Goal: Task Accomplishment & Management: Manage account settings

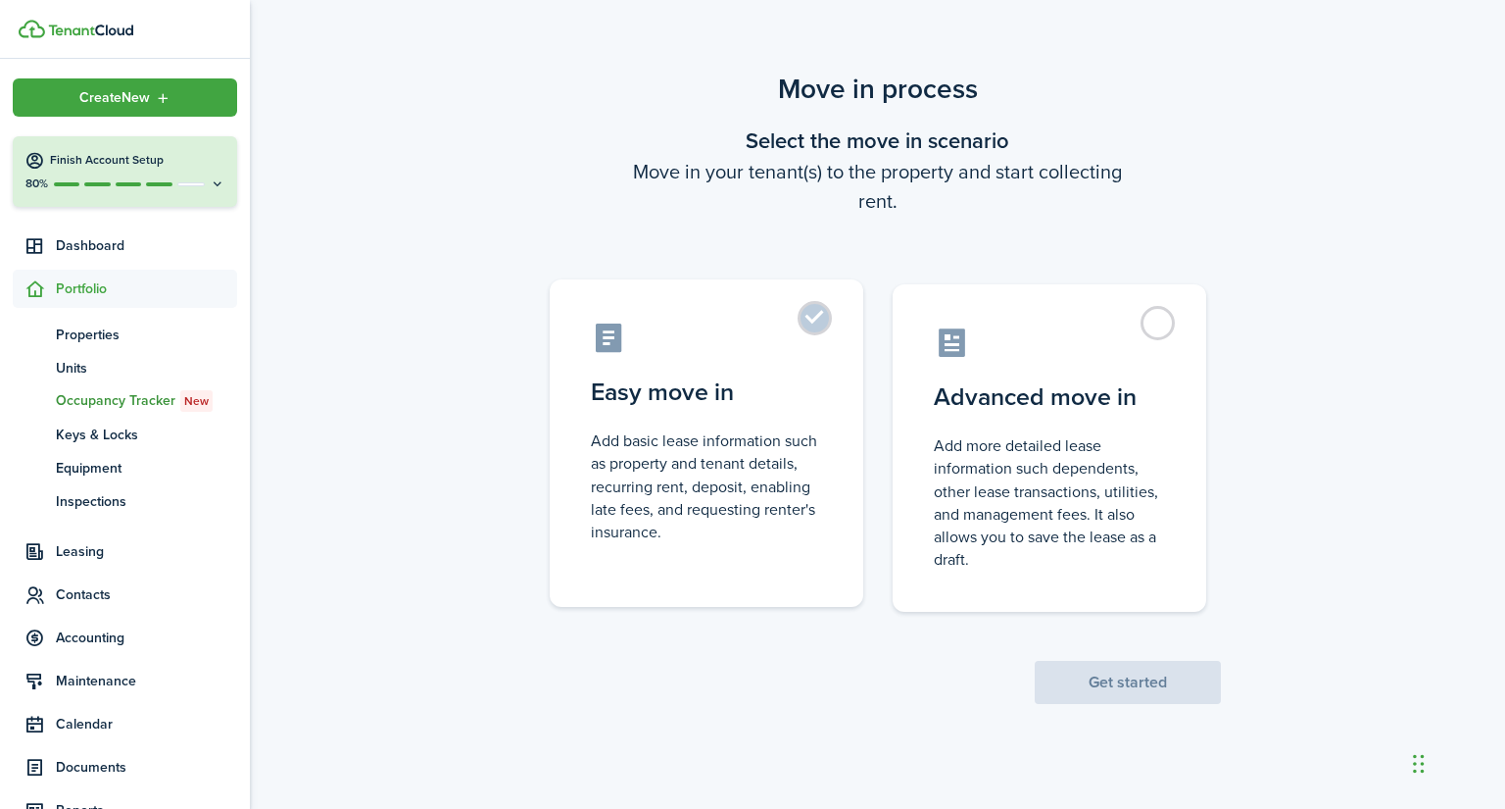
click at [806, 316] on label "Easy move in Add basic lease information such as property and tenant details, r…" at bounding box center [707, 442] width 314 height 327
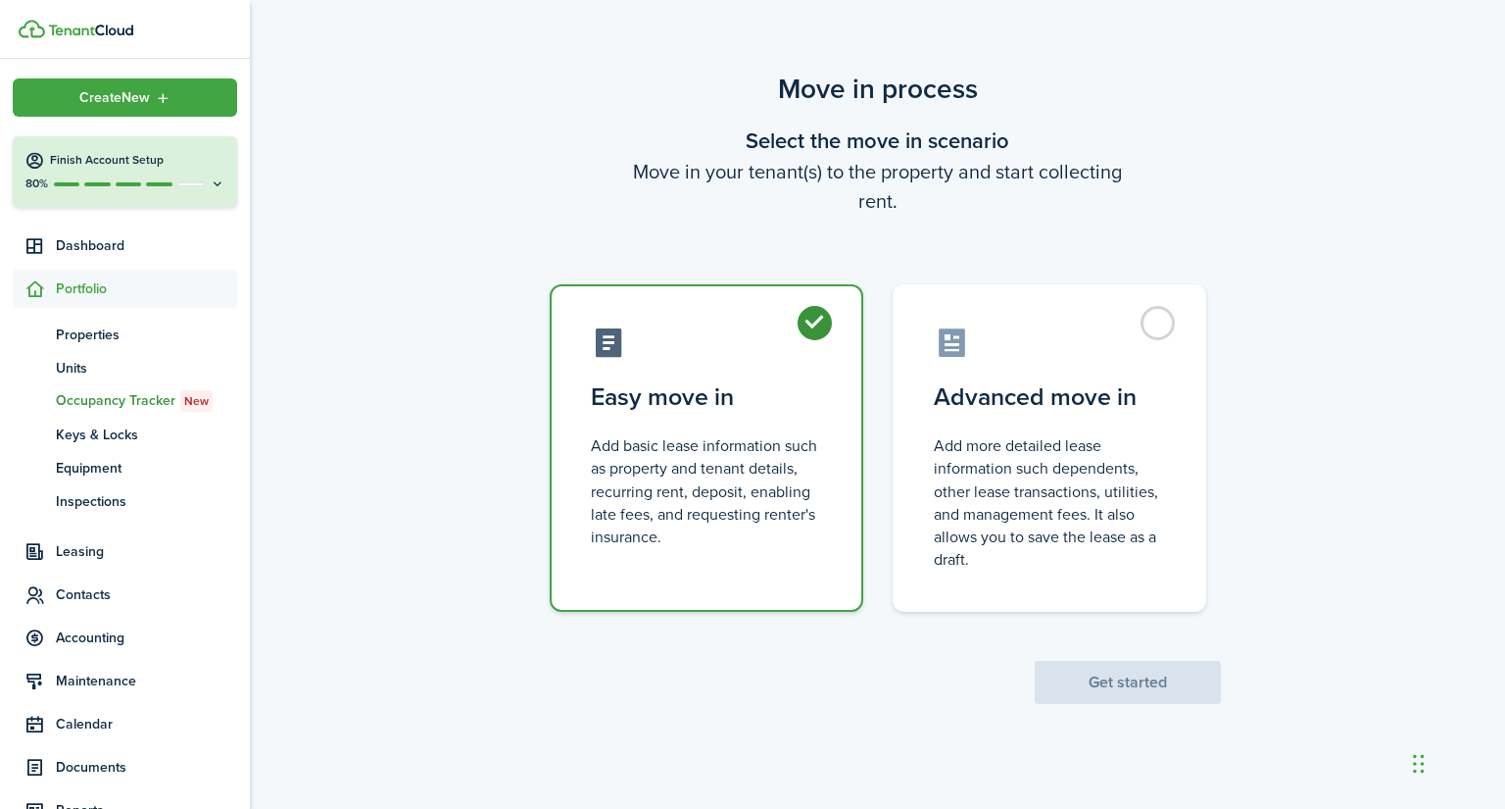
radio input "true"
click at [1069, 675] on button "Get started" at bounding box center [1128, 682] width 186 height 43
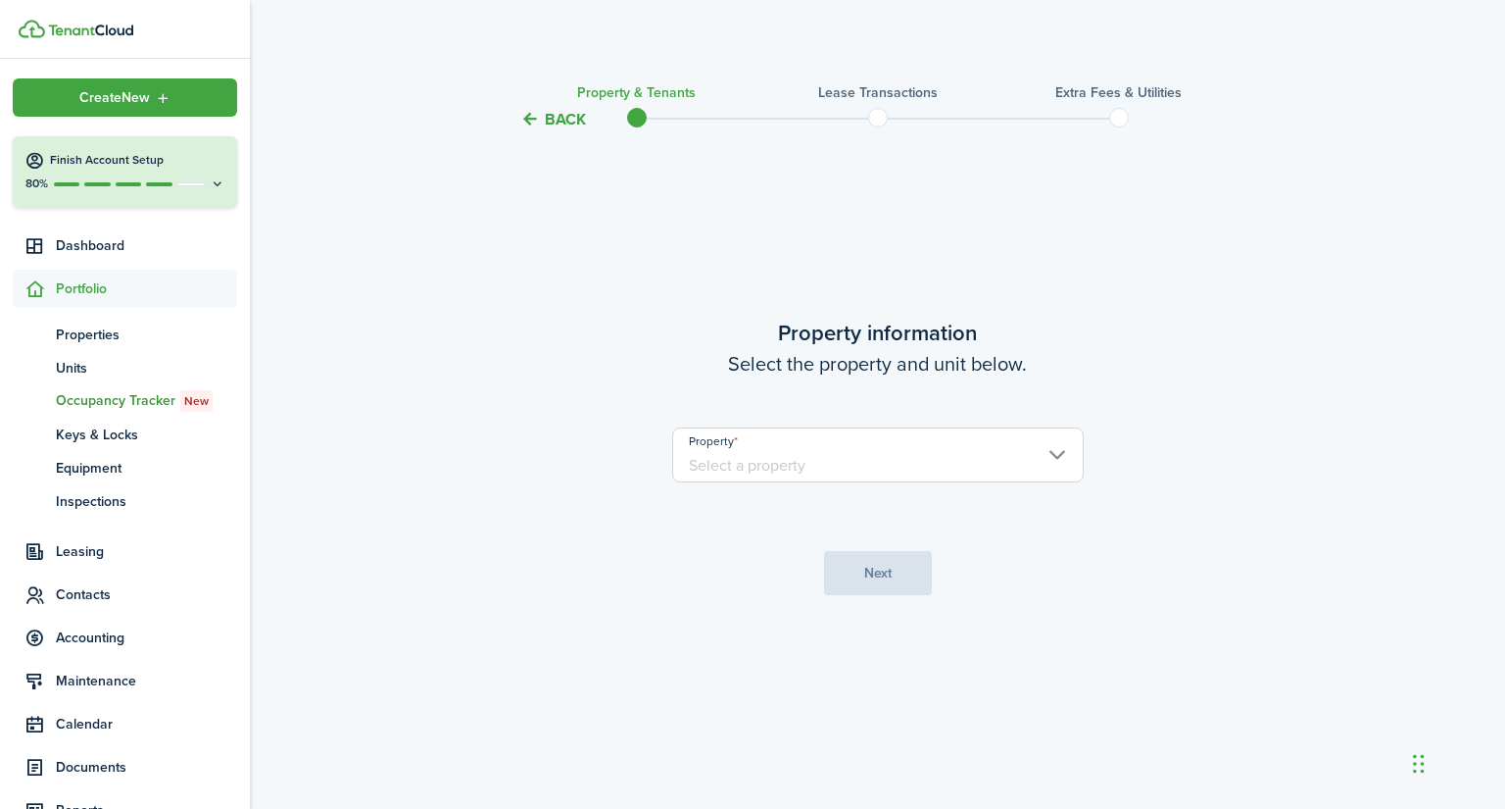
click at [992, 457] on input "Property" at bounding box center [878, 454] width 412 height 55
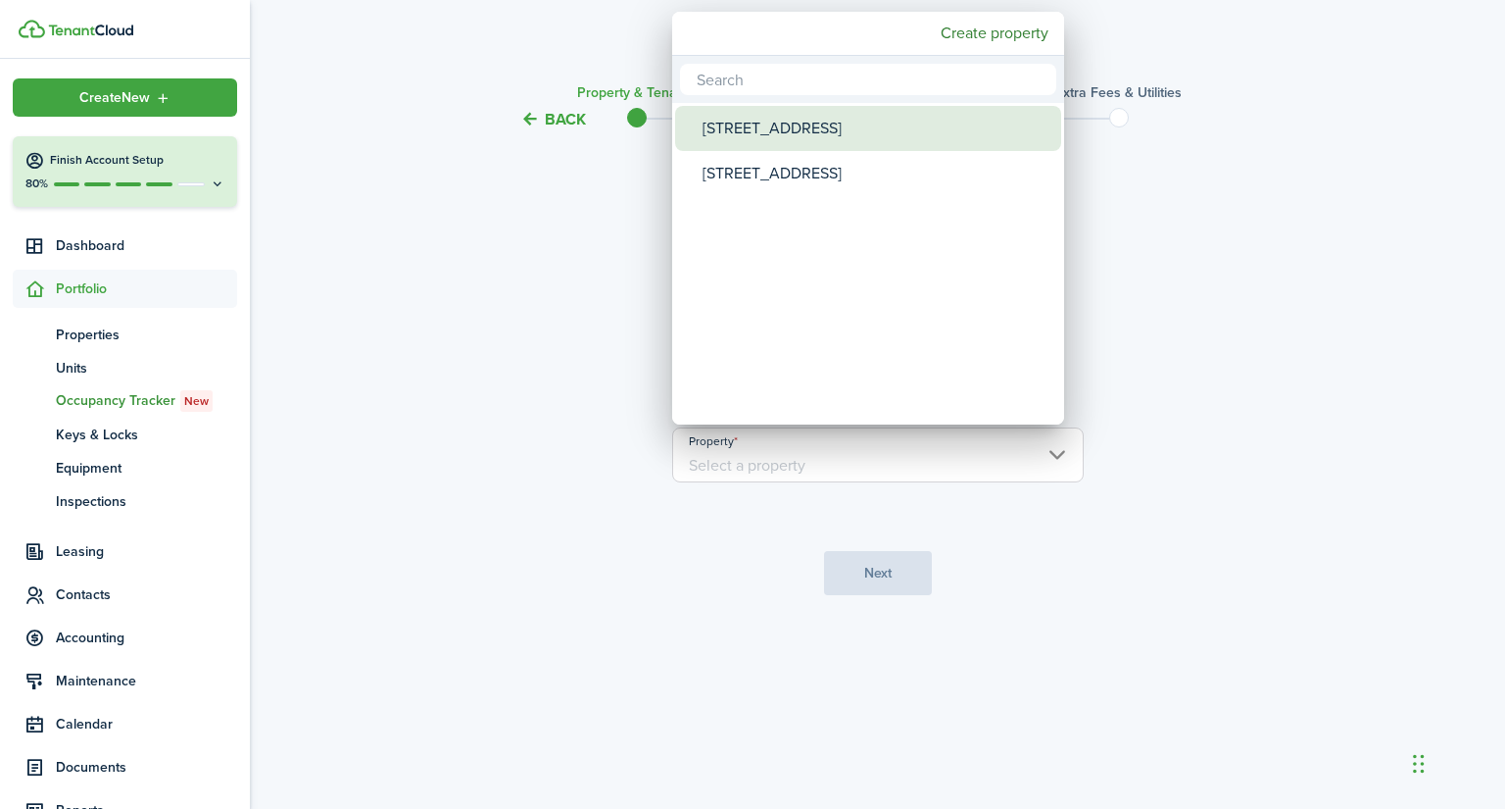
click at [812, 136] on div "[STREET_ADDRESS]" at bounding box center [876, 128] width 347 height 45
type input "[STREET_ADDRESS]"
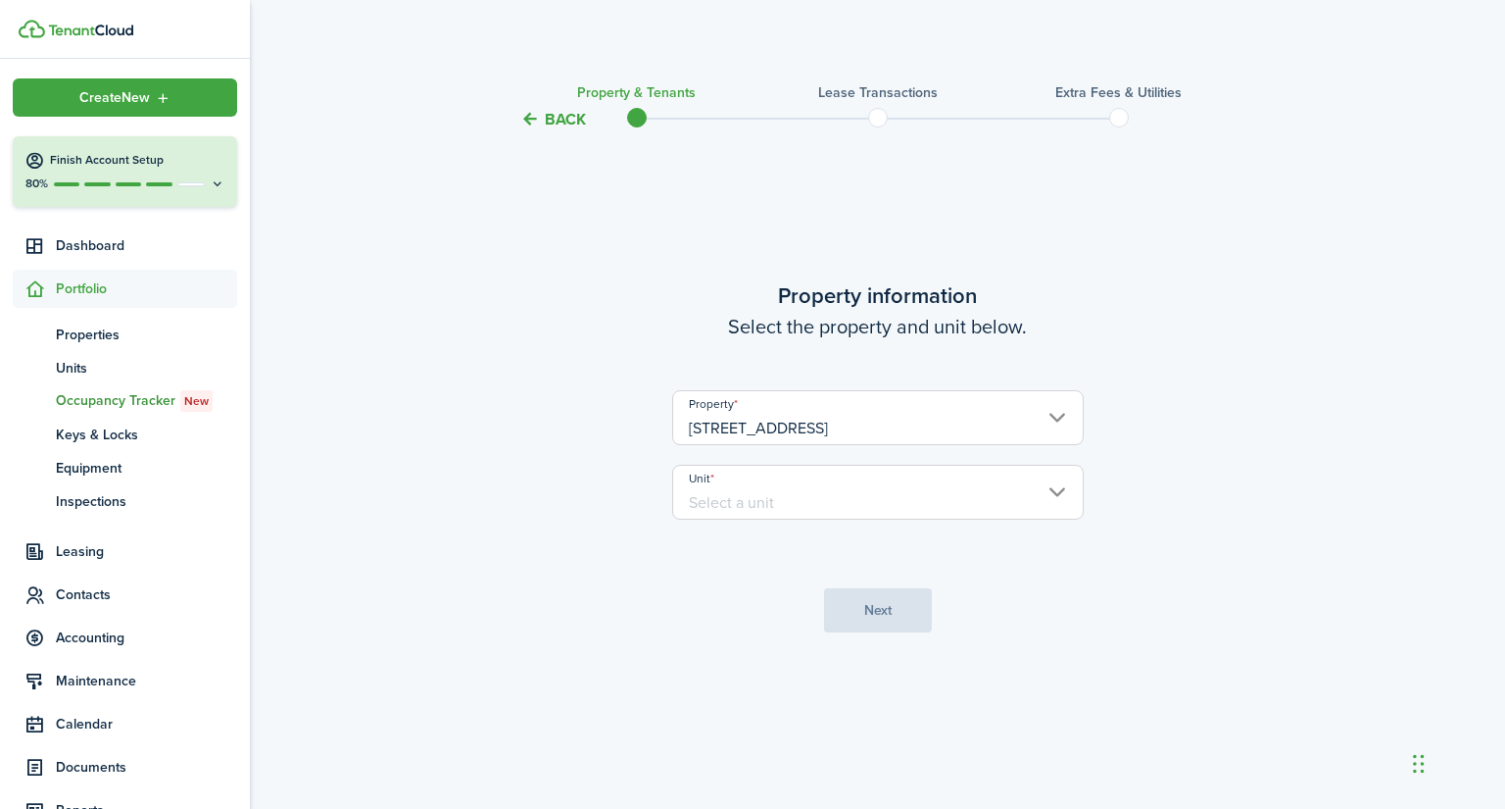
click at [880, 511] on input "Unit" at bounding box center [878, 492] width 412 height 55
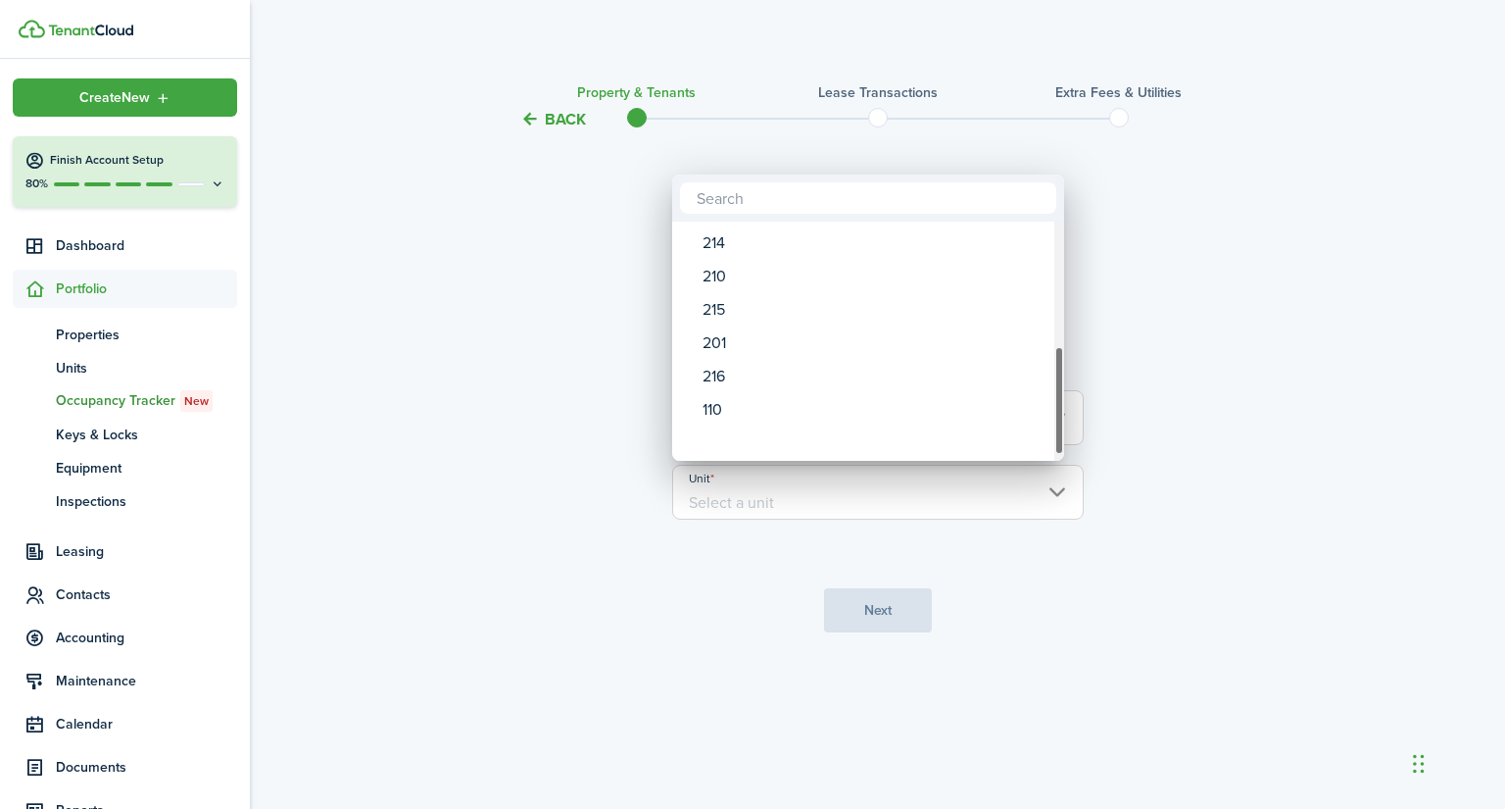
drag, startPoint x: 1058, startPoint y: 293, endPoint x: 1063, endPoint y: 434, distance: 141.2
click at [1063, 434] on div "120 103 205 101 220 106 107 102 217 214 210 215 201 216 110" at bounding box center [752, 404] width 1505 height 809
click at [794, 417] on div "216" at bounding box center [876, 407] width 347 height 33
type input "216"
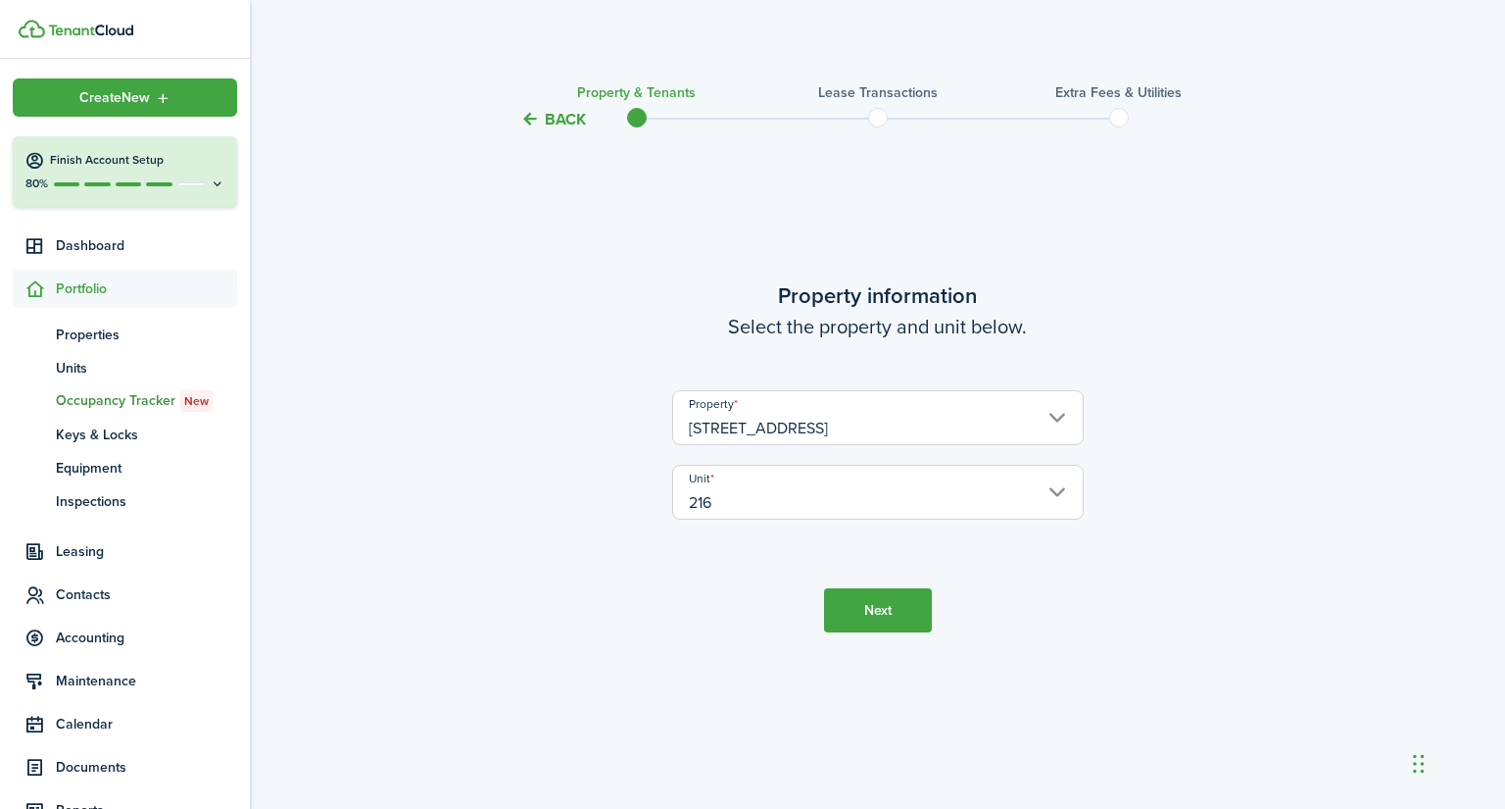
click at [853, 598] on button "Next" at bounding box center [878, 610] width 108 height 44
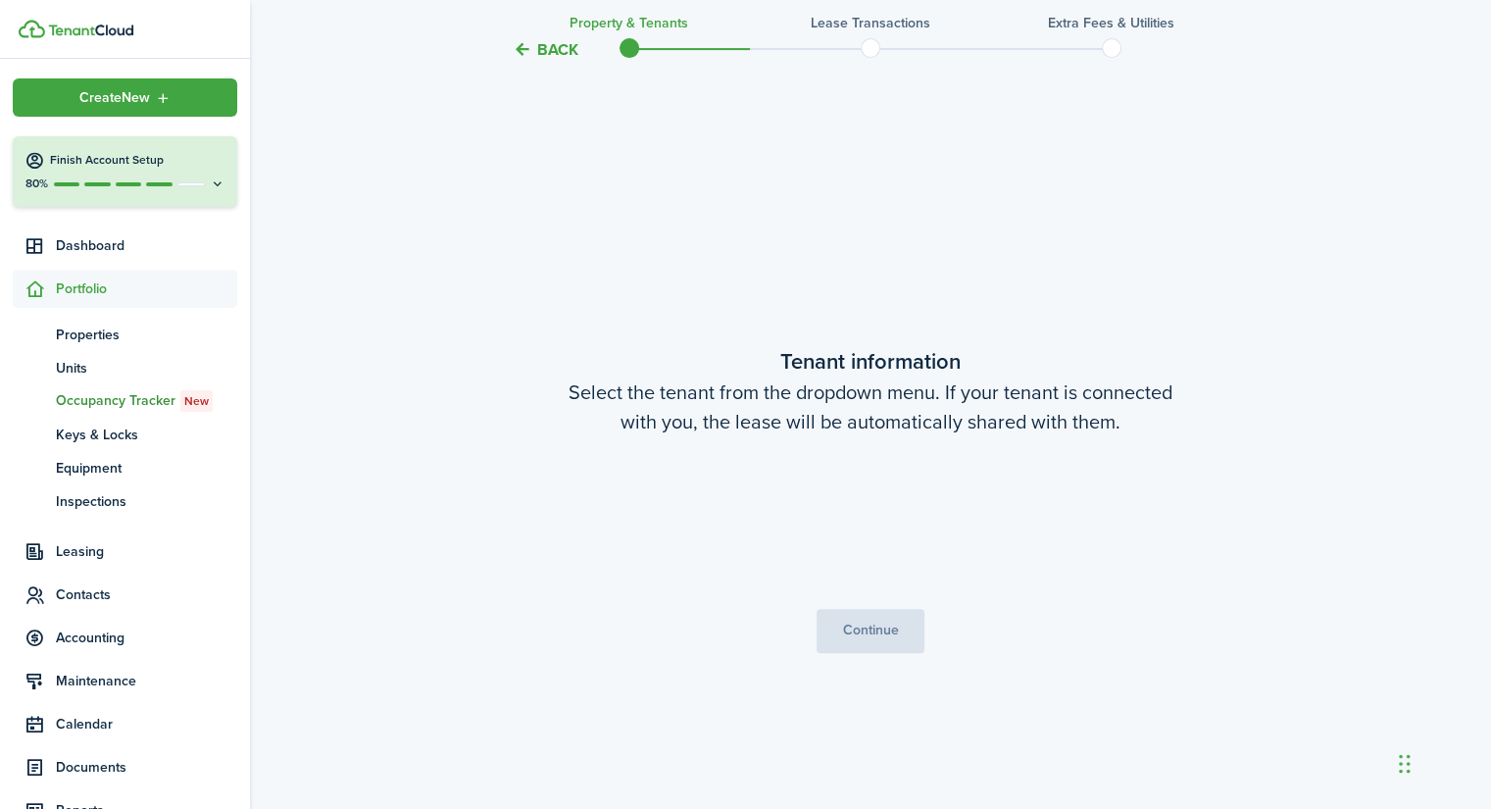
scroll to position [677, 0]
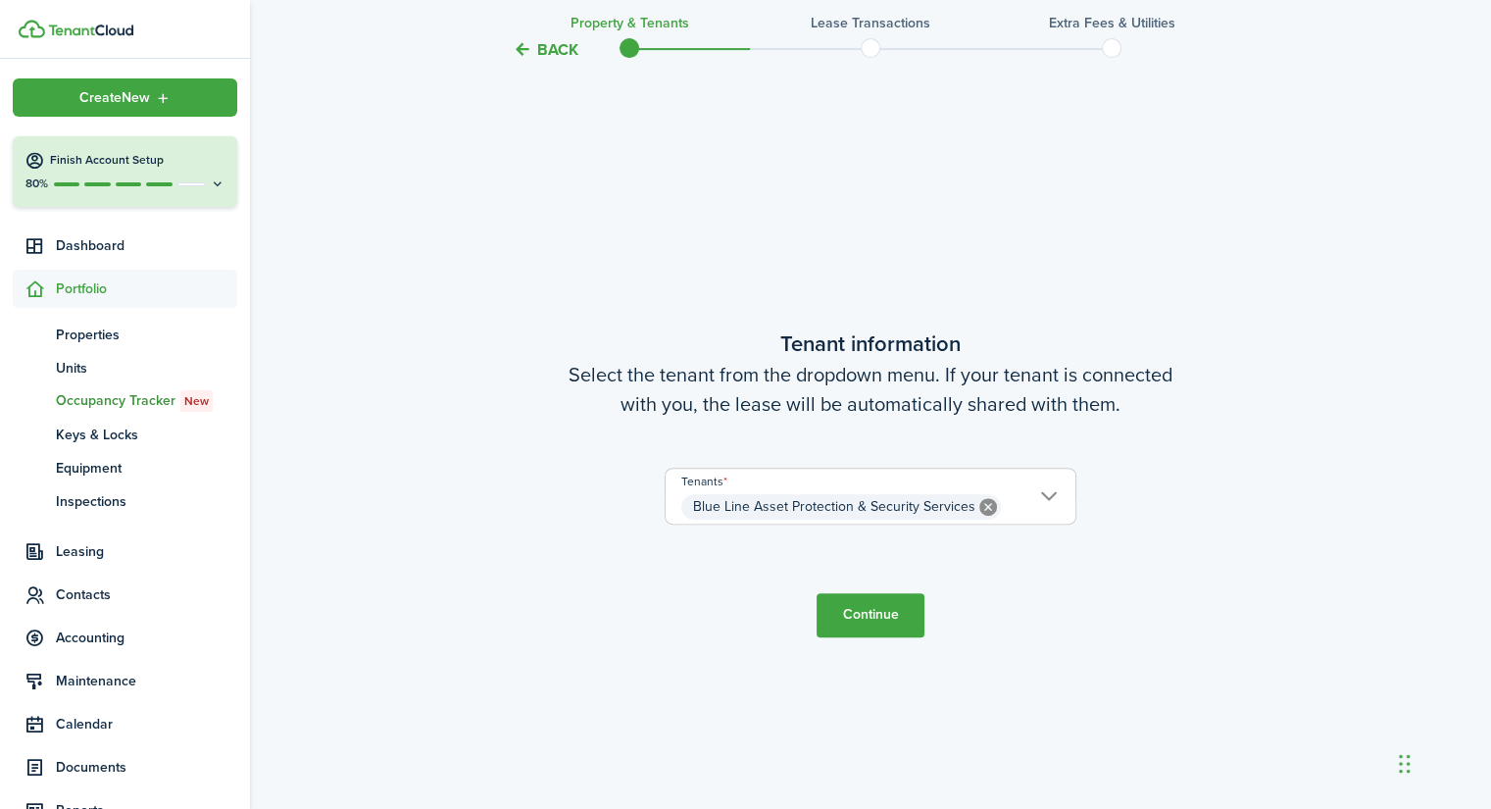
click at [864, 619] on button "Continue" at bounding box center [870, 615] width 108 height 44
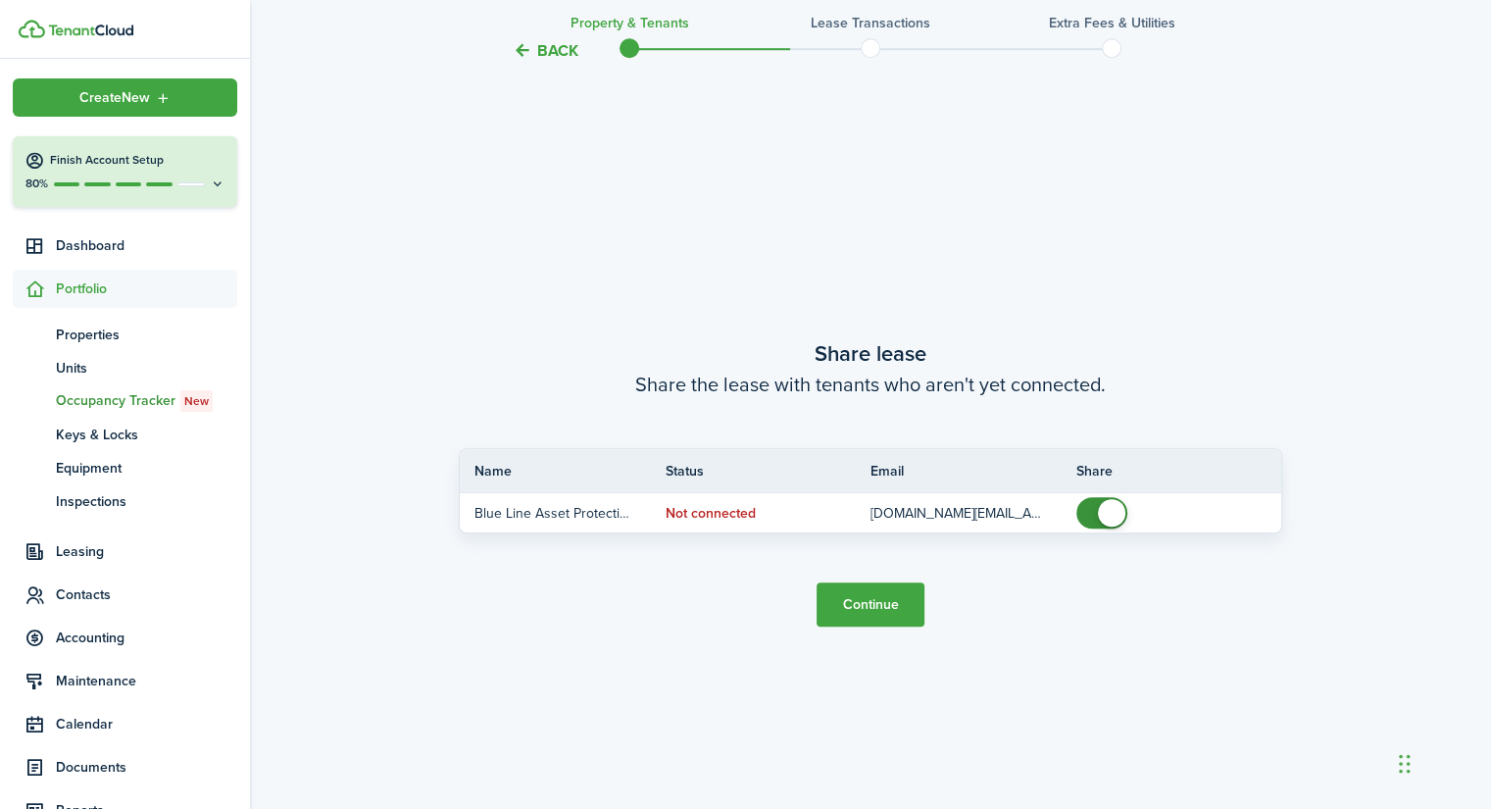
scroll to position [1486, 0]
click at [888, 603] on button "Continue" at bounding box center [870, 604] width 108 height 44
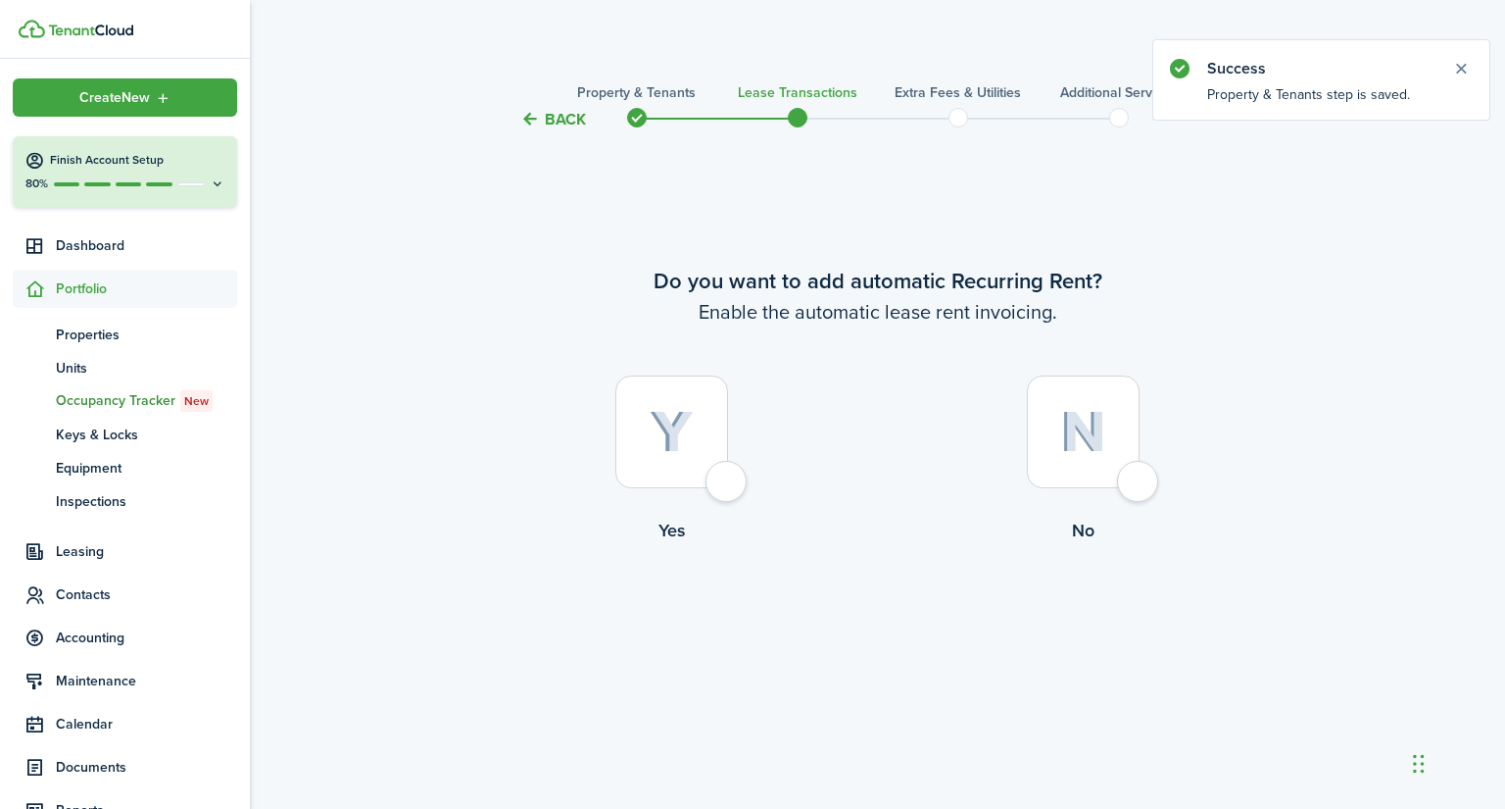
click at [728, 479] on div at bounding box center [671, 431] width 113 height 113
radio input "true"
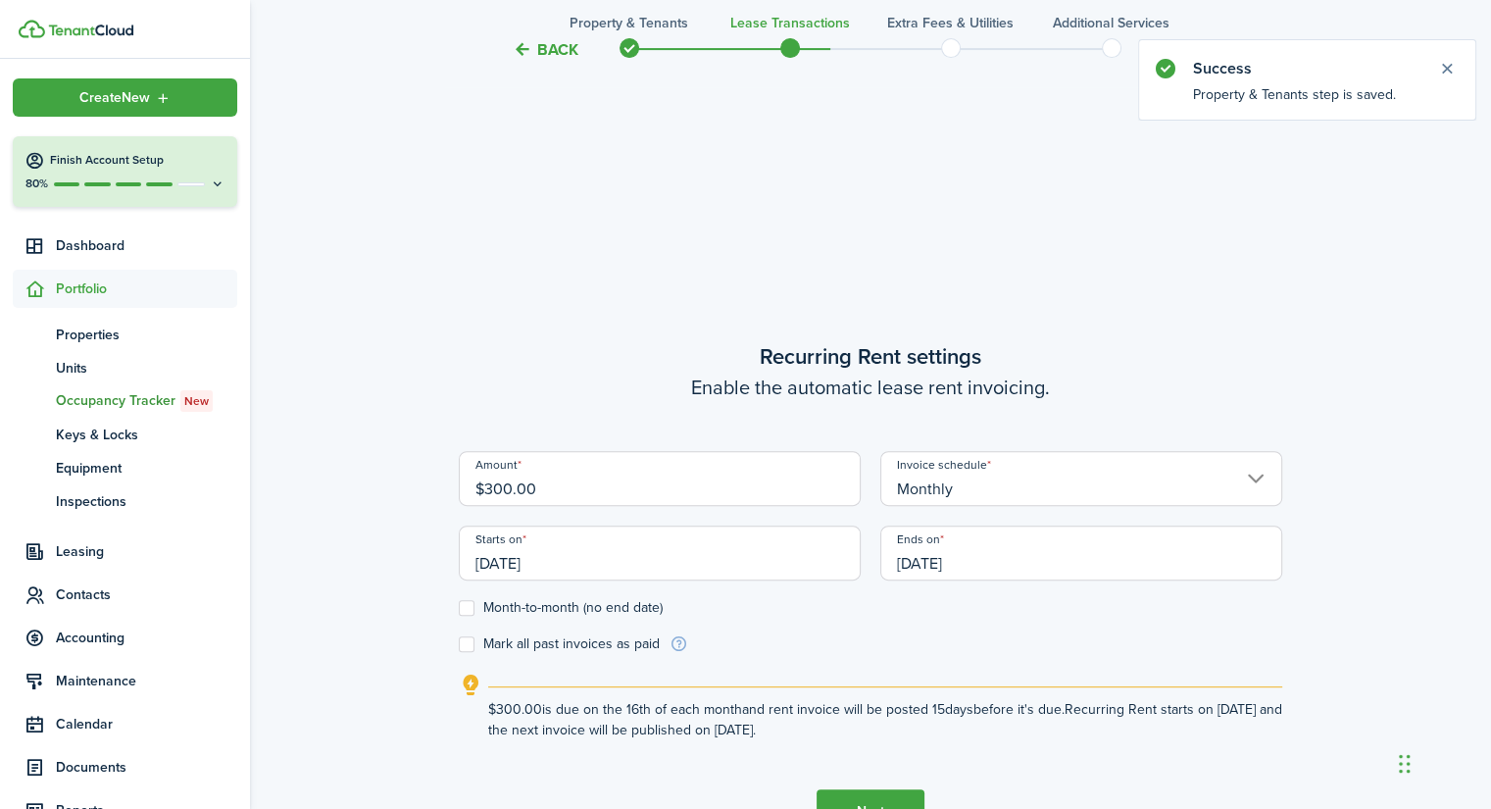
scroll to position [677, 0]
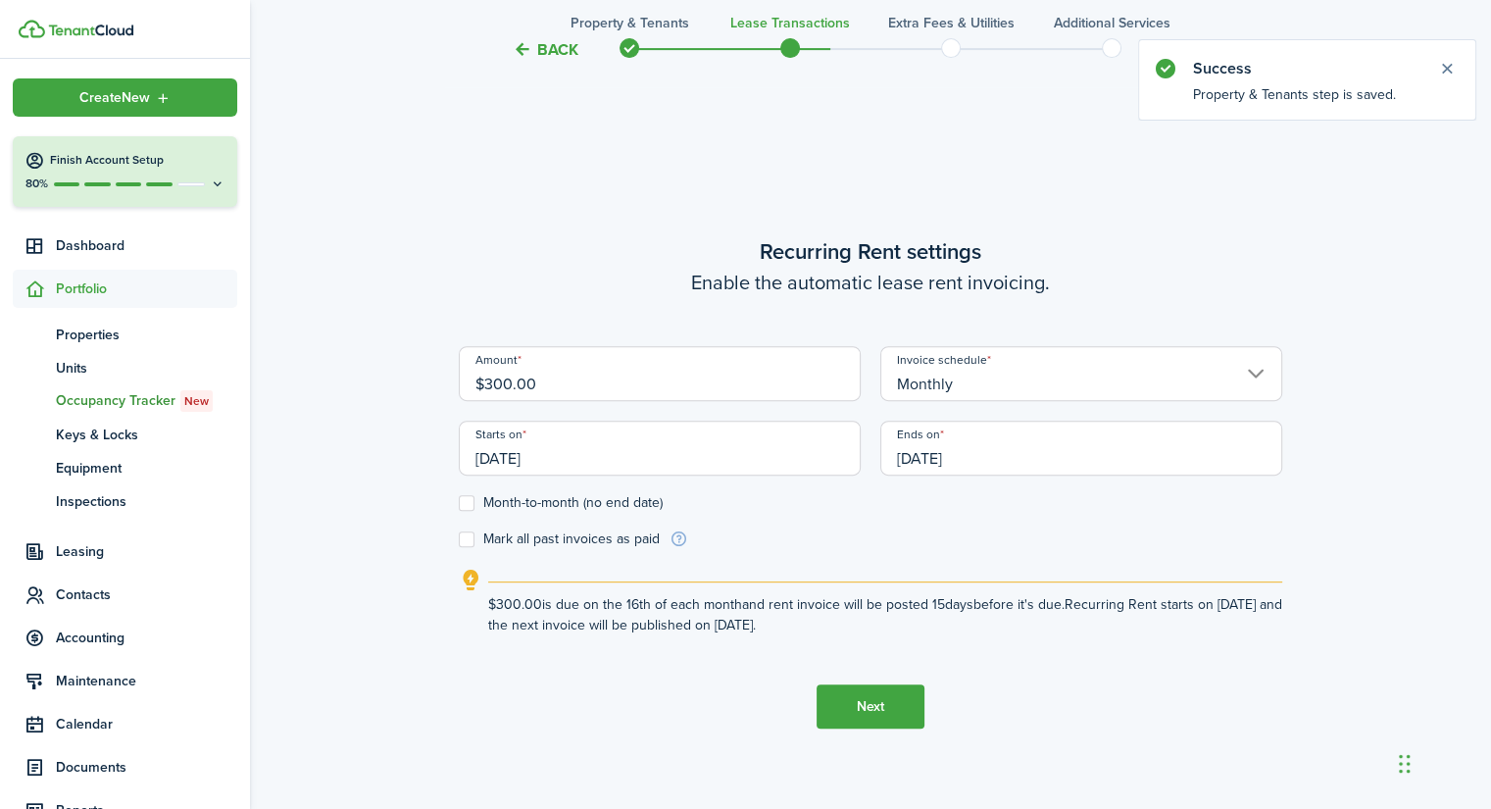
drag, startPoint x: 610, startPoint y: 391, endPoint x: 417, endPoint y: 393, distance: 192.1
click at [417, 393] on div "Back Property & Tenants Lease Transactions Extra fees & Utilities Additional Se…" at bounding box center [870, 138] width 1241 height 1495
click at [512, 456] on input "[DATE]" at bounding box center [660, 447] width 402 height 55
type input "$250.00"
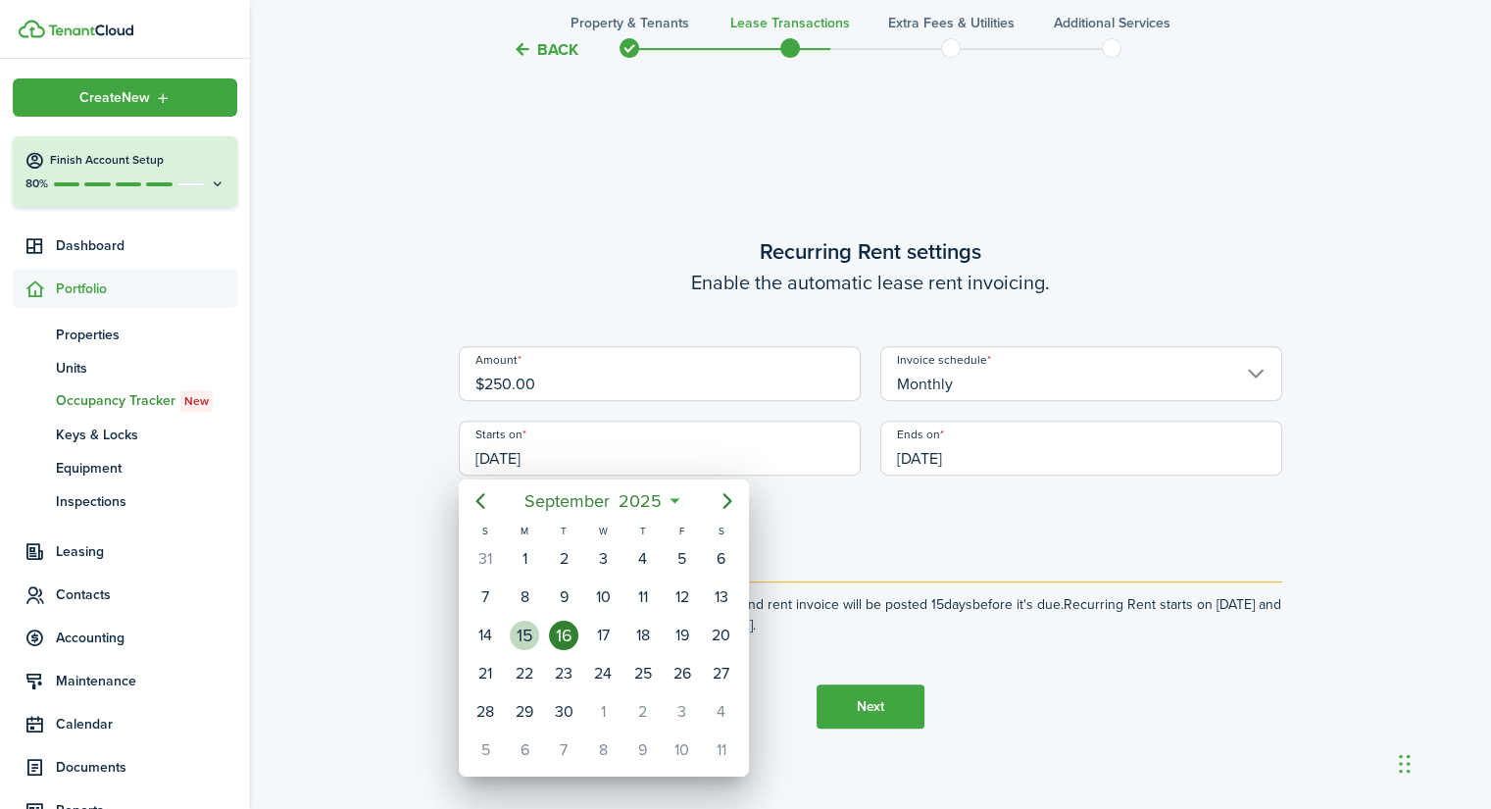
click at [533, 622] on div "15" at bounding box center [524, 634] width 29 height 29
type input "[DATE]"
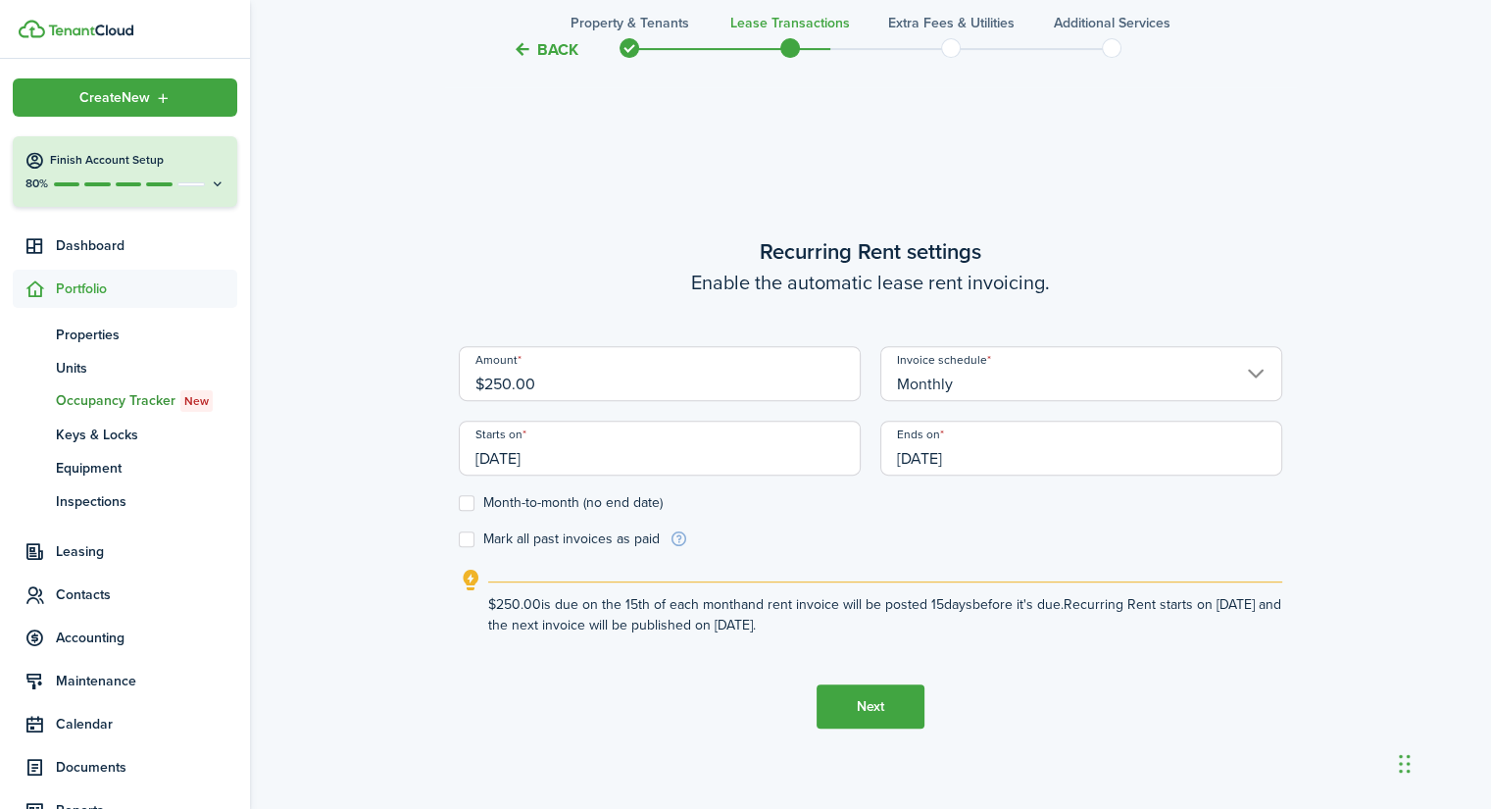
click at [985, 448] on input "[DATE]" at bounding box center [1081, 447] width 402 height 55
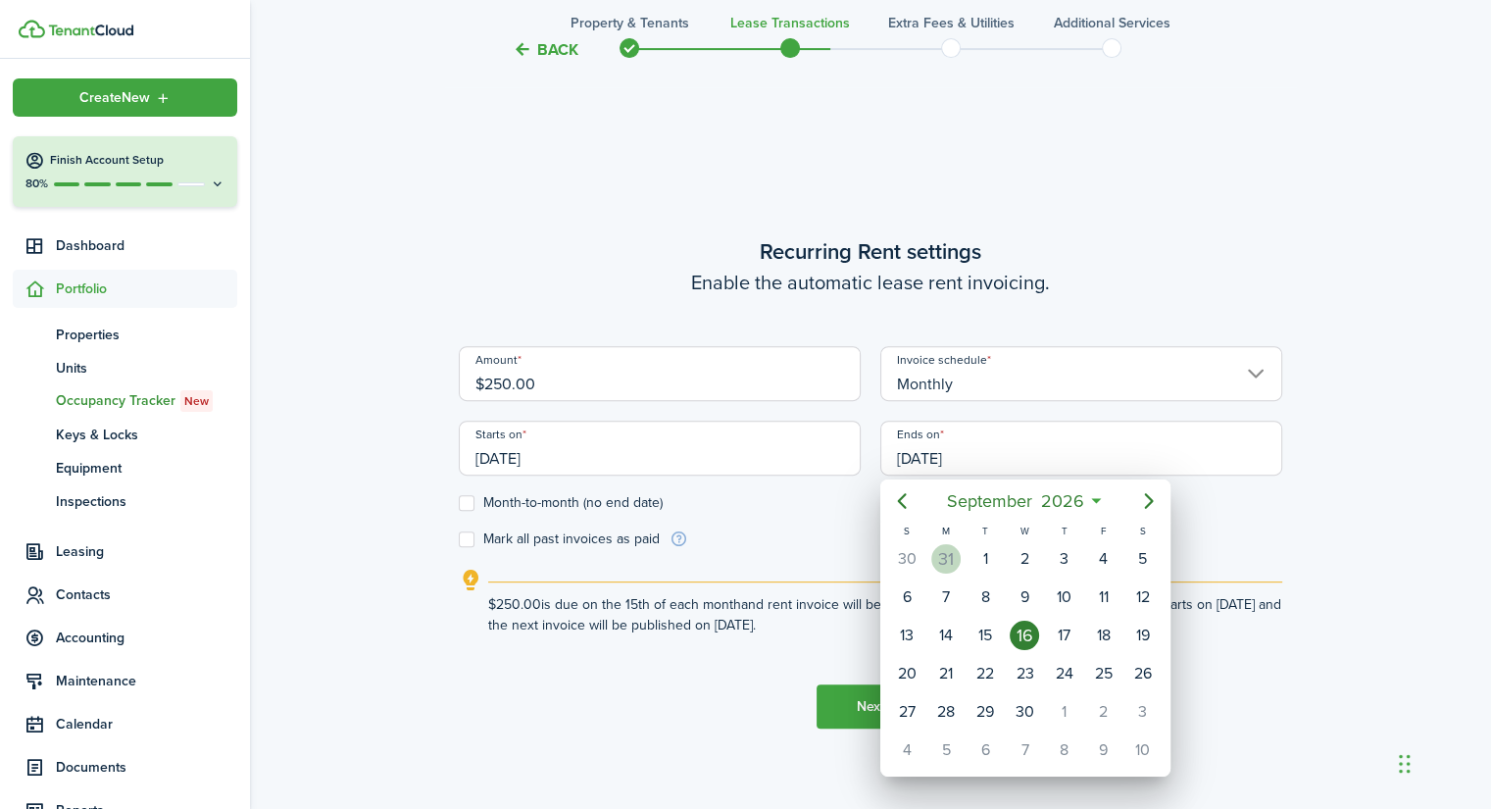
click at [951, 558] on div "31" at bounding box center [945, 558] width 29 height 29
type input "[DATE]"
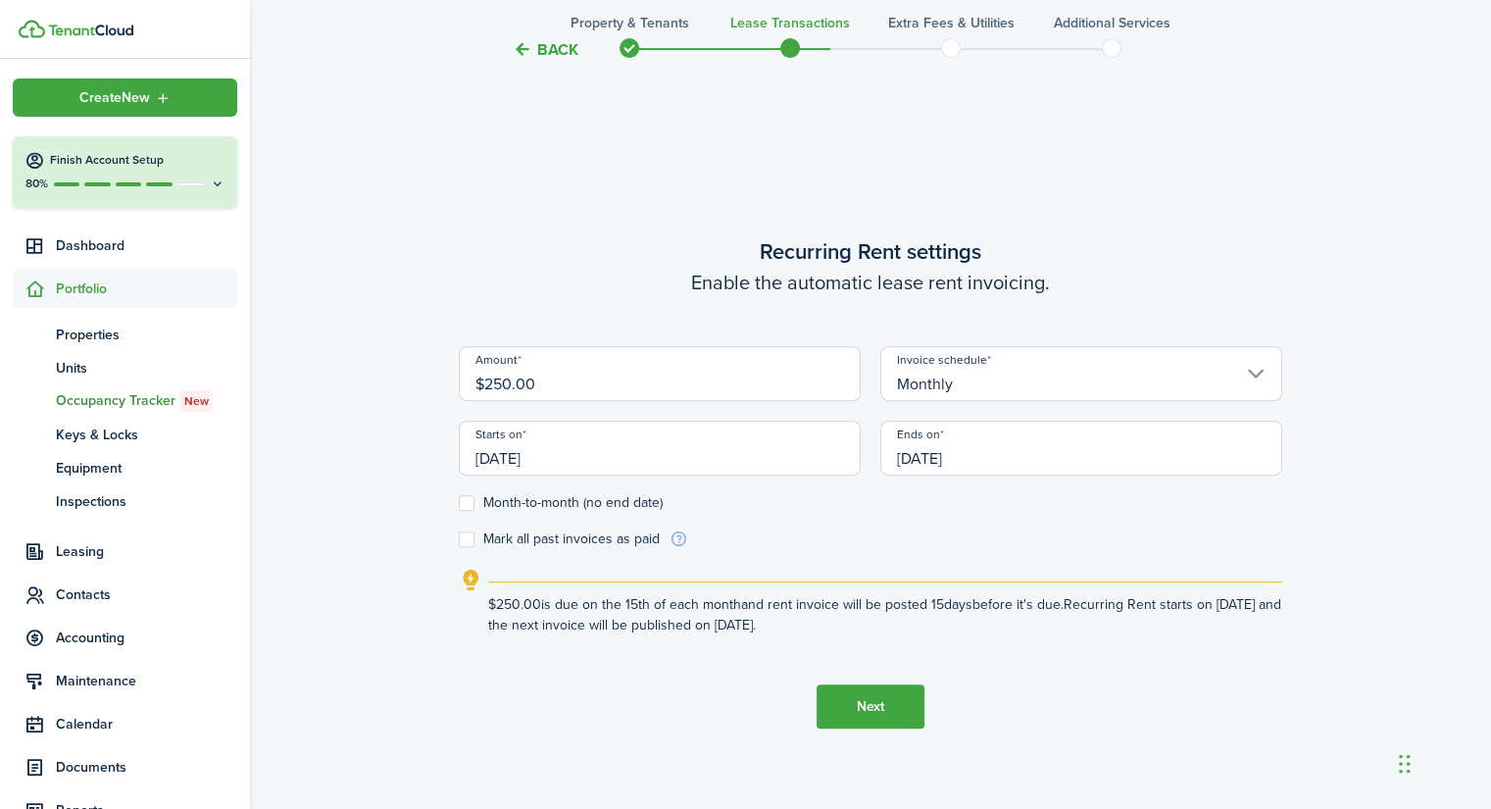
click at [910, 699] on button "Next" at bounding box center [870, 706] width 108 height 44
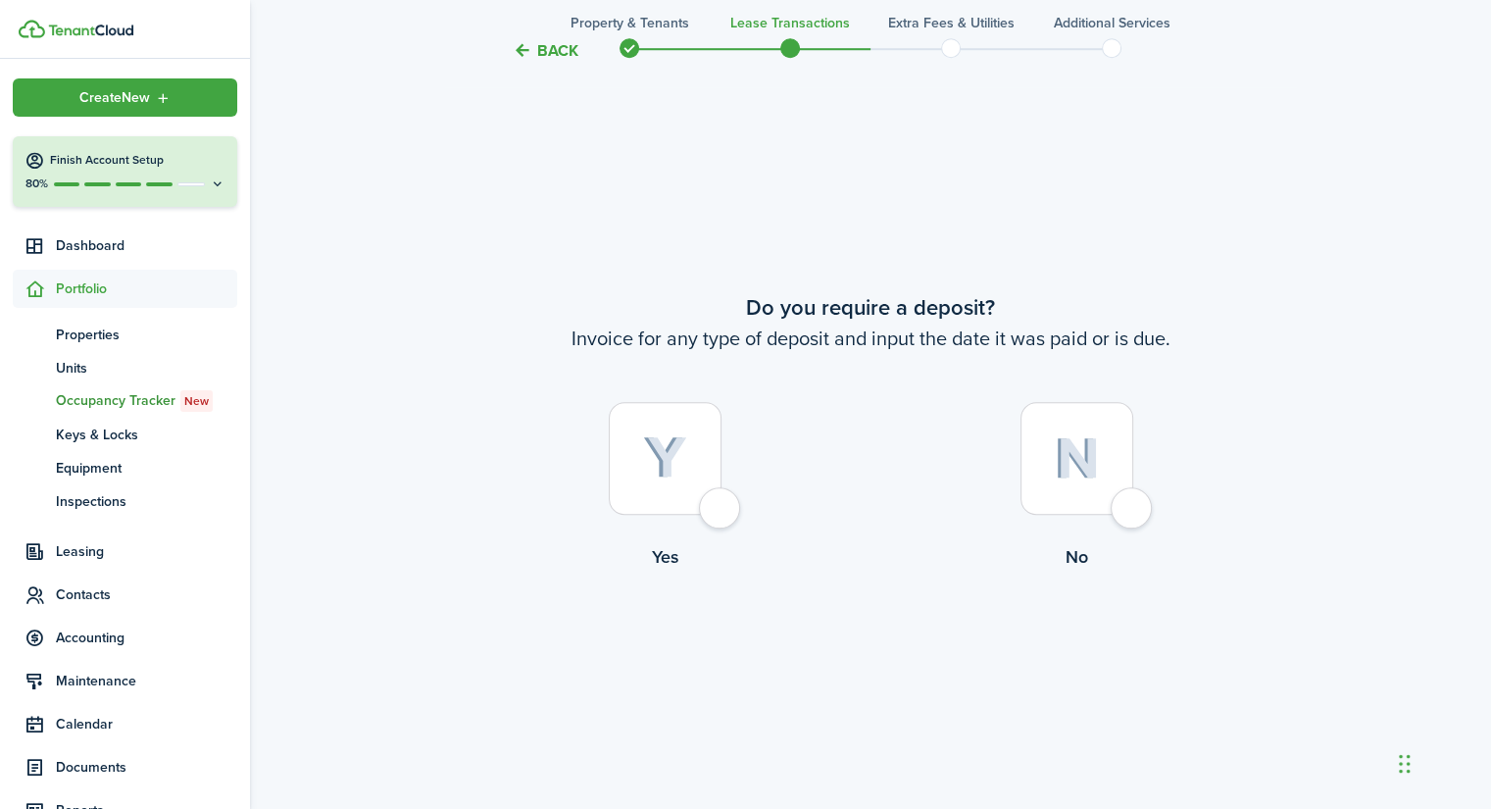
scroll to position [1486, 0]
click at [710, 506] on div at bounding box center [665, 458] width 113 height 113
radio input "true"
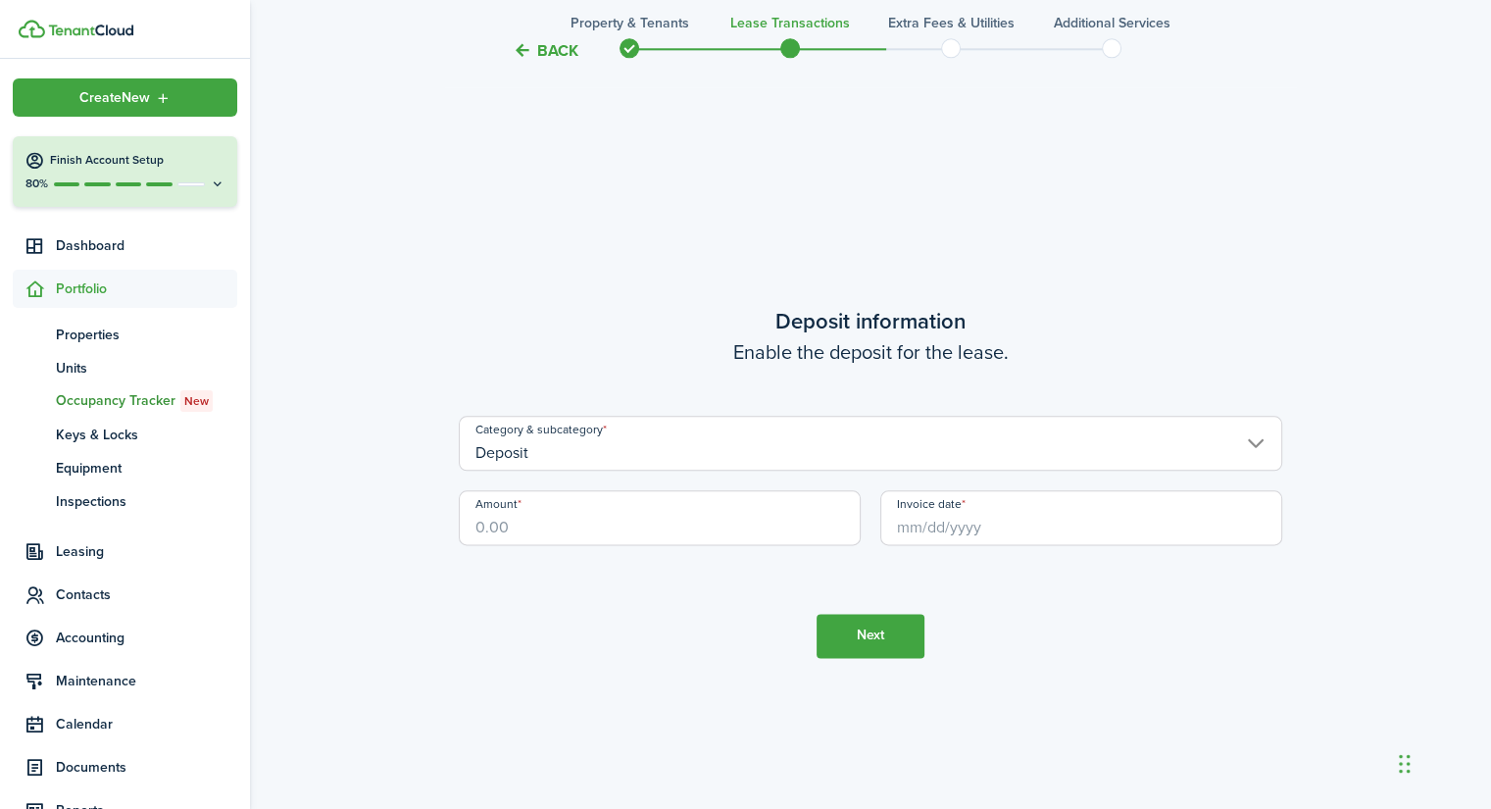
scroll to position [2294, 0]
click at [711, 506] on input "Amount" at bounding box center [660, 518] width 402 height 55
click at [936, 516] on input "Invoice date" at bounding box center [1081, 518] width 402 height 55
type input "$250.00"
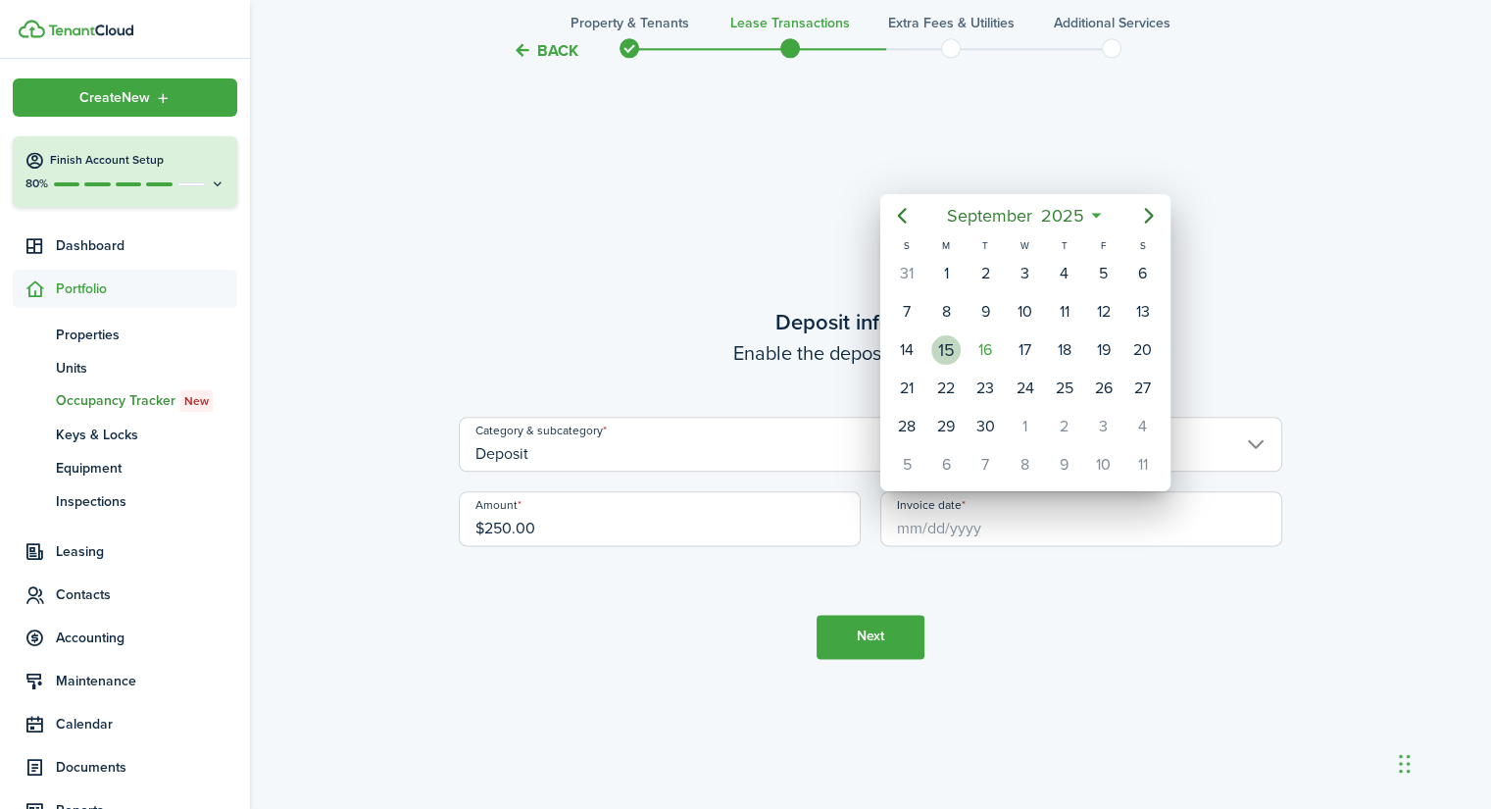
click at [943, 344] on div "15" at bounding box center [945, 349] width 29 height 29
type input "[DATE]"
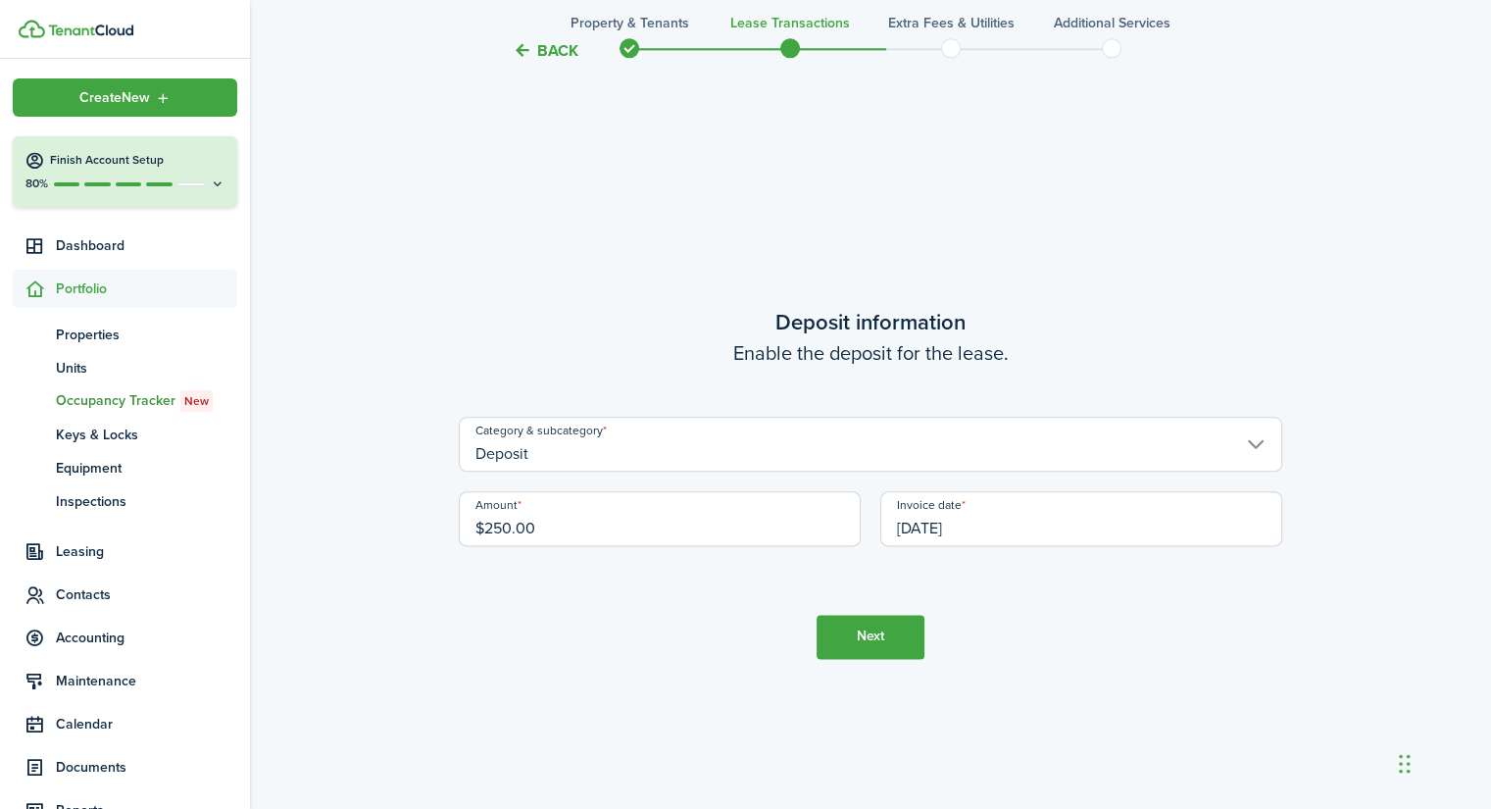
click at [900, 636] on button "Next" at bounding box center [870, 636] width 108 height 44
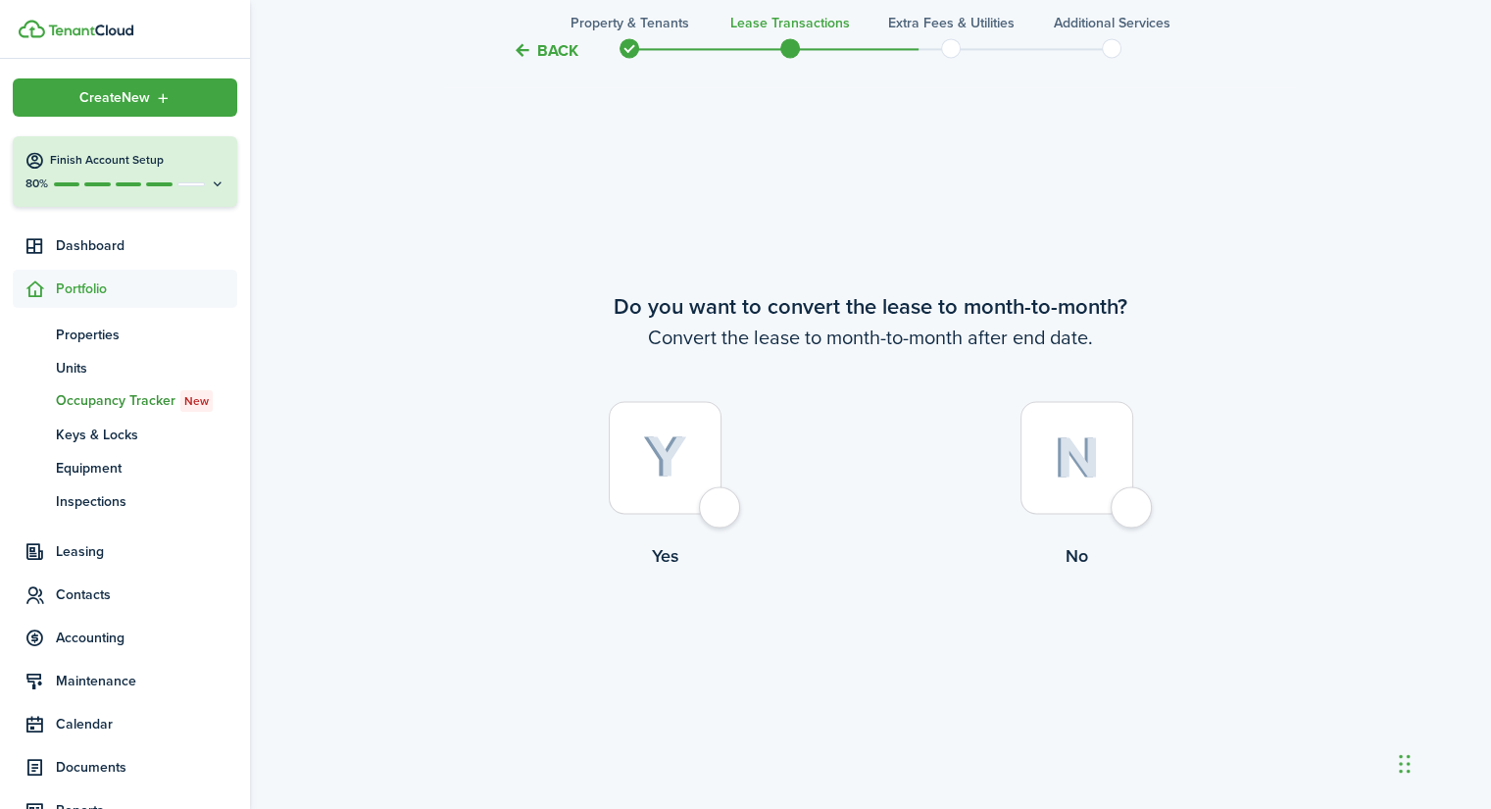
scroll to position [3103, 0]
click at [1113, 503] on div at bounding box center [1076, 458] width 113 height 113
radio input "true"
click at [856, 646] on button "Continue" at bounding box center [870, 650] width 108 height 44
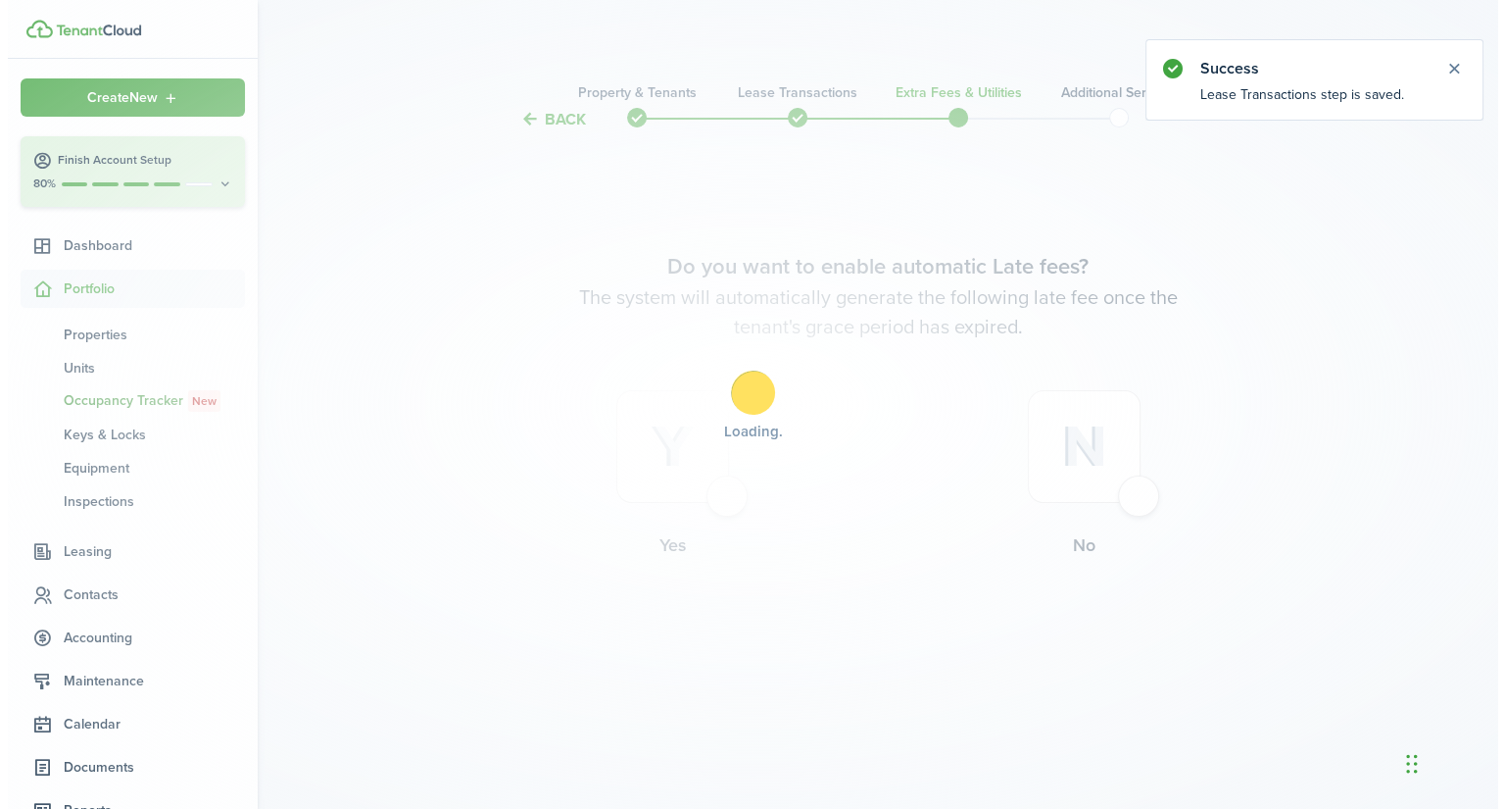
scroll to position [0, 0]
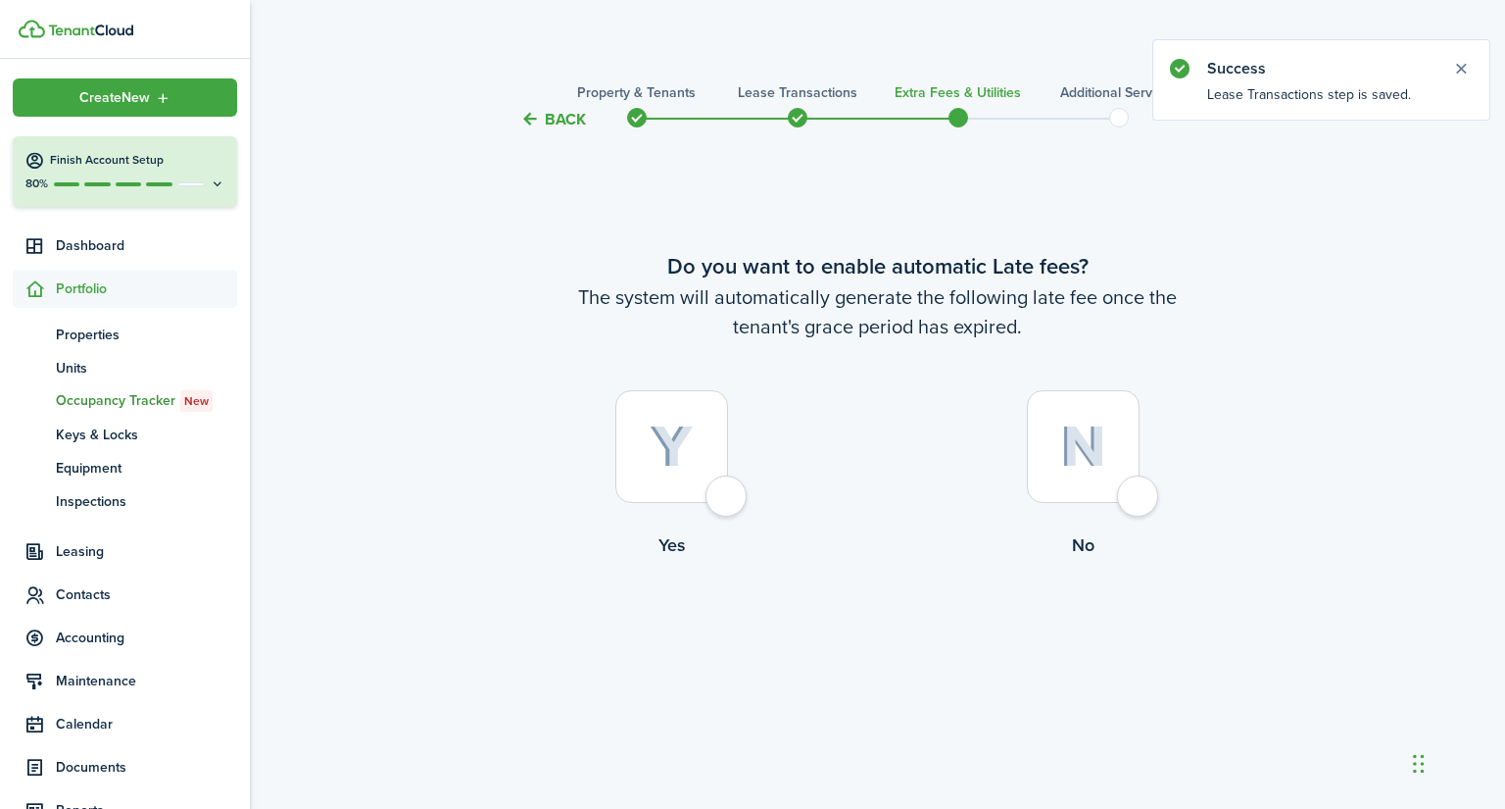
click at [728, 479] on div at bounding box center [671, 446] width 113 height 113
radio input "true"
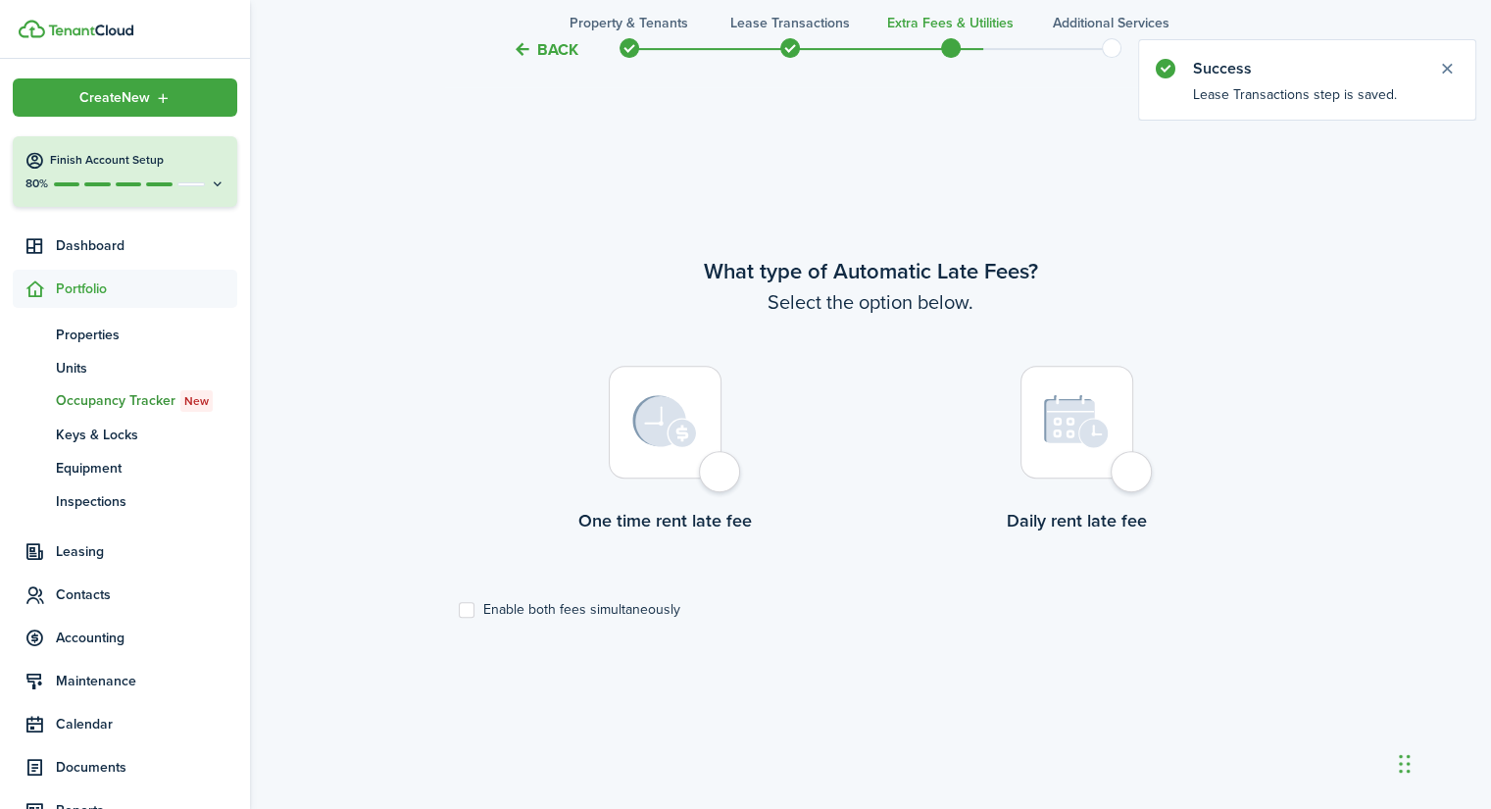
scroll to position [677, 0]
click at [597, 608] on label "Enable both fees simultaneously" at bounding box center [569, 609] width 221 height 16
click at [459, 609] on input "Enable both fees simultaneously" at bounding box center [458, 609] width 1 height 1
checkbox input "true"
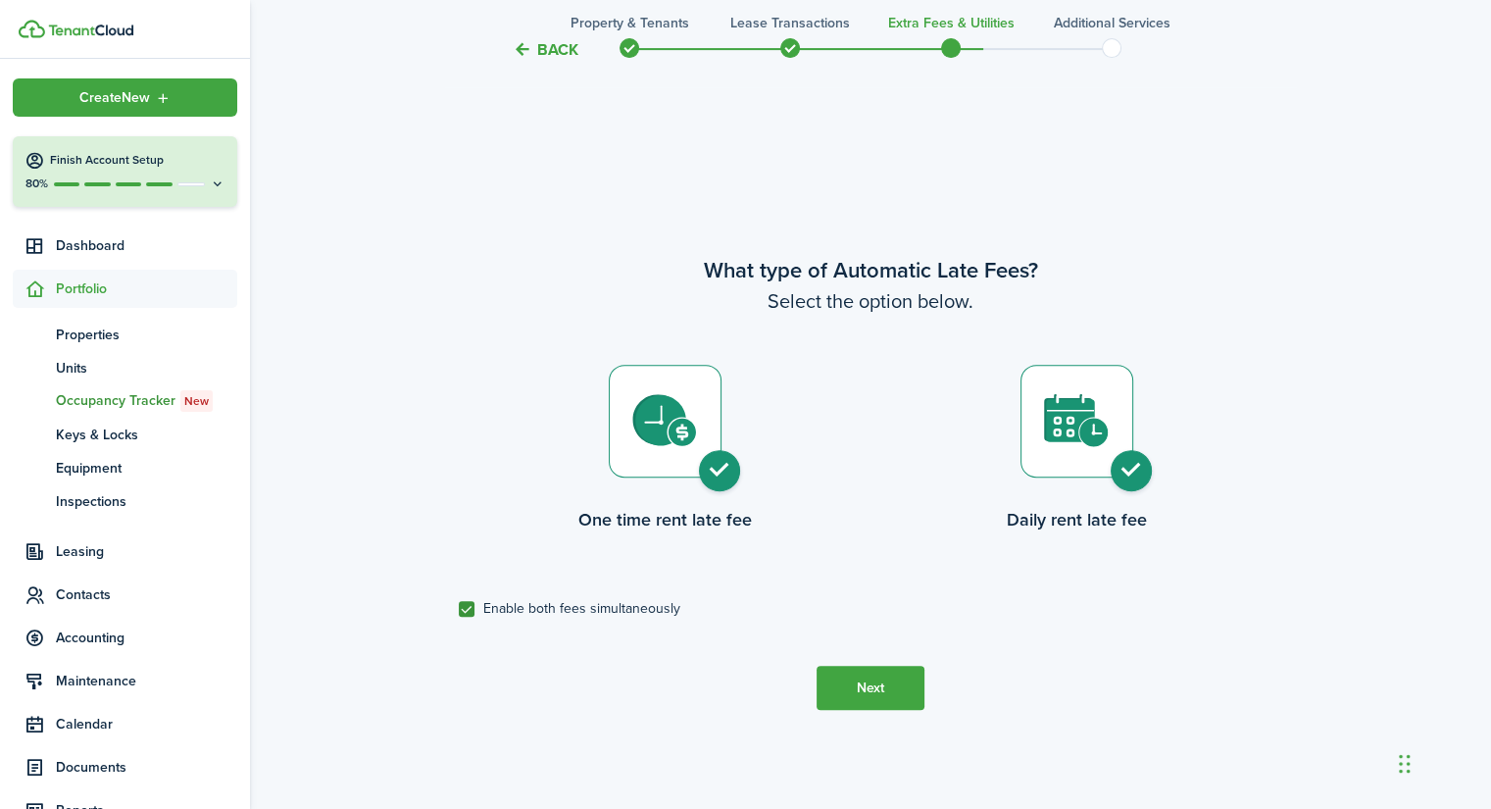
click at [835, 679] on button "Next" at bounding box center [870, 687] width 108 height 44
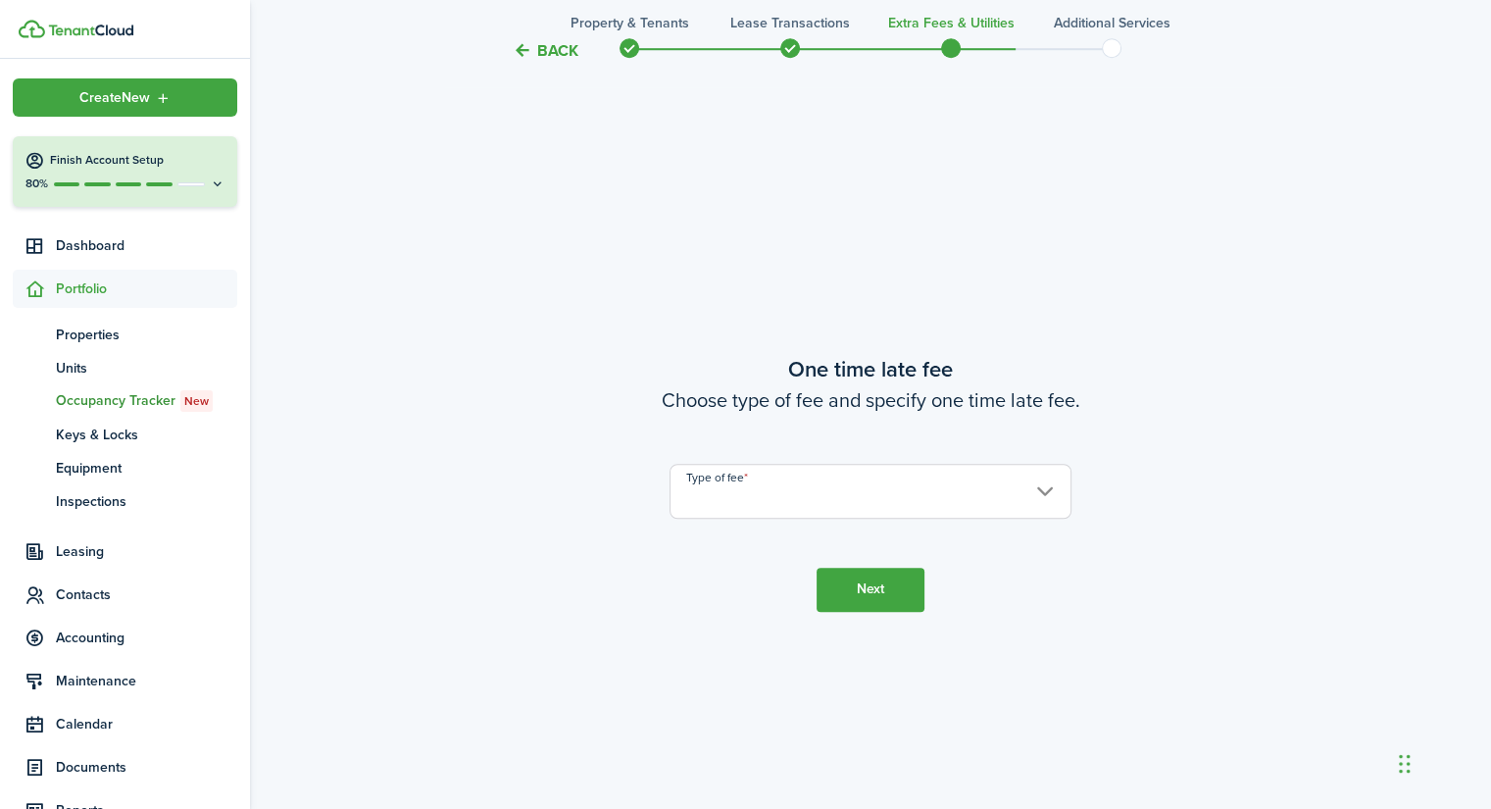
scroll to position [1486, 0]
click at [933, 500] on input "Type of fee" at bounding box center [870, 491] width 402 height 55
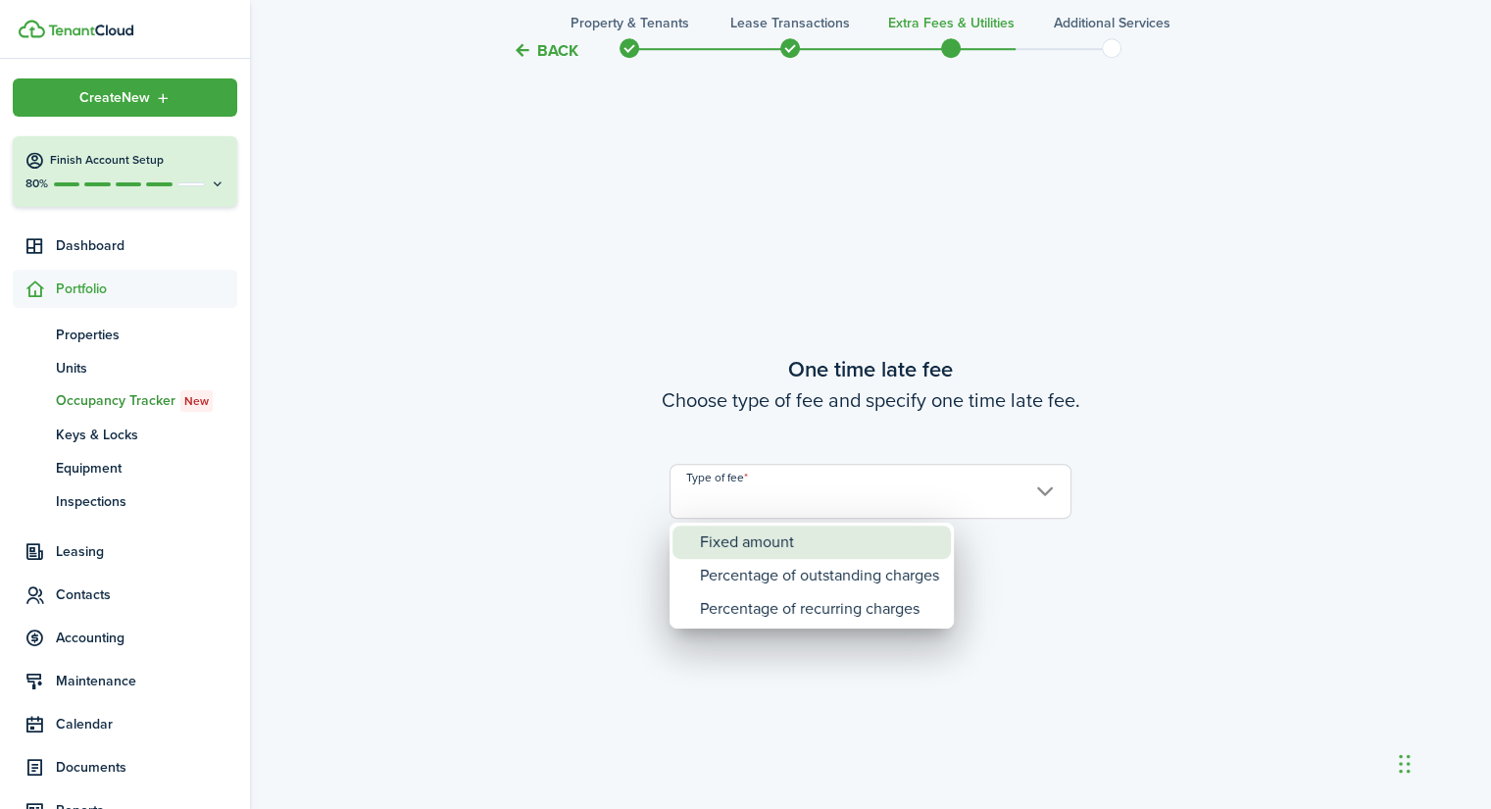
click at [903, 529] on div "Fixed amount" at bounding box center [819, 541] width 239 height 33
type input "Fixed amount"
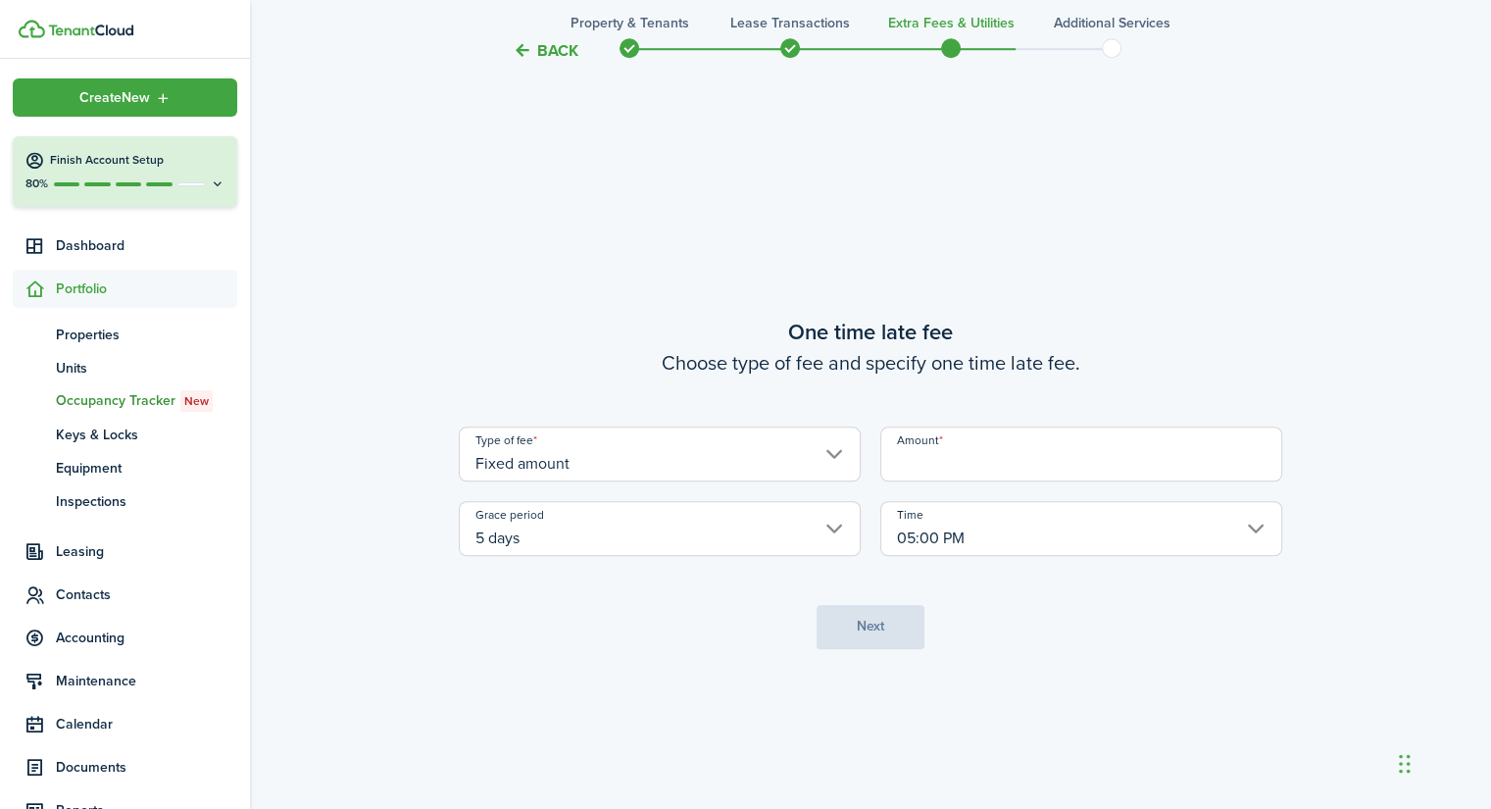
click at [1051, 442] on input "Amount" at bounding box center [1081, 453] width 402 height 55
type input "$50.00"
click at [906, 622] on button "Next" at bounding box center [870, 627] width 108 height 44
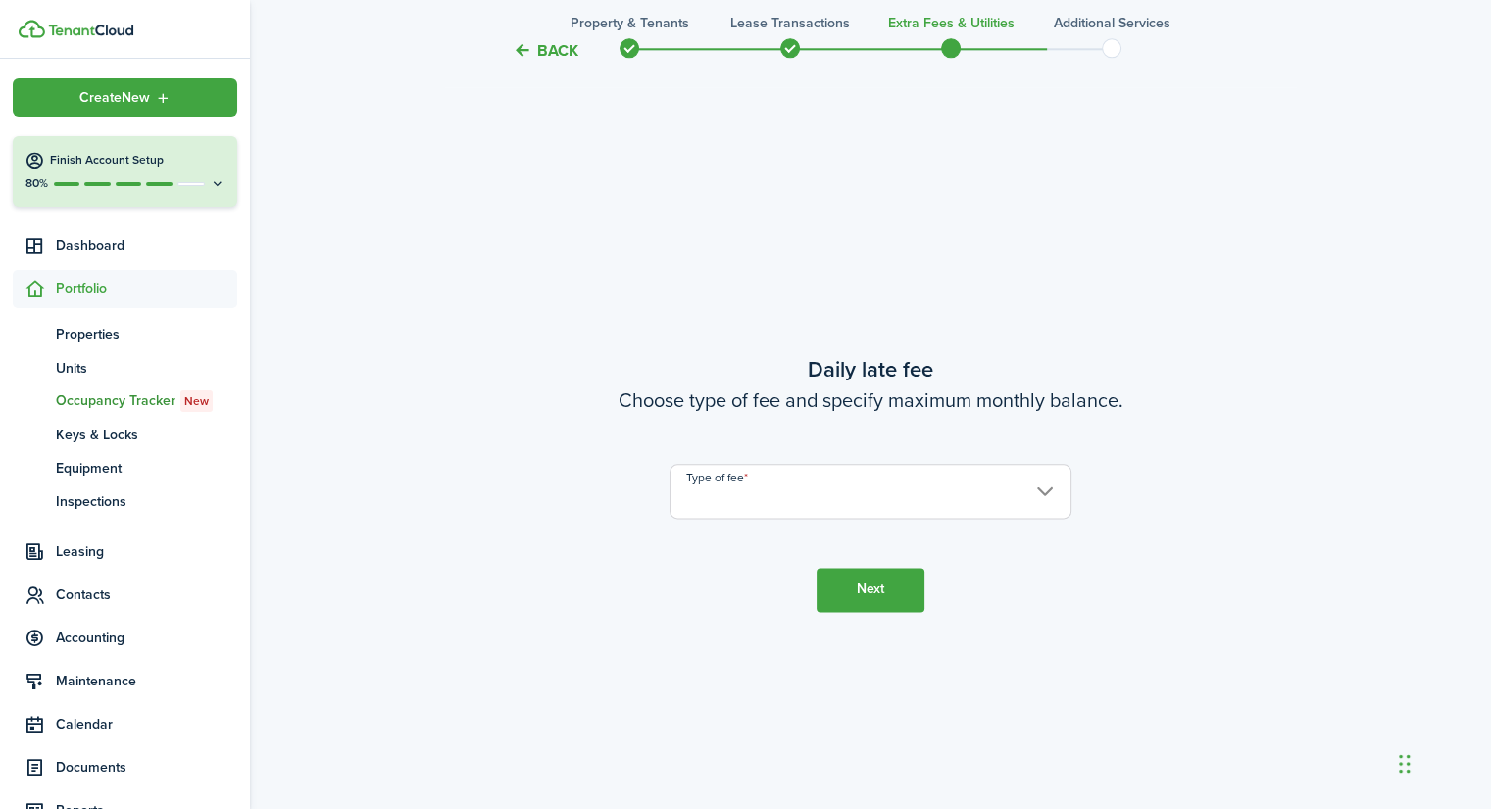
scroll to position [2294, 0]
click at [914, 505] on input "Type of fee" at bounding box center [870, 491] width 402 height 55
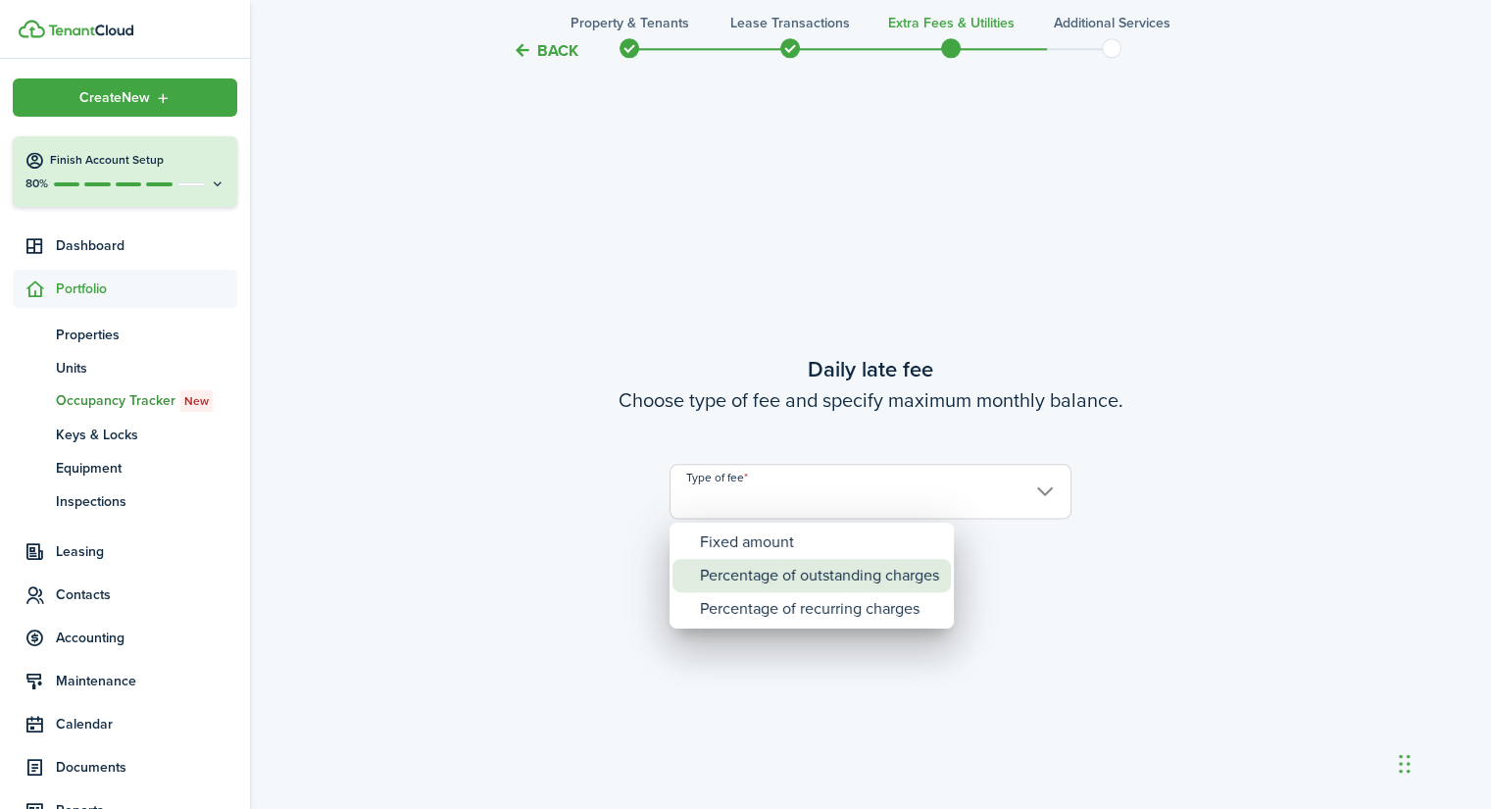
click at [871, 568] on div "Percentage of outstanding charges" at bounding box center [819, 575] width 239 height 33
type input "Percentage of outstanding charges"
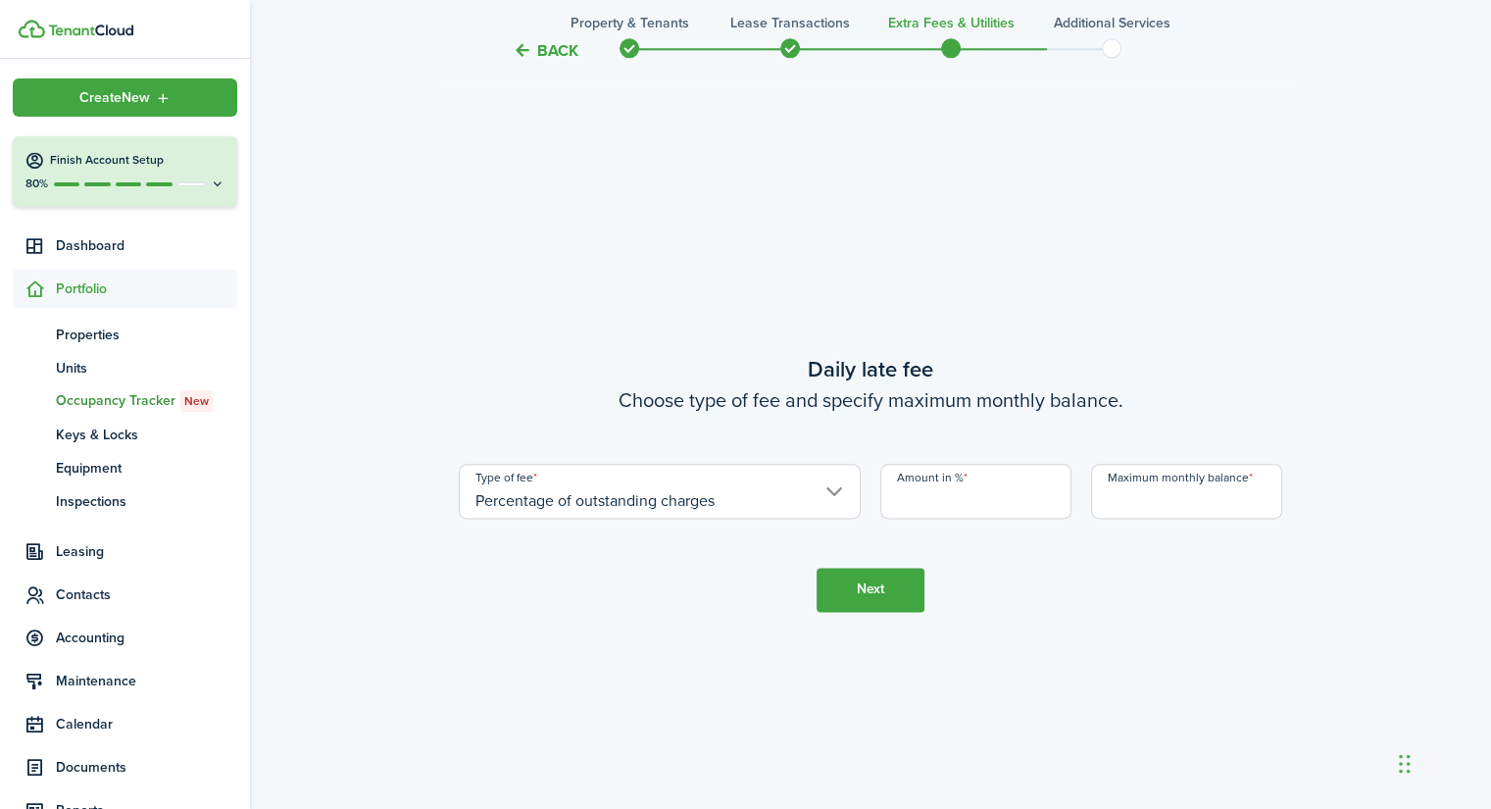
click at [951, 502] on input "Amount in %" at bounding box center [975, 491] width 191 height 55
type input "0.05"
click at [1117, 498] on input "Maximum monthly balance" at bounding box center [1186, 491] width 191 height 55
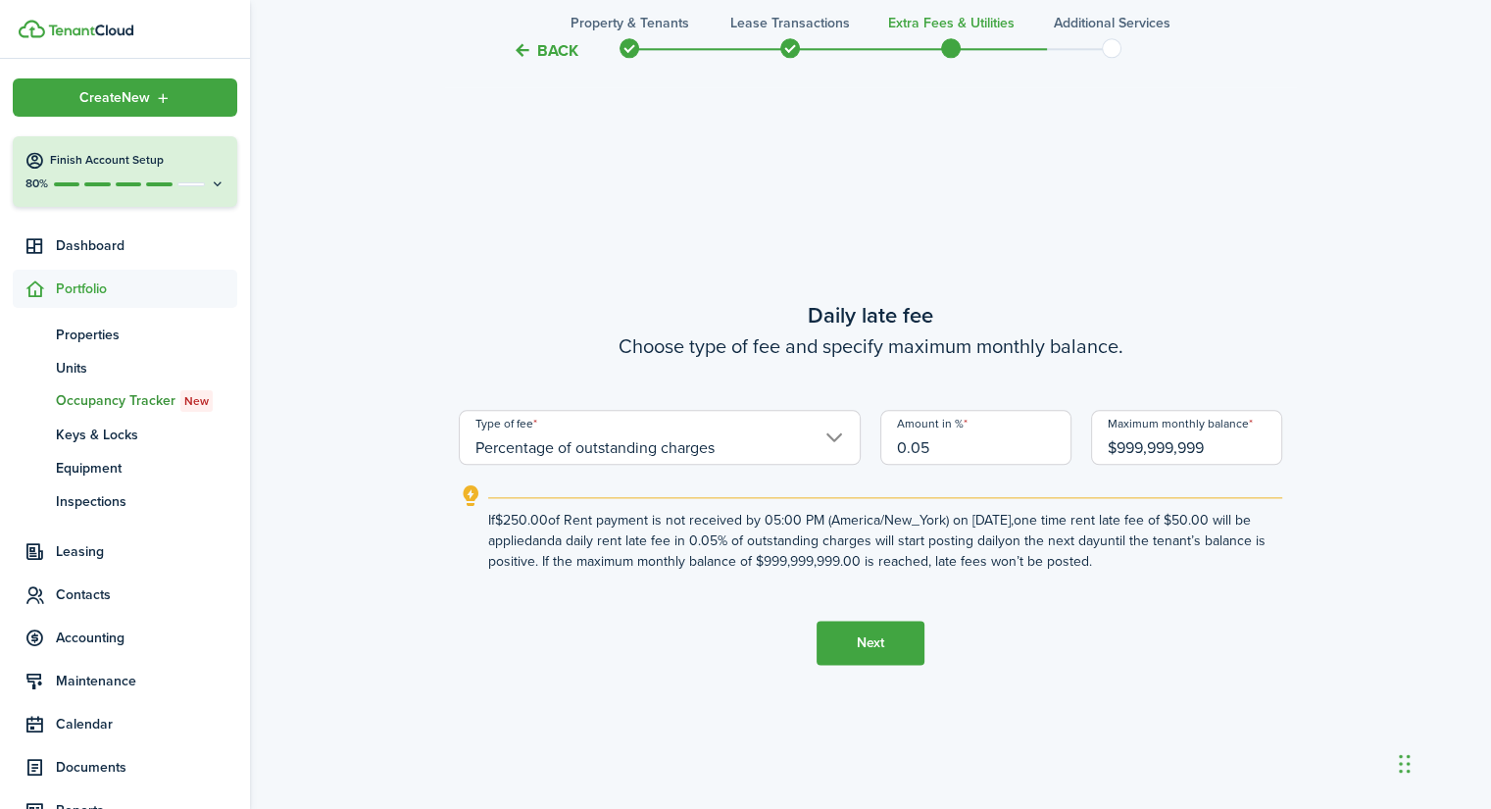
type input "$999,999,999.00"
click at [906, 640] on button "Next" at bounding box center [870, 642] width 108 height 44
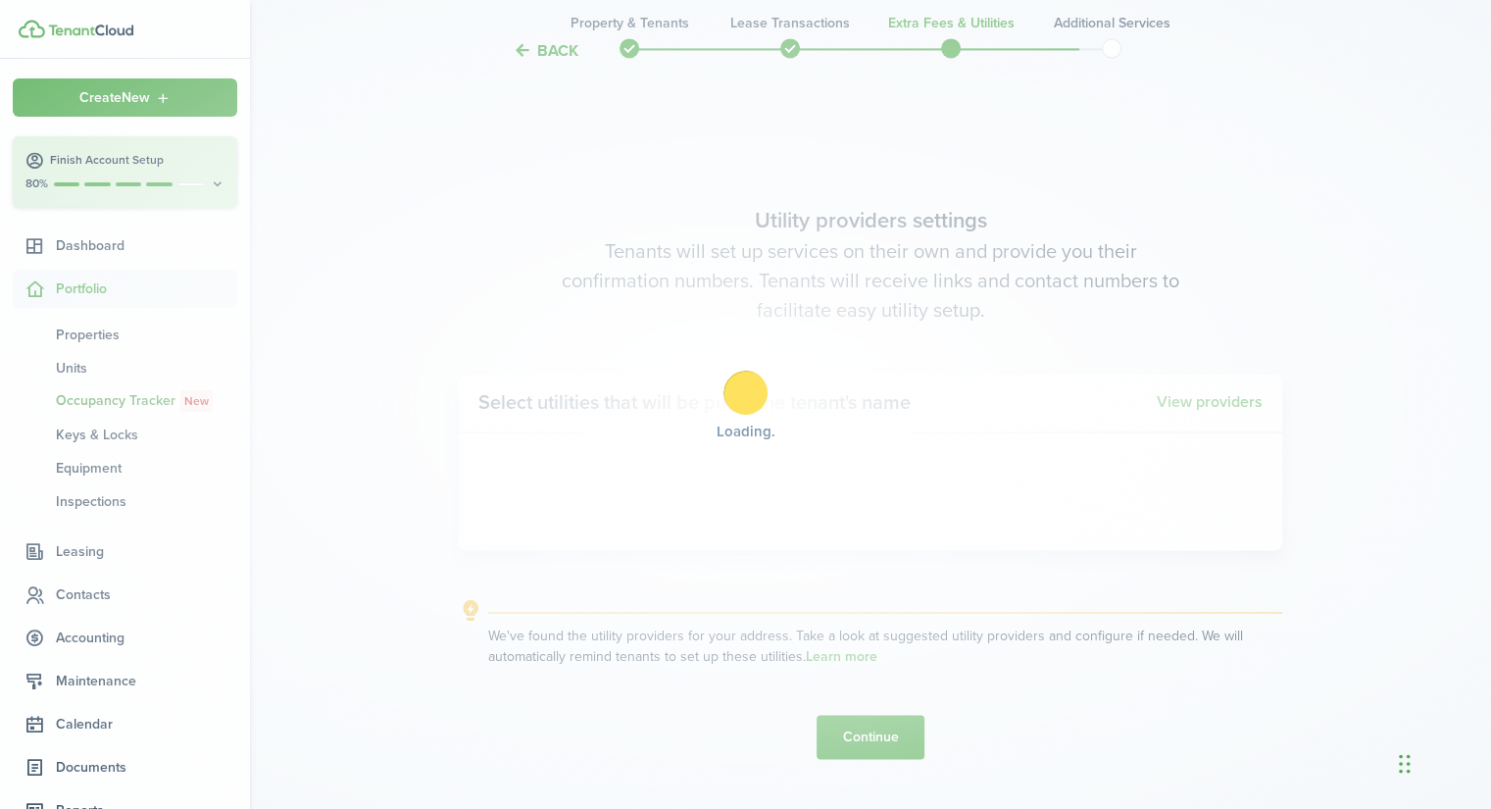
scroll to position [3103, 0]
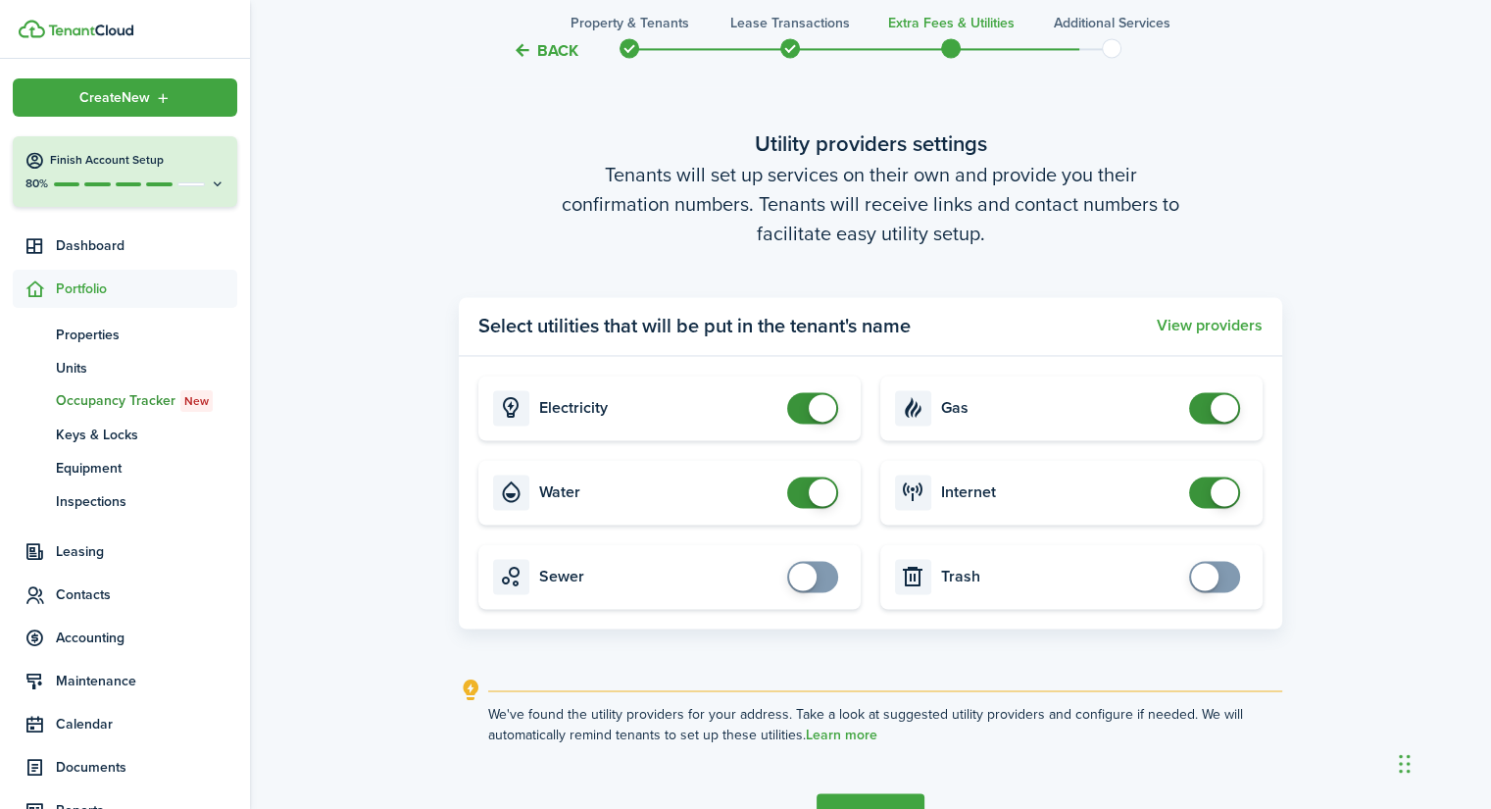
checkbox input "false"
click at [803, 416] on span at bounding box center [813, 407] width 20 height 31
checkbox input "false"
click at [803, 498] on span at bounding box center [813, 491] width 20 height 31
checkbox input "false"
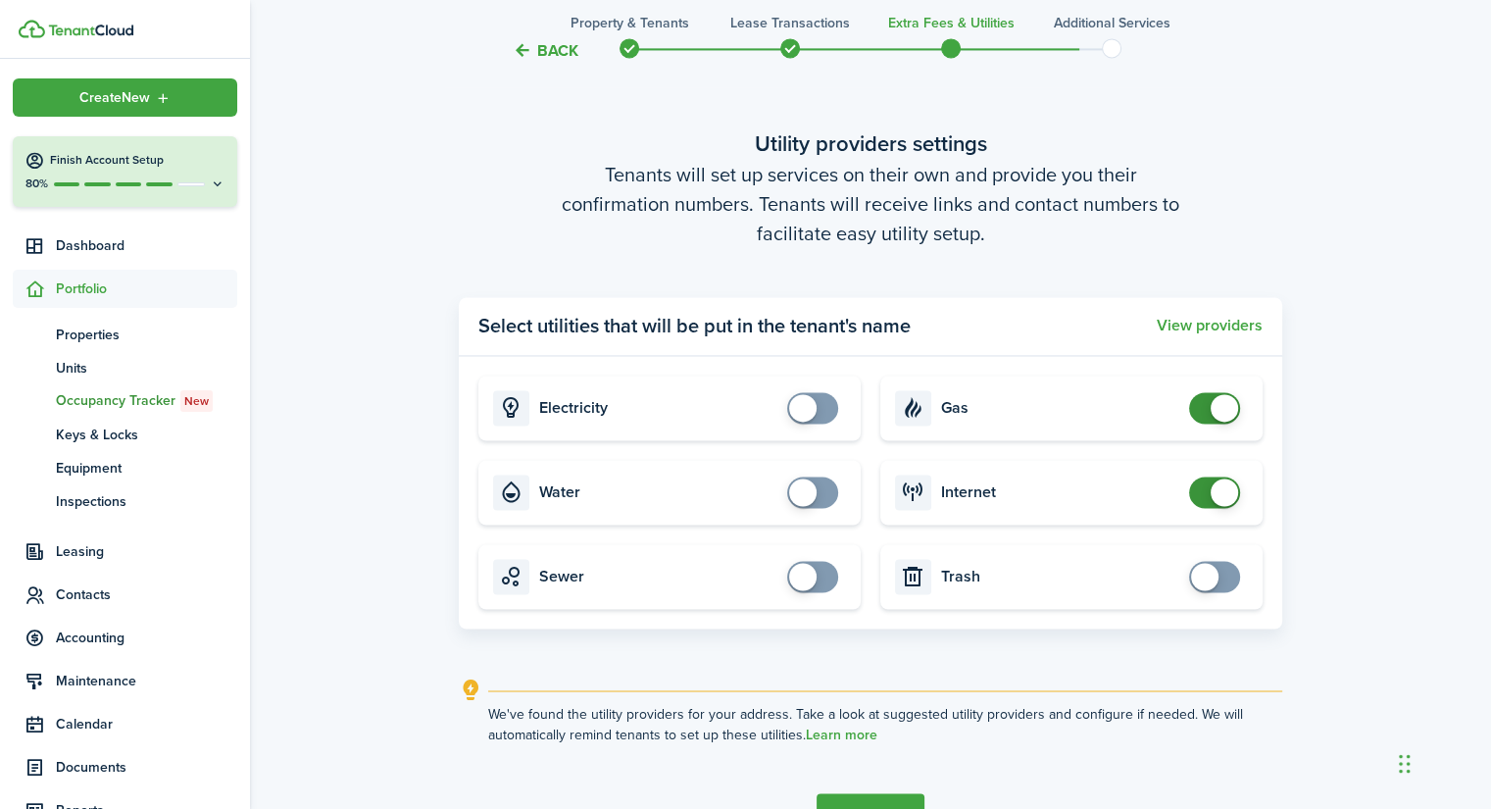
click at [1206, 420] on span at bounding box center [1214, 407] width 20 height 31
checkbox input "false"
click at [1204, 486] on span at bounding box center [1214, 491] width 20 height 31
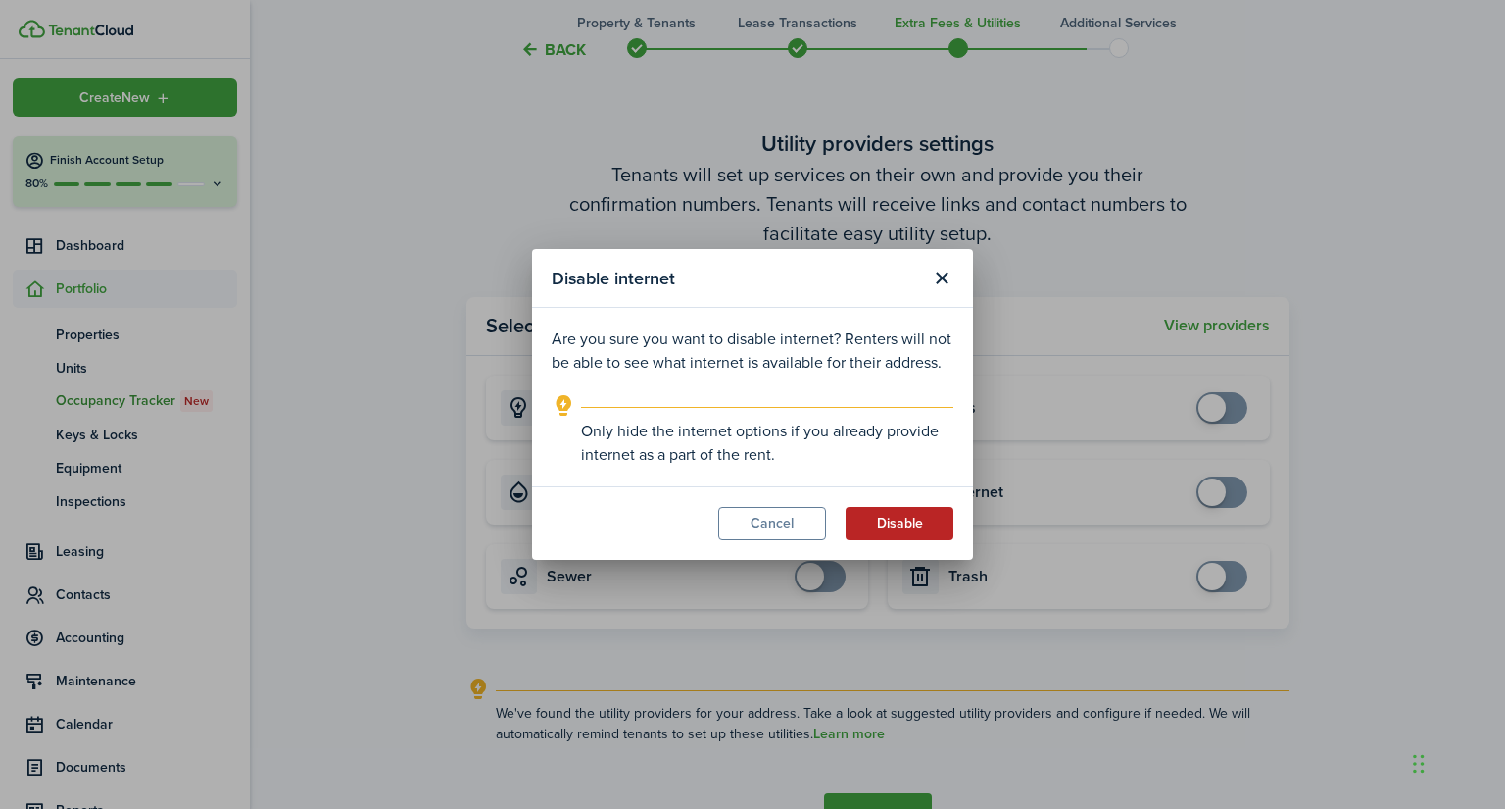
click at [951, 508] on button "Disable" at bounding box center [900, 523] width 108 height 33
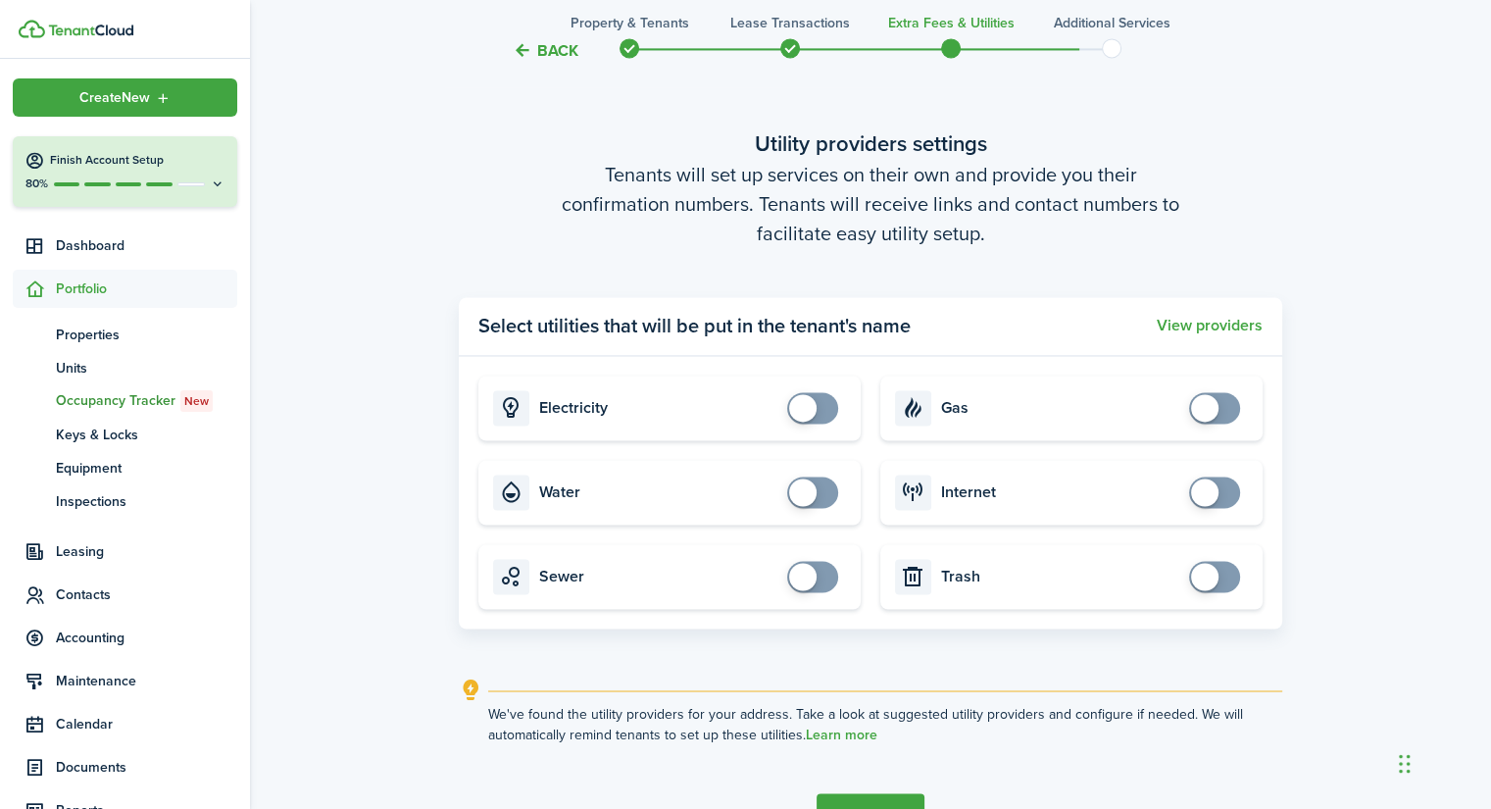
click at [909, 798] on button "Continue" at bounding box center [870, 815] width 108 height 44
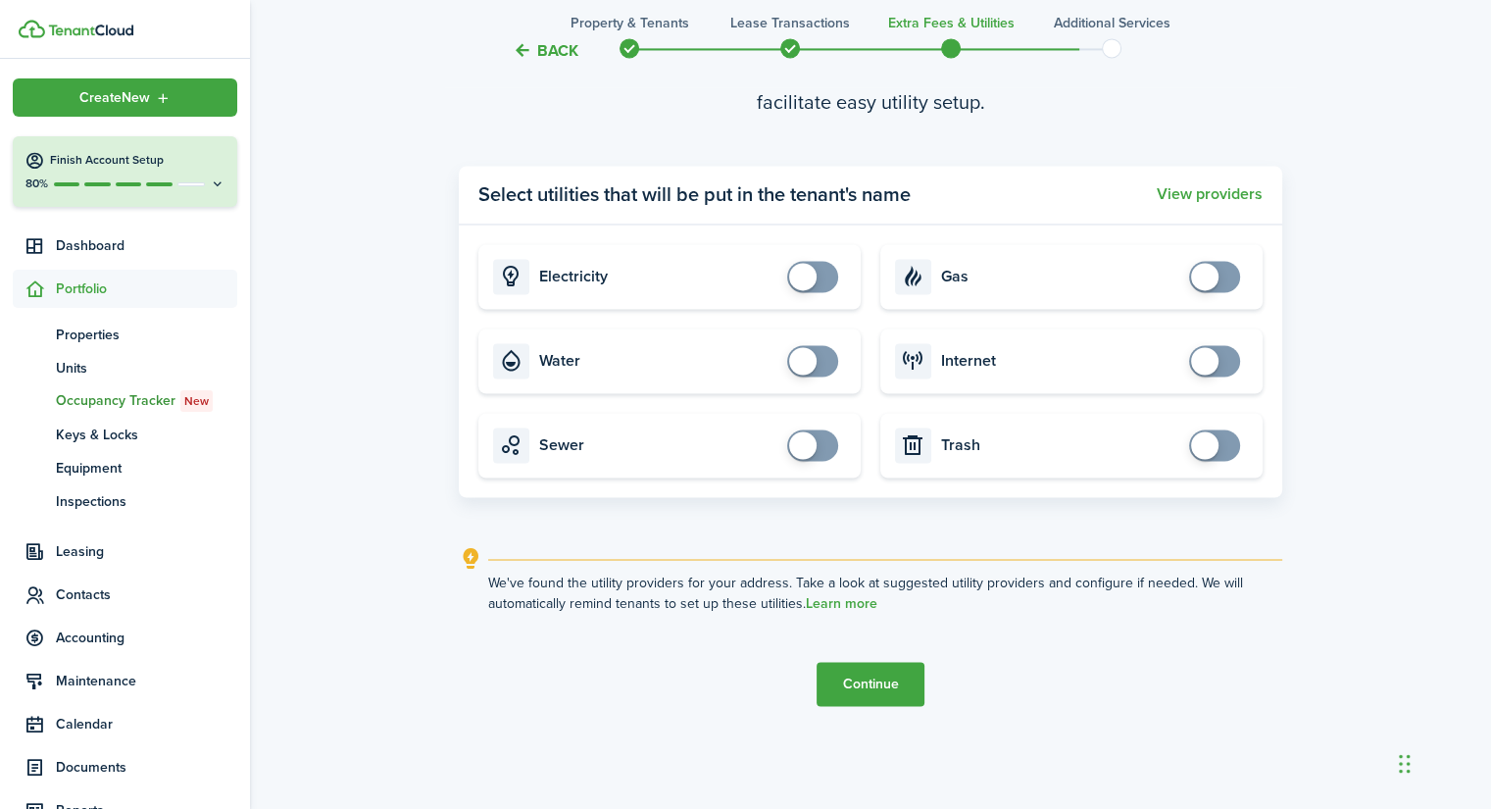
click at [890, 689] on button "Continue" at bounding box center [870, 684] width 108 height 44
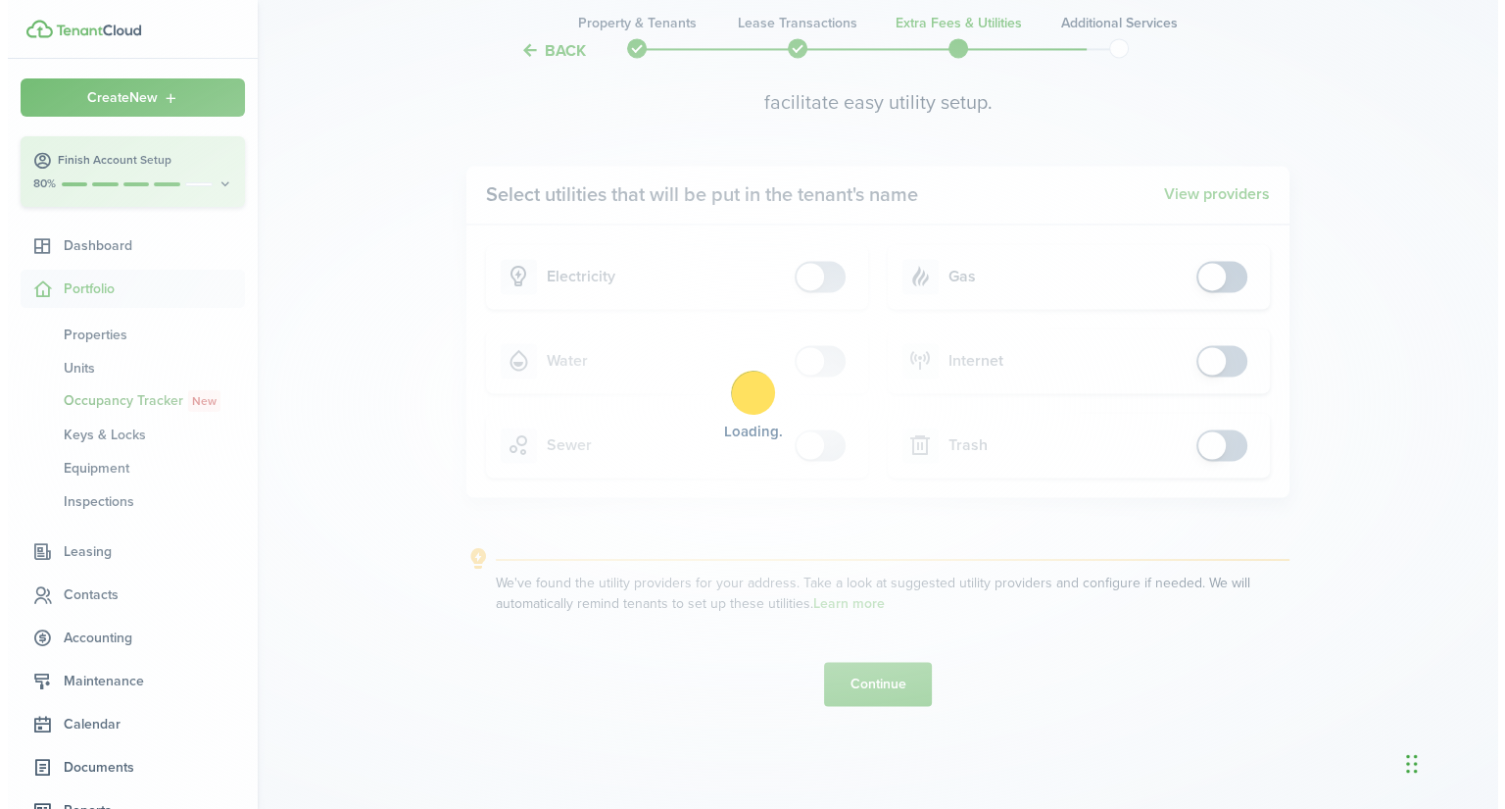
scroll to position [0, 0]
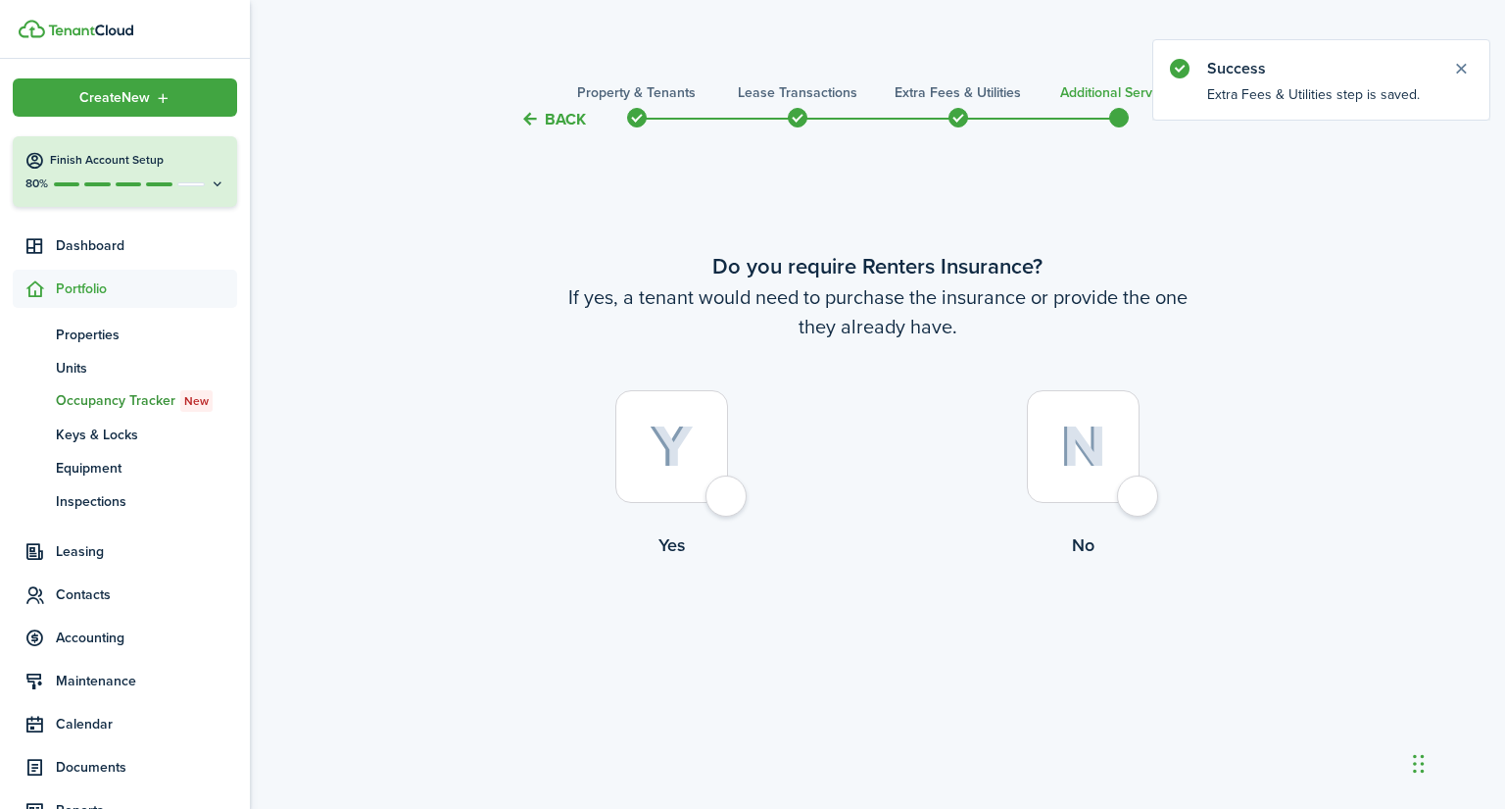
click at [711, 491] on div at bounding box center [671, 446] width 113 height 113
radio input "true"
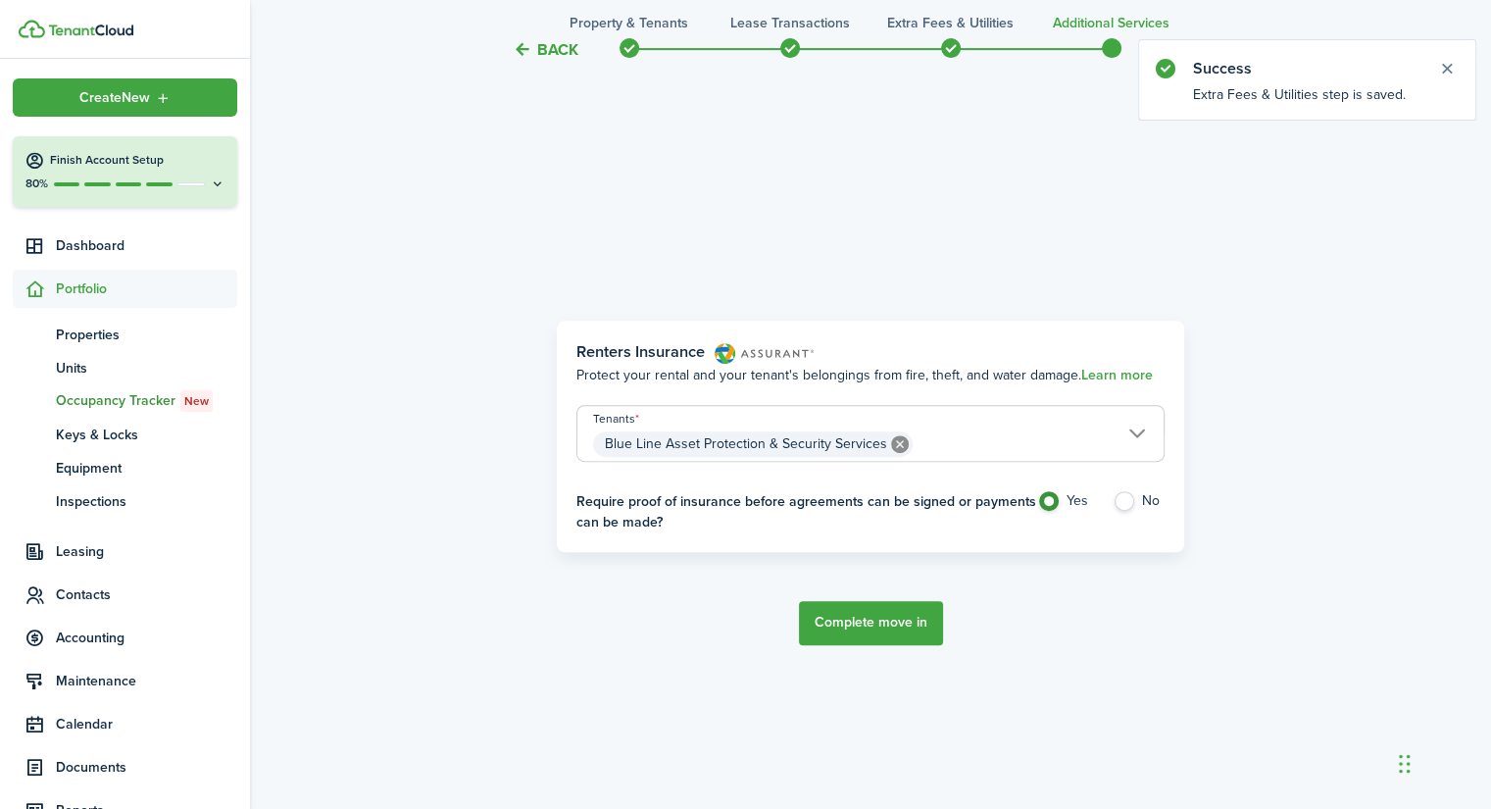
scroll to position [677, 0]
click at [1125, 498] on label "No" at bounding box center [1138, 504] width 52 height 29
radio input "false"
radio input "true"
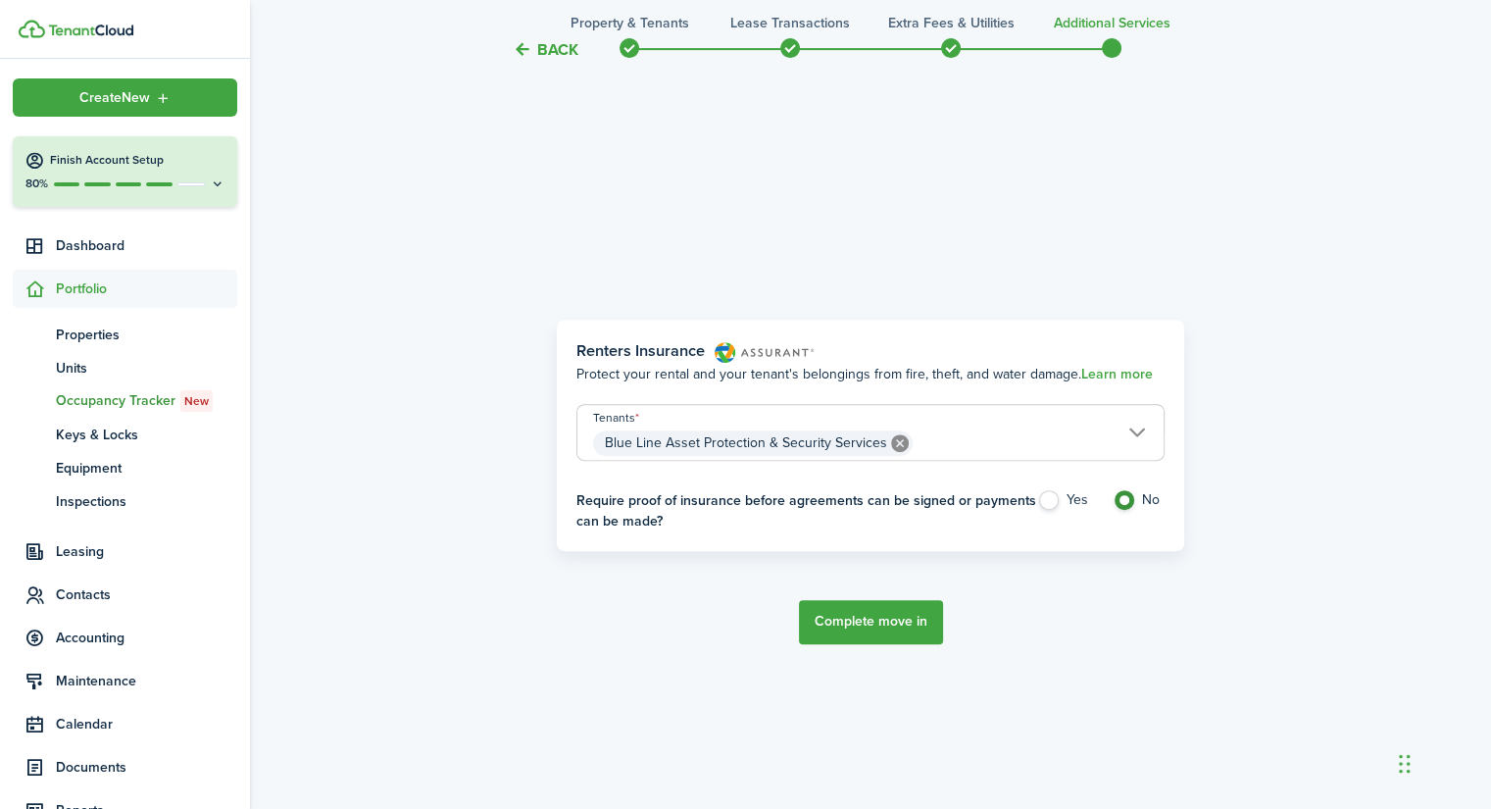
click at [876, 615] on button "Complete move in" at bounding box center [871, 622] width 144 height 44
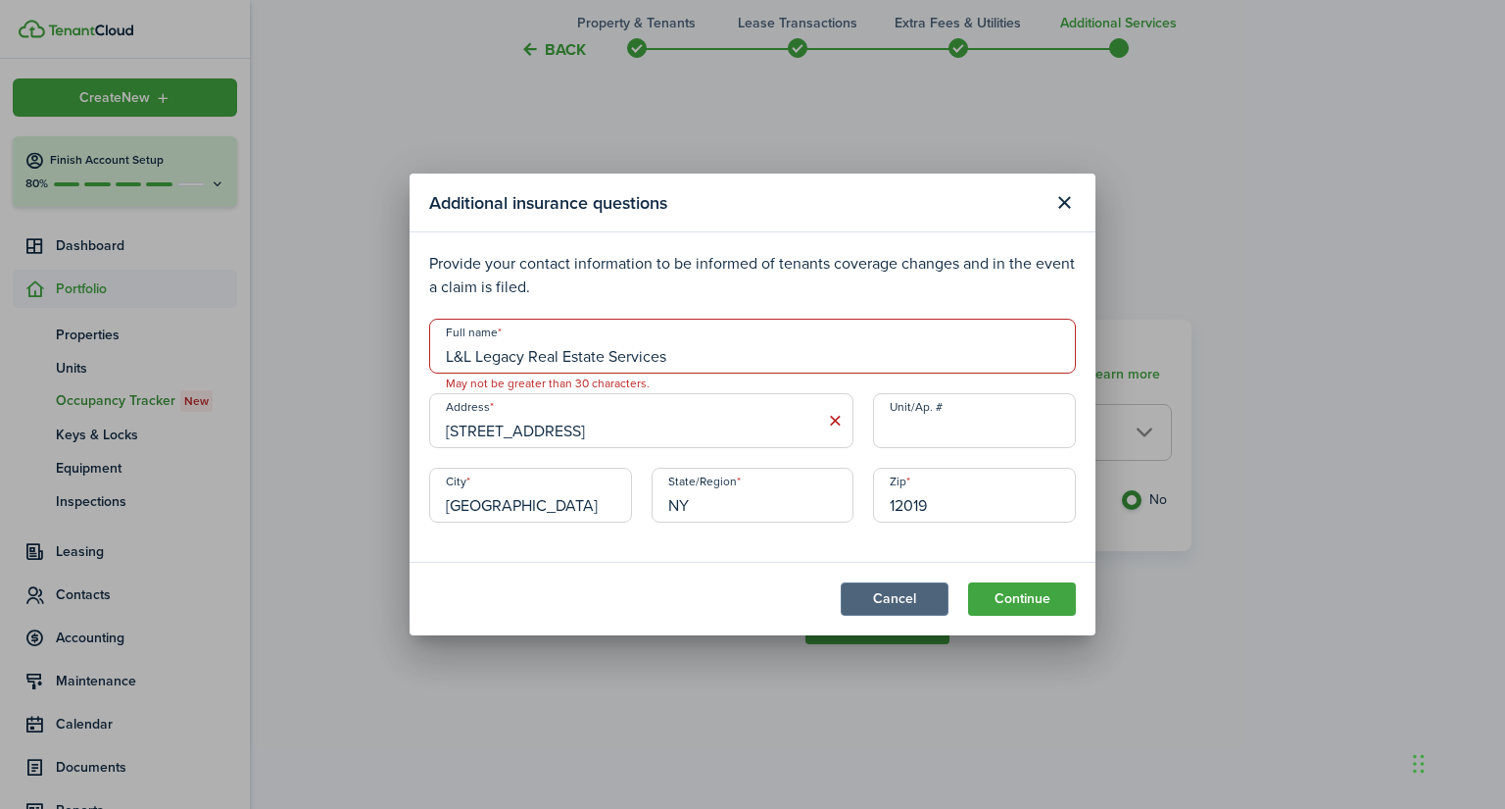
click at [893, 592] on button "Cancel" at bounding box center [895, 598] width 108 height 33
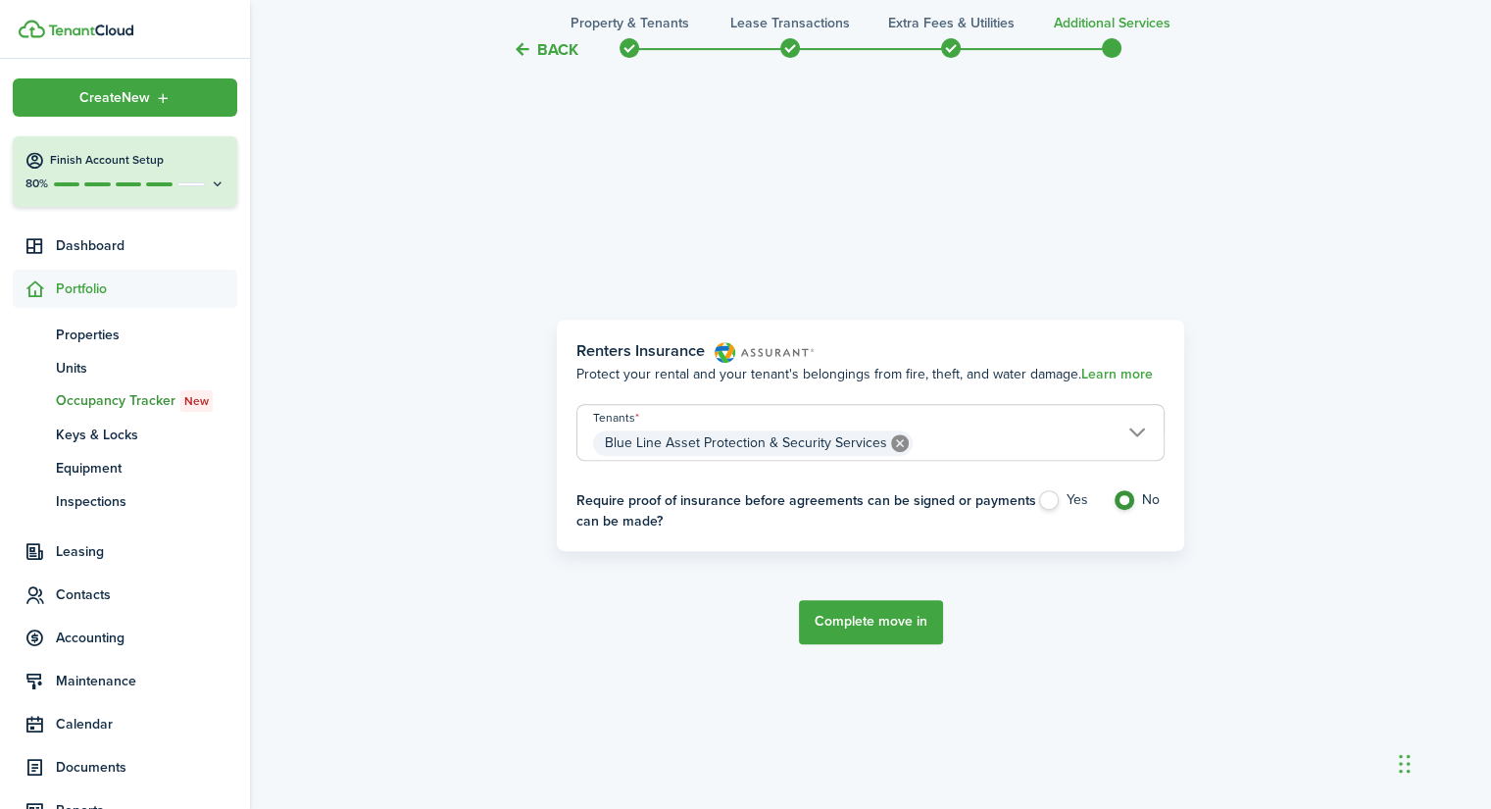
click at [545, 49] on button "Back" at bounding box center [546, 49] width 66 height 21
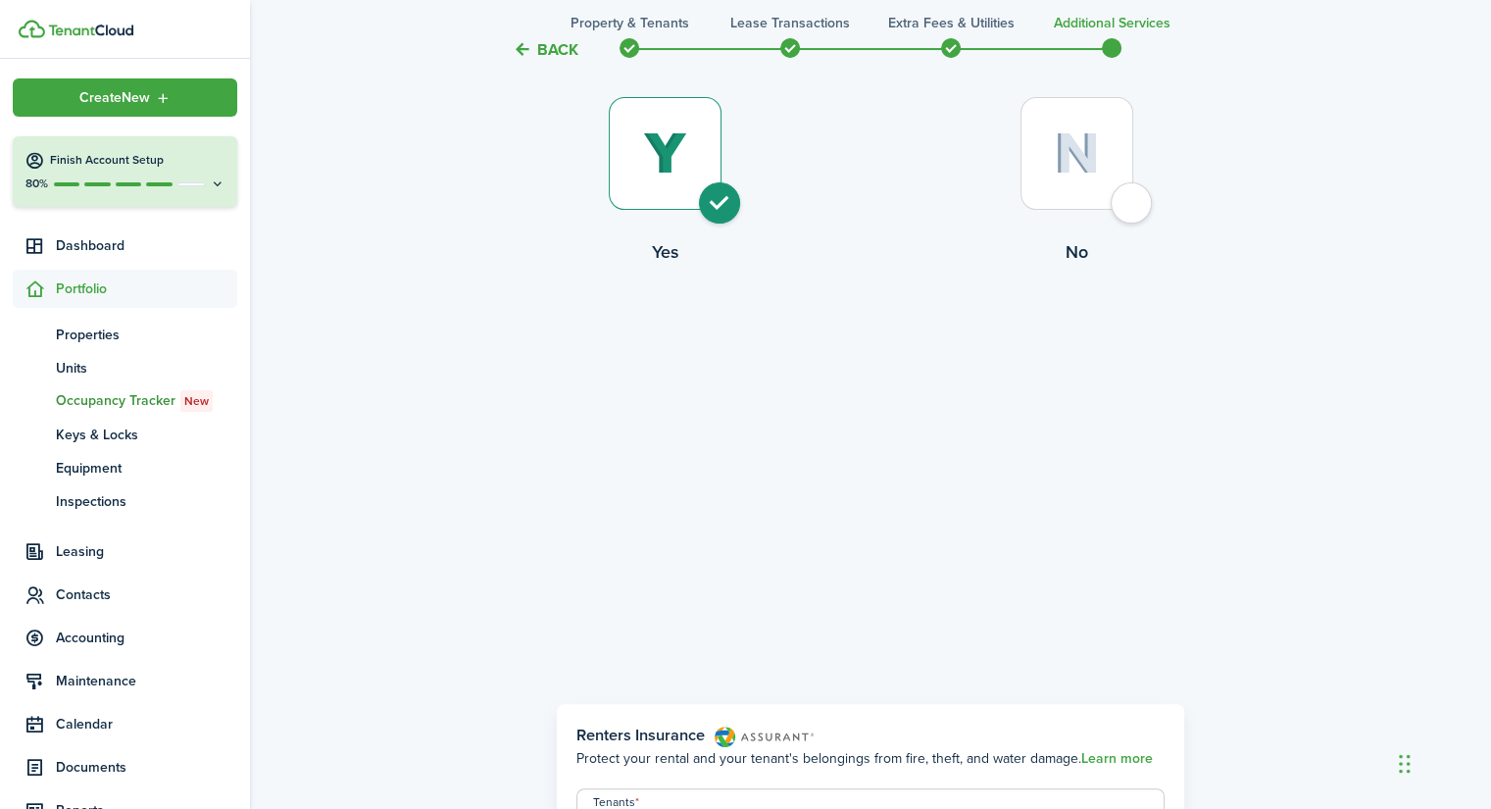
scroll to position [0, 0]
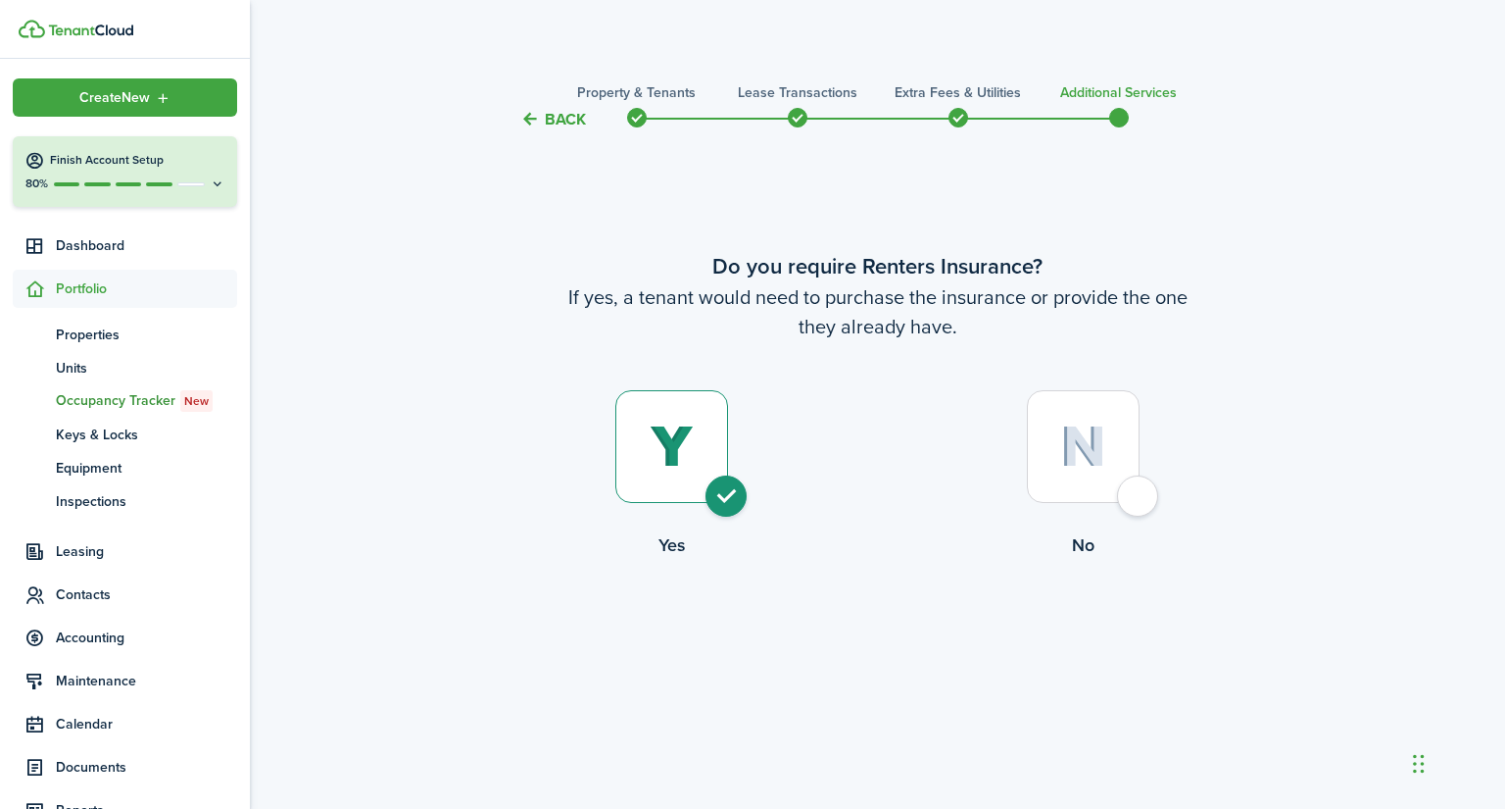
click at [1140, 490] on div at bounding box center [1083, 446] width 113 height 113
radio input "false"
radio input "true"
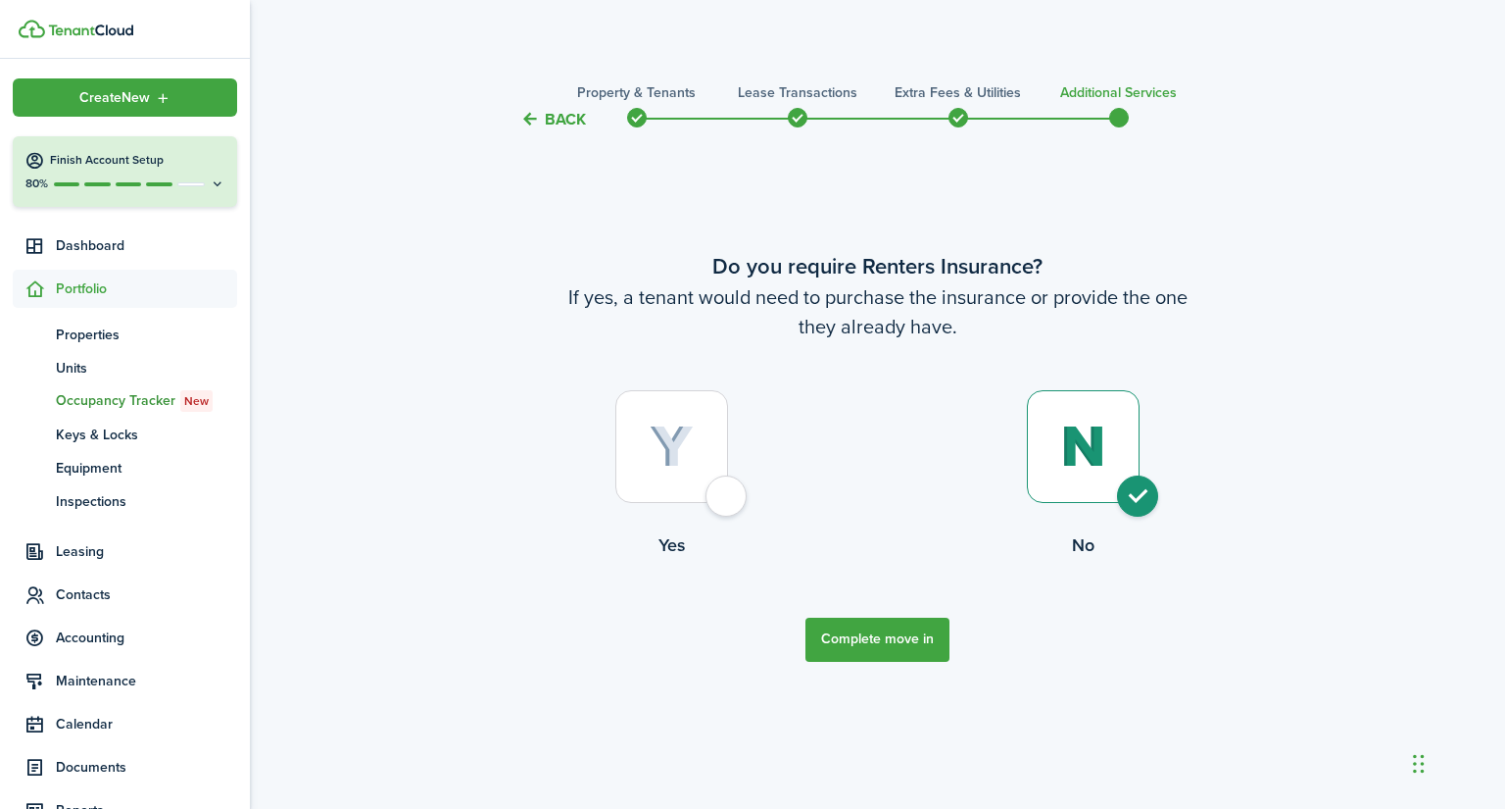
click at [905, 641] on button "Complete move in" at bounding box center [878, 639] width 144 height 44
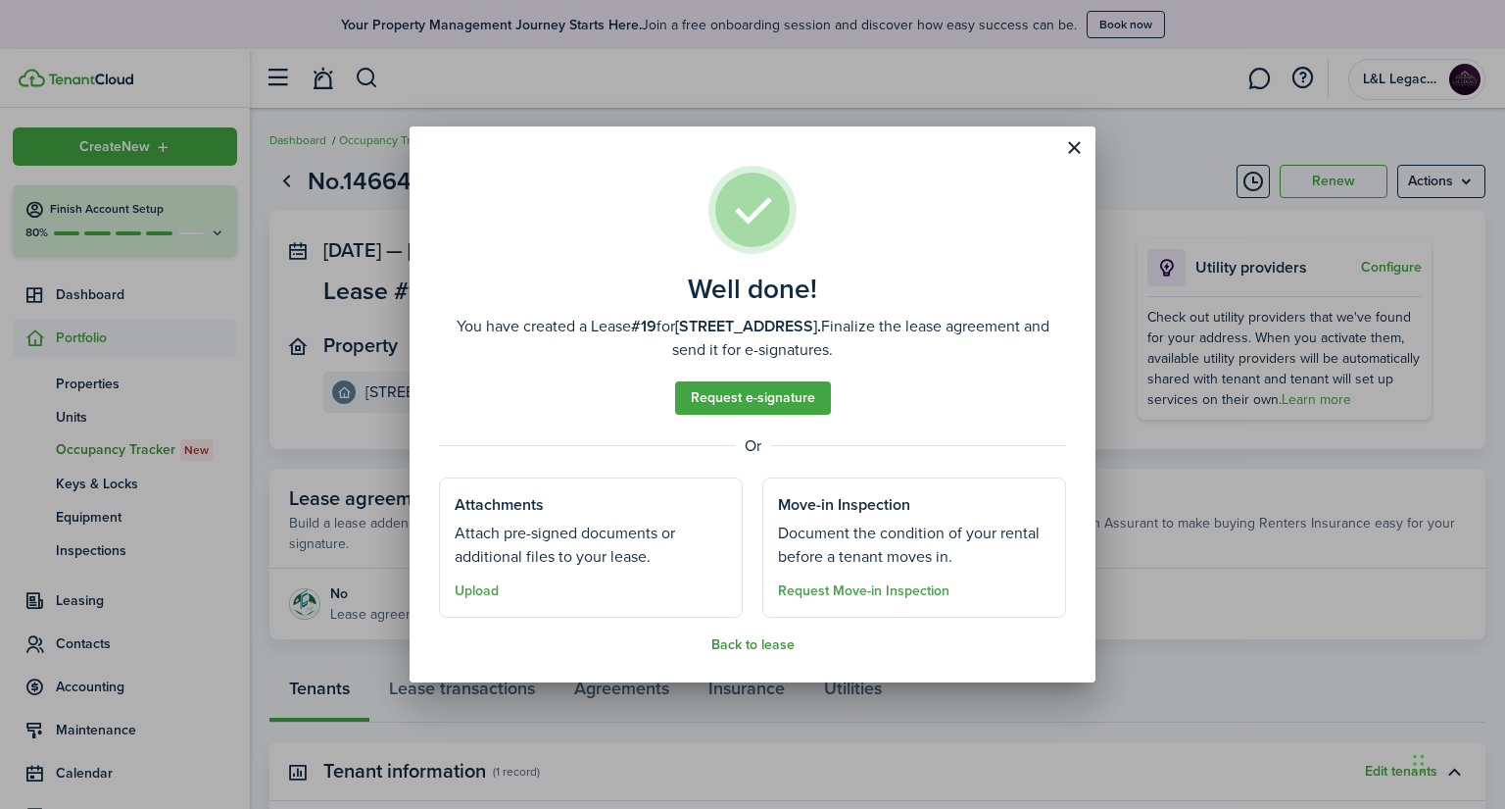
click at [744, 638] on button "Back to lease" at bounding box center [752, 645] width 83 height 16
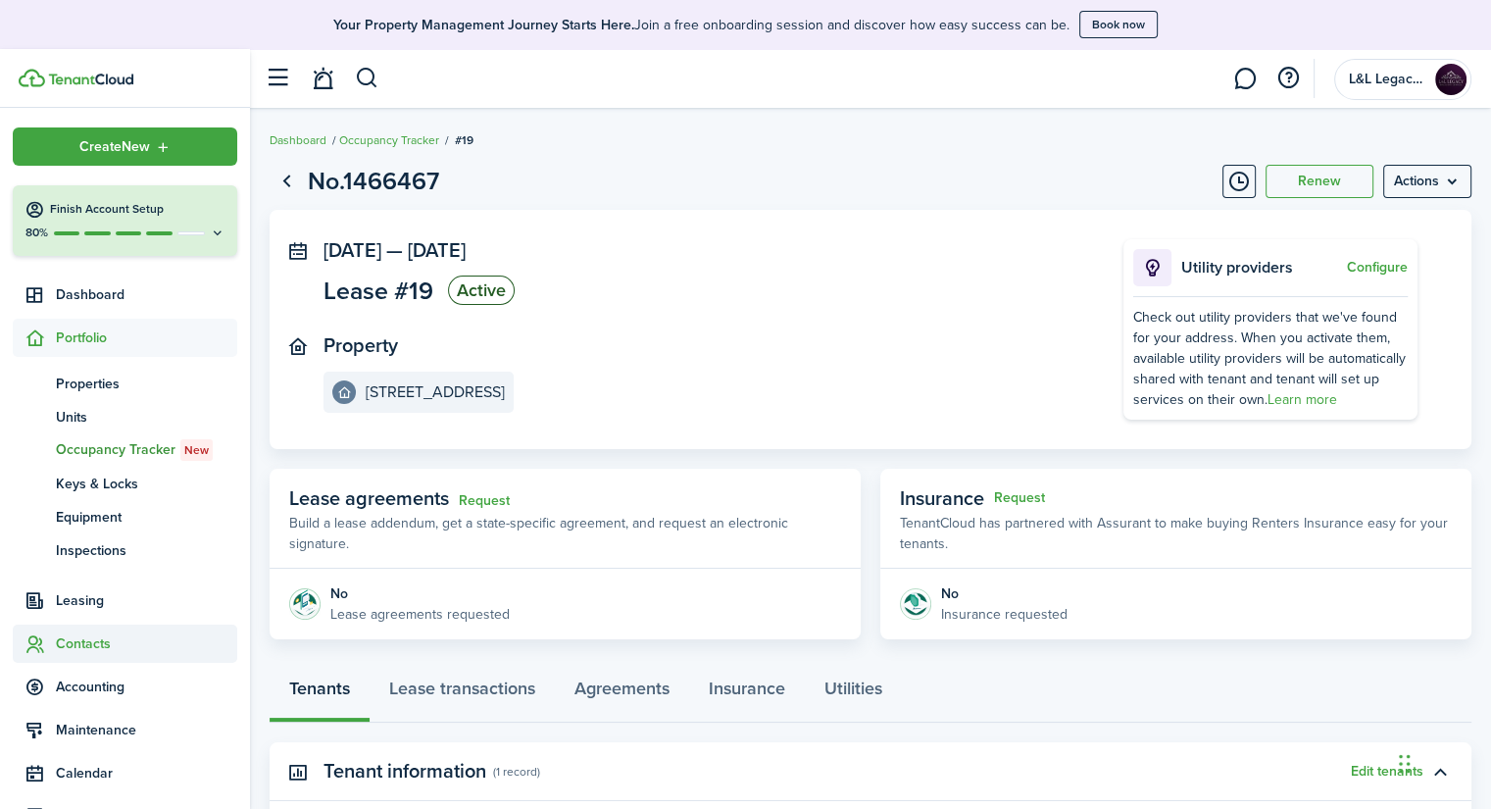
click at [66, 648] on span "Contacts" at bounding box center [146, 643] width 181 height 21
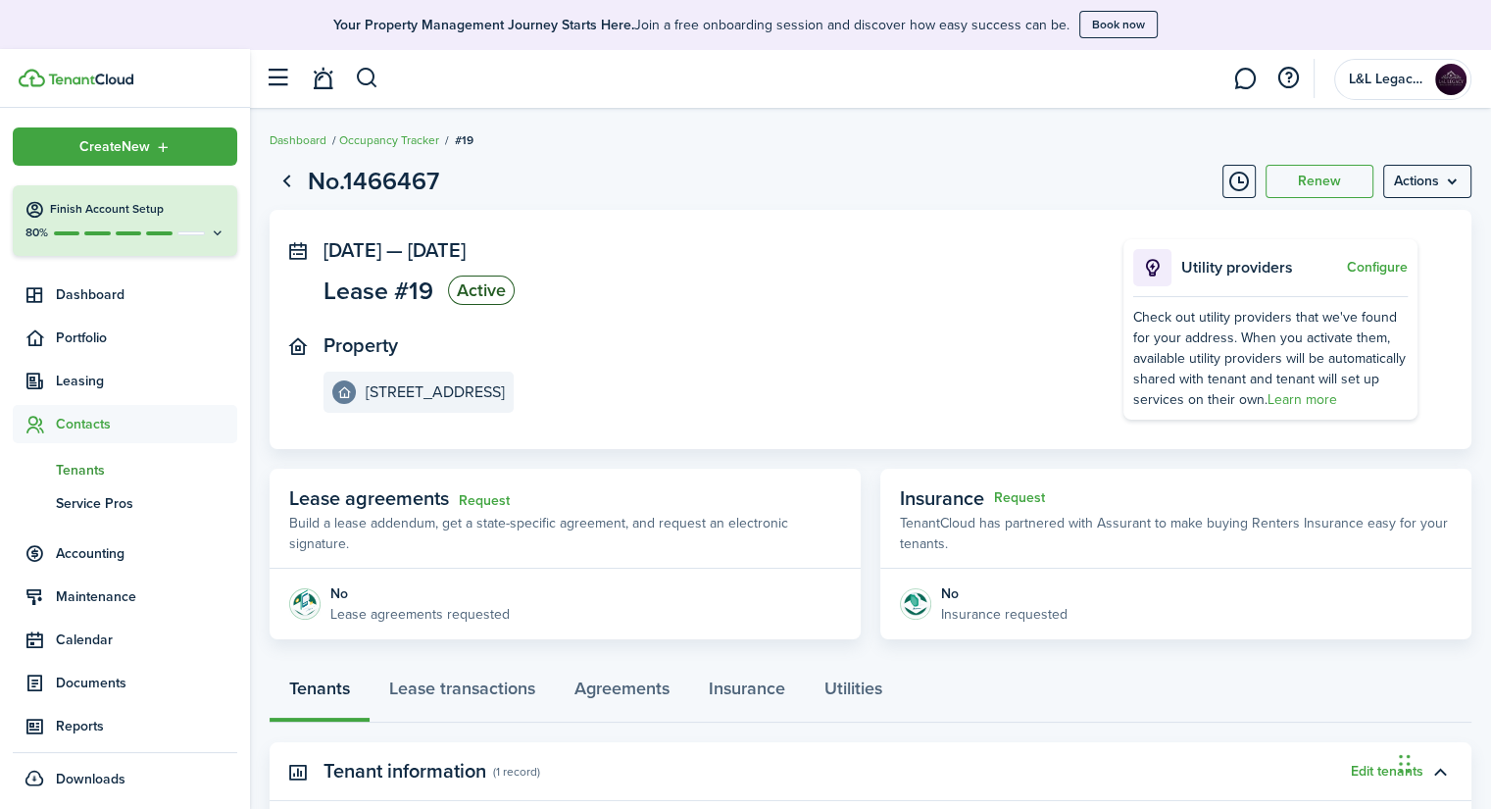
click at [96, 469] on span "Tenants" at bounding box center [146, 470] width 181 height 21
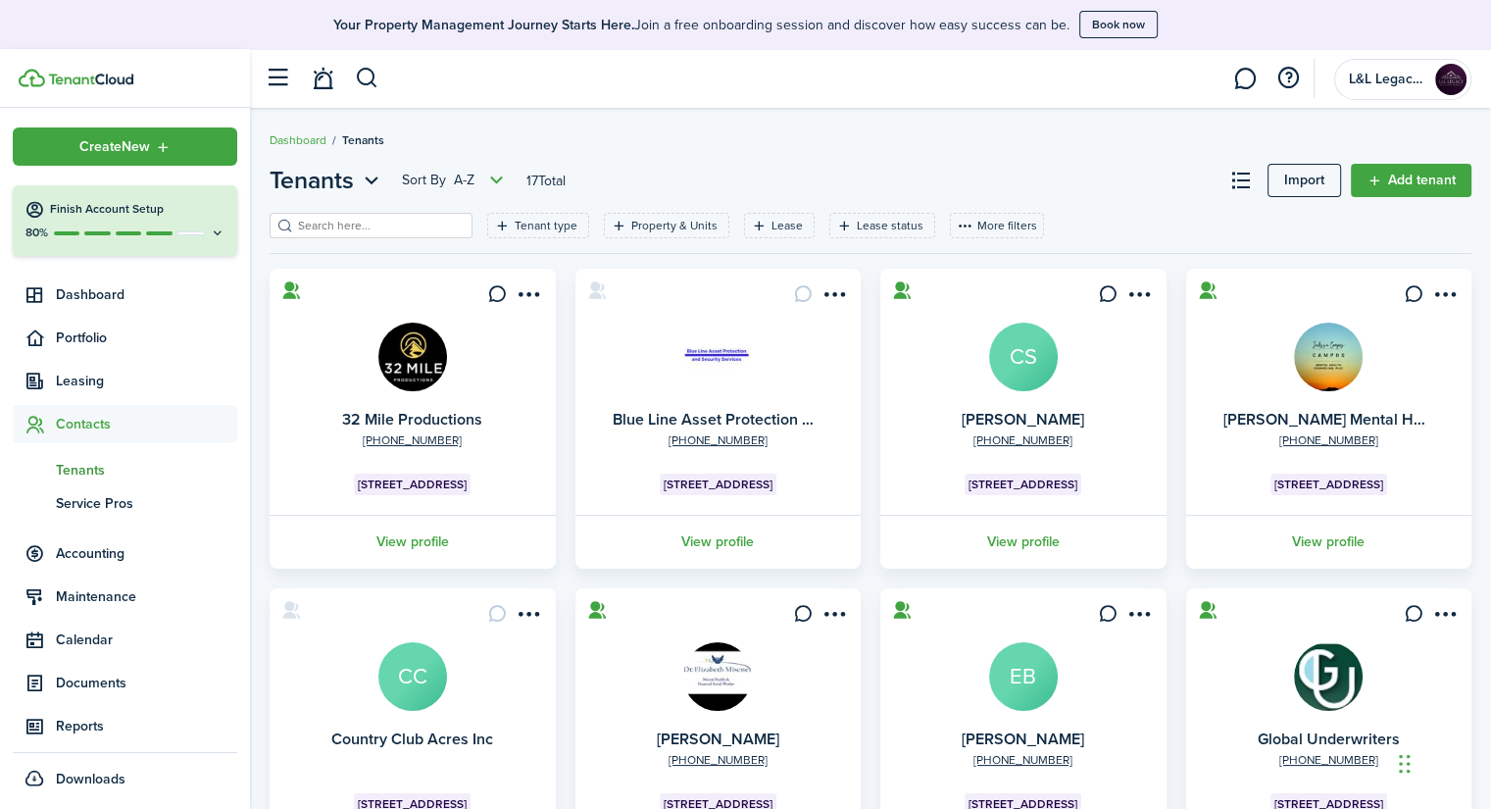
scroll to position [521, 0]
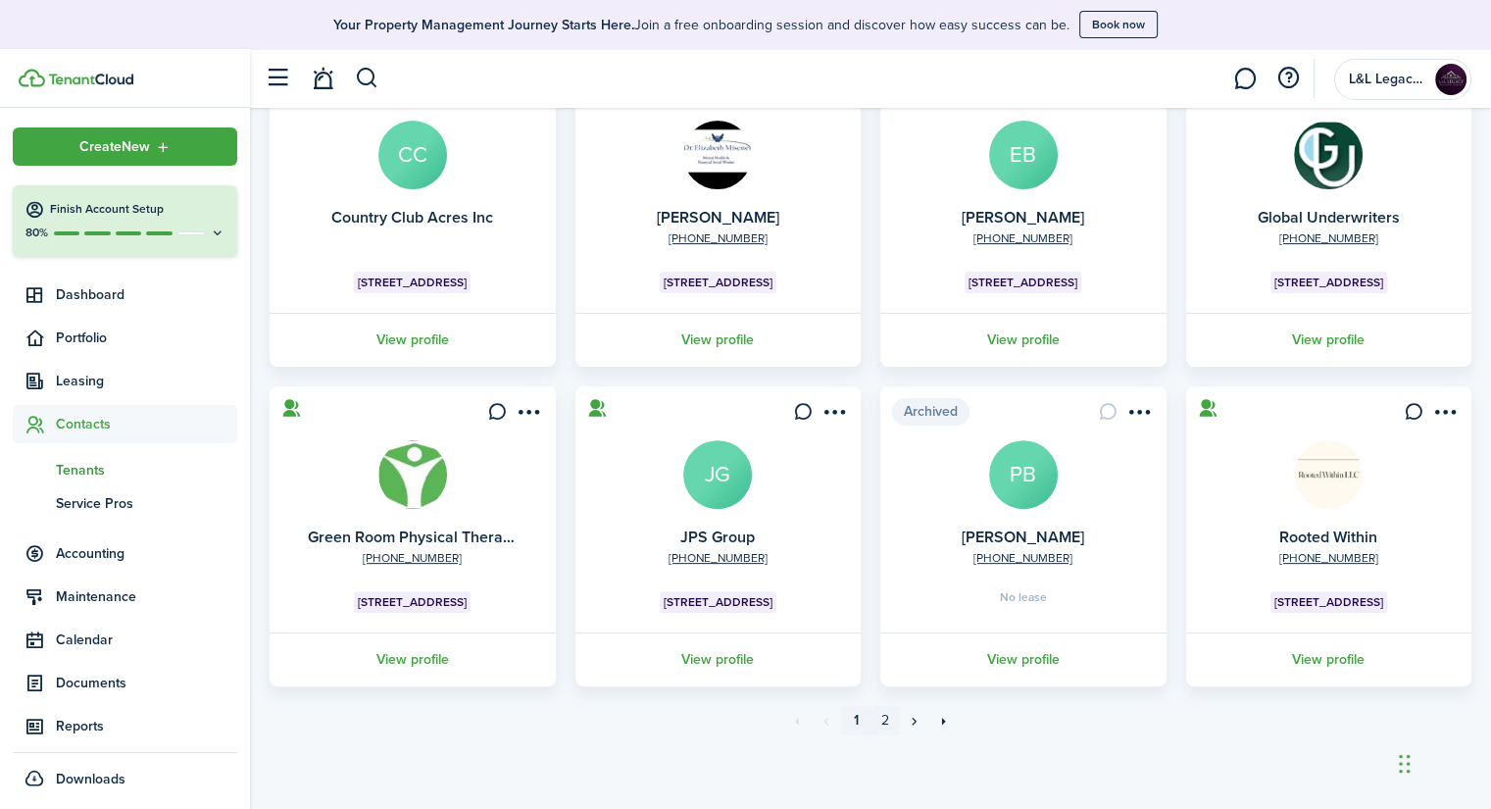
click at [890, 717] on link "2" at bounding box center [884, 720] width 29 height 29
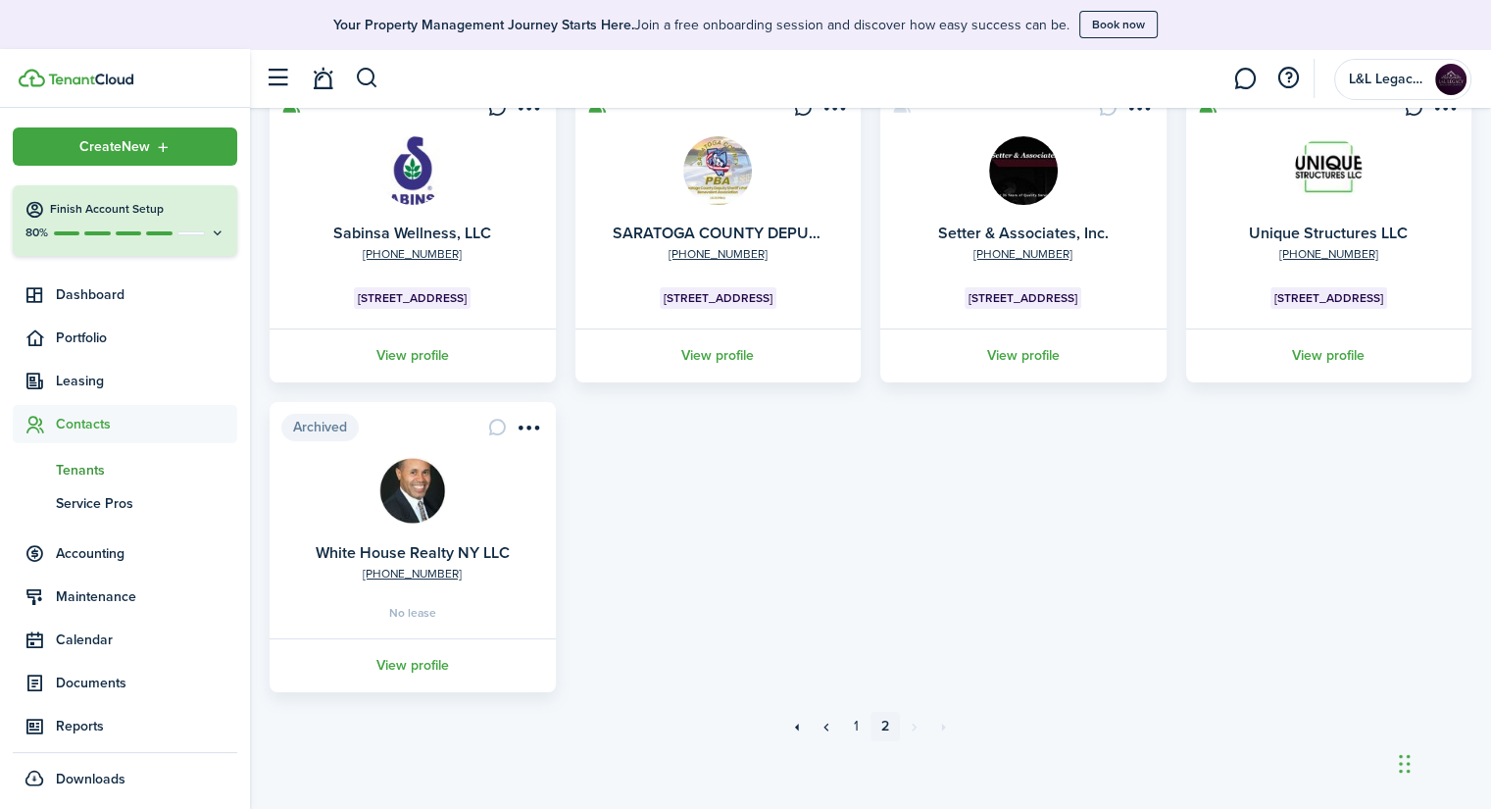
scroll to position [192, 0]
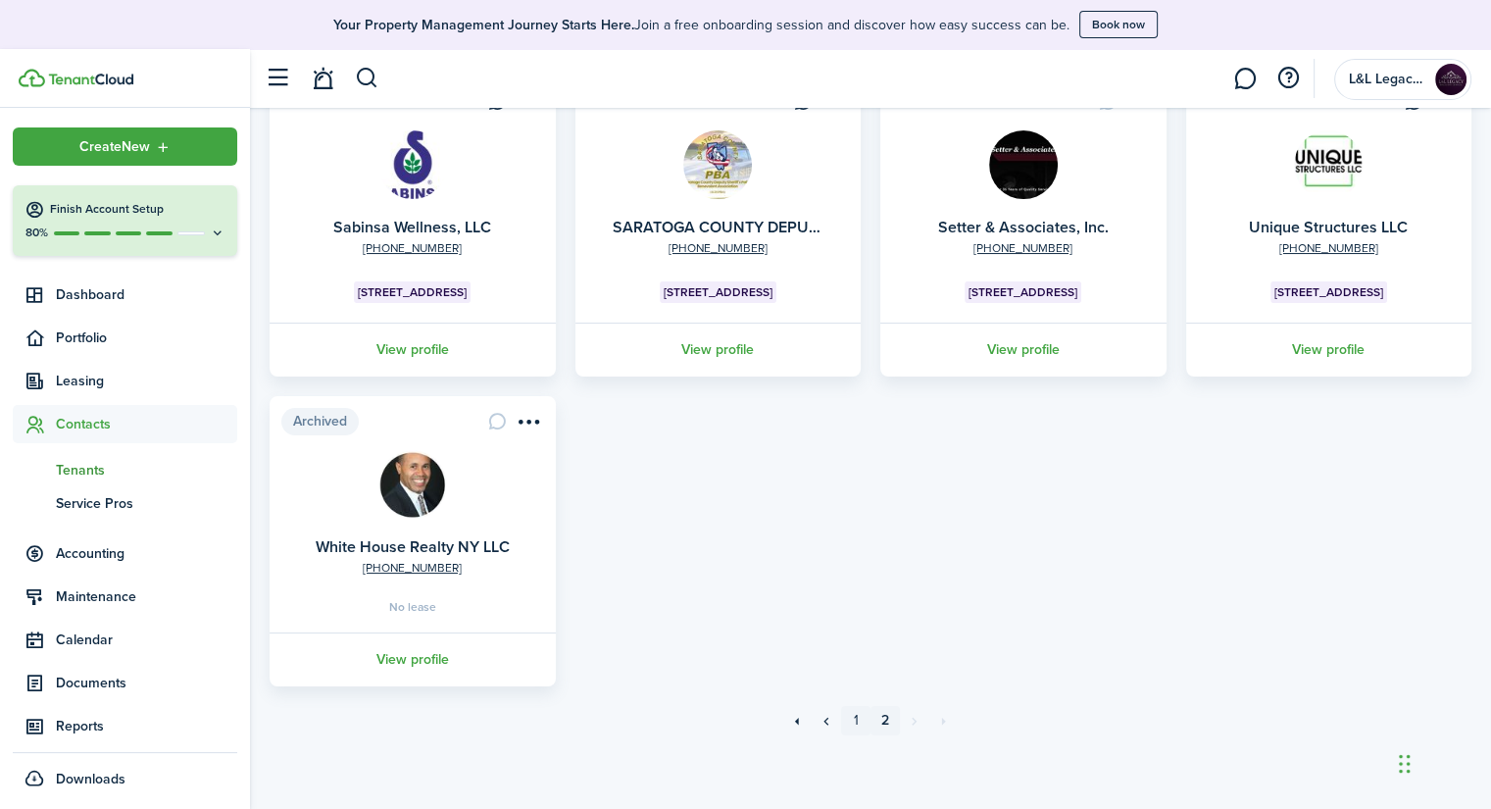
click at [861, 722] on link "1" at bounding box center [855, 720] width 29 height 29
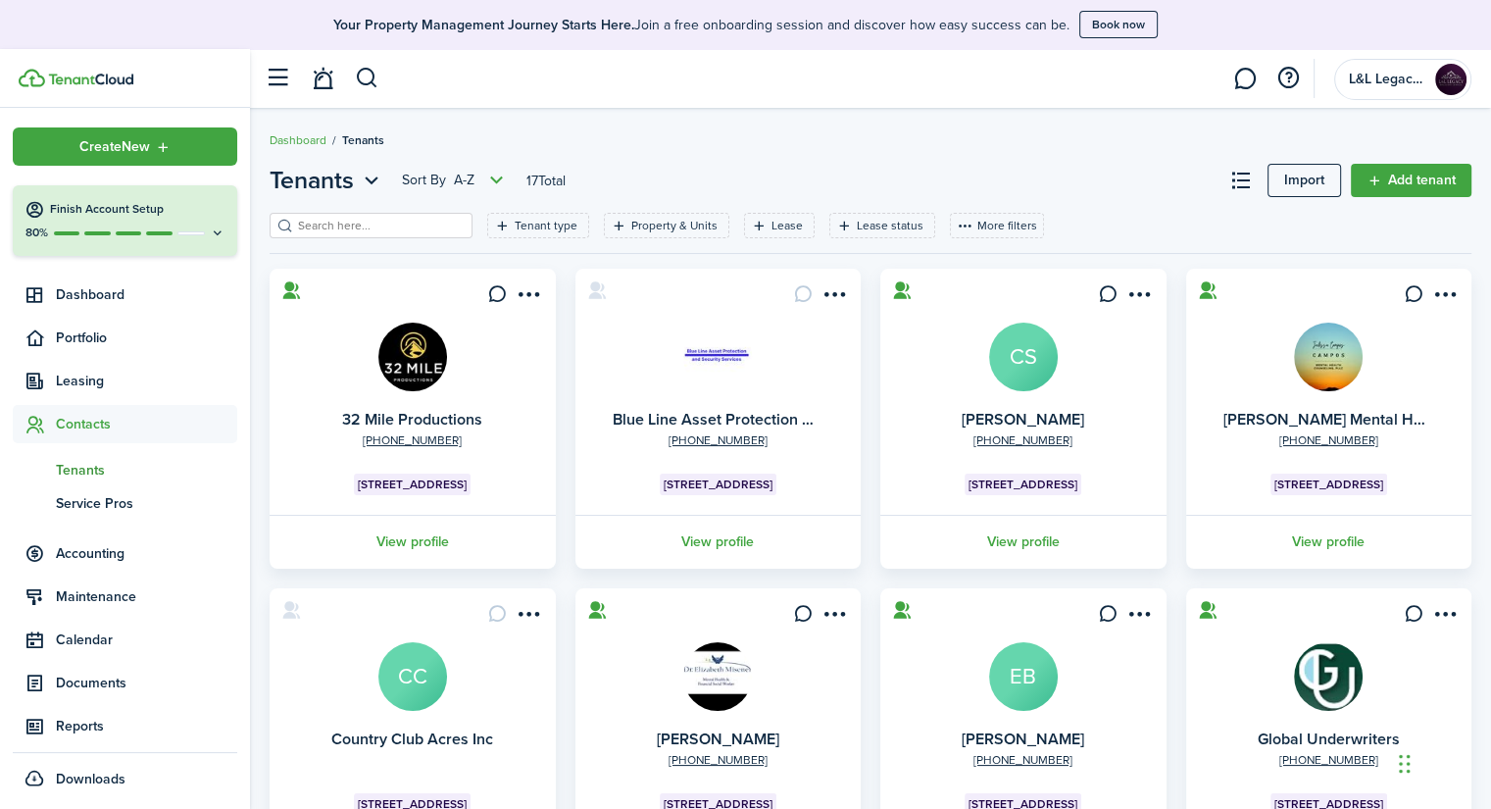
click at [702, 356] on img at bounding box center [717, 356] width 69 height 69
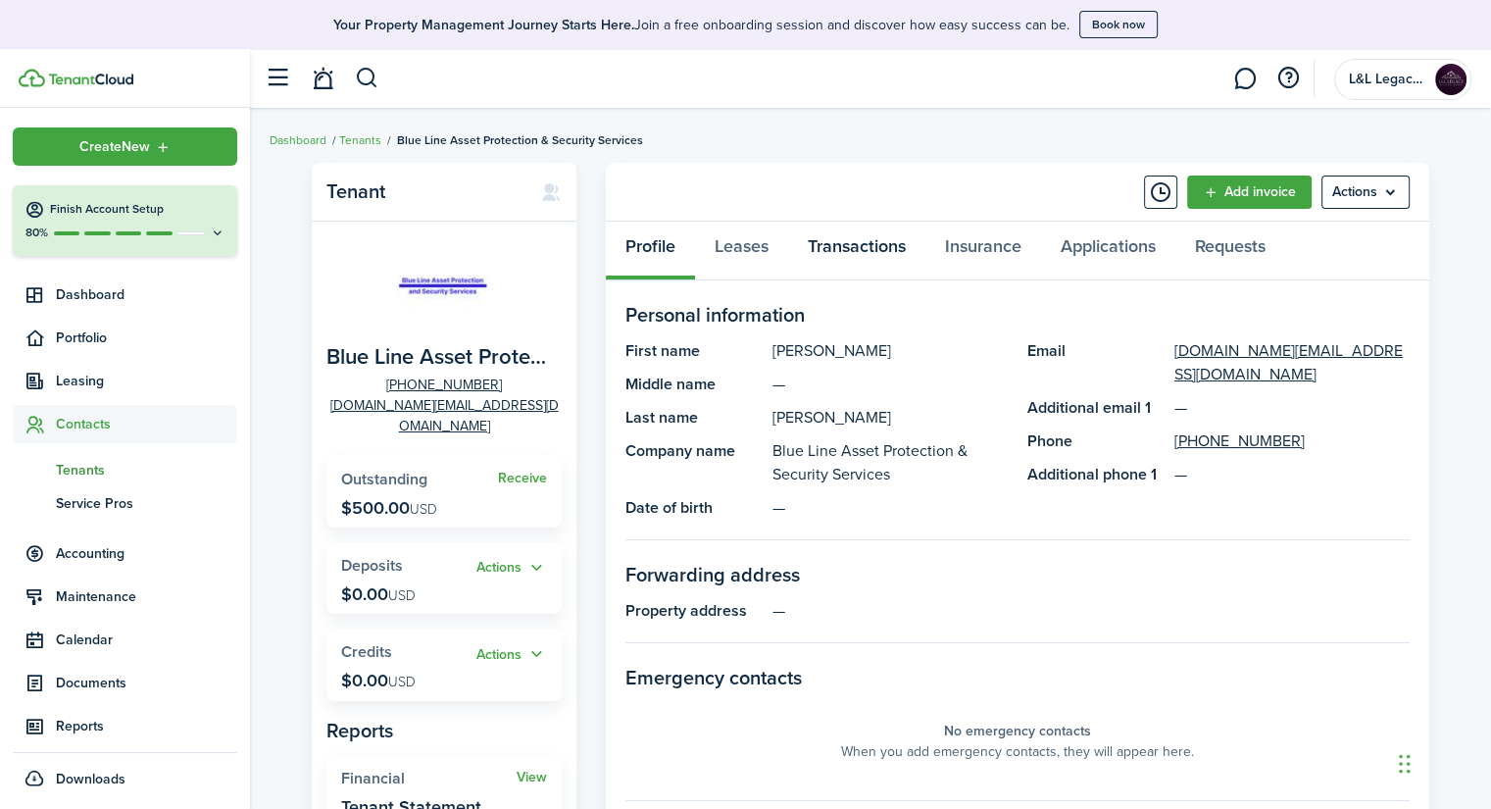
click at [838, 249] on link "Transactions" at bounding box center [856, 250] width 137 height 59
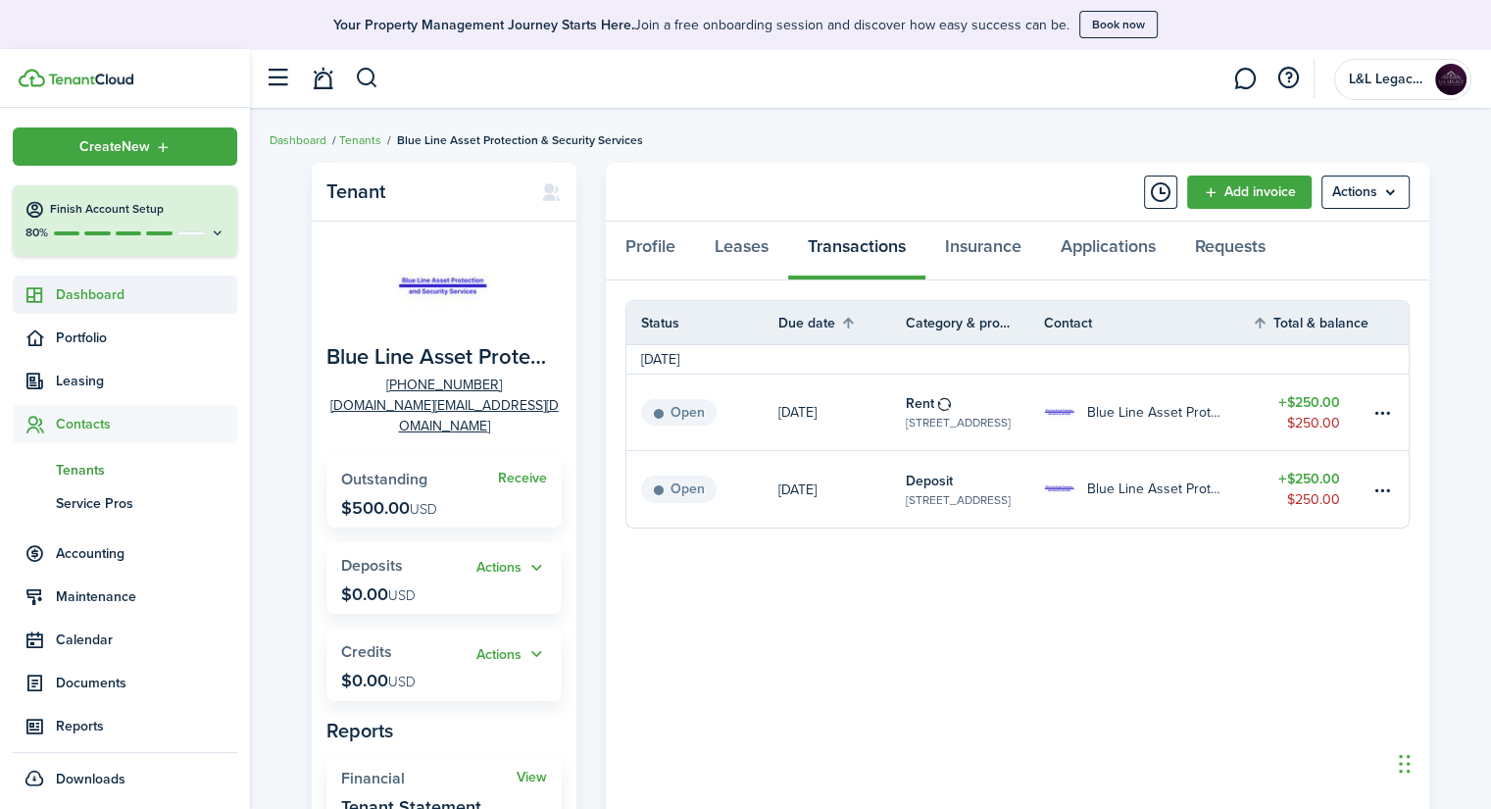
click at [81, 300] on span "Dashboard" at bounding box center [146, 294] width 181 height 21
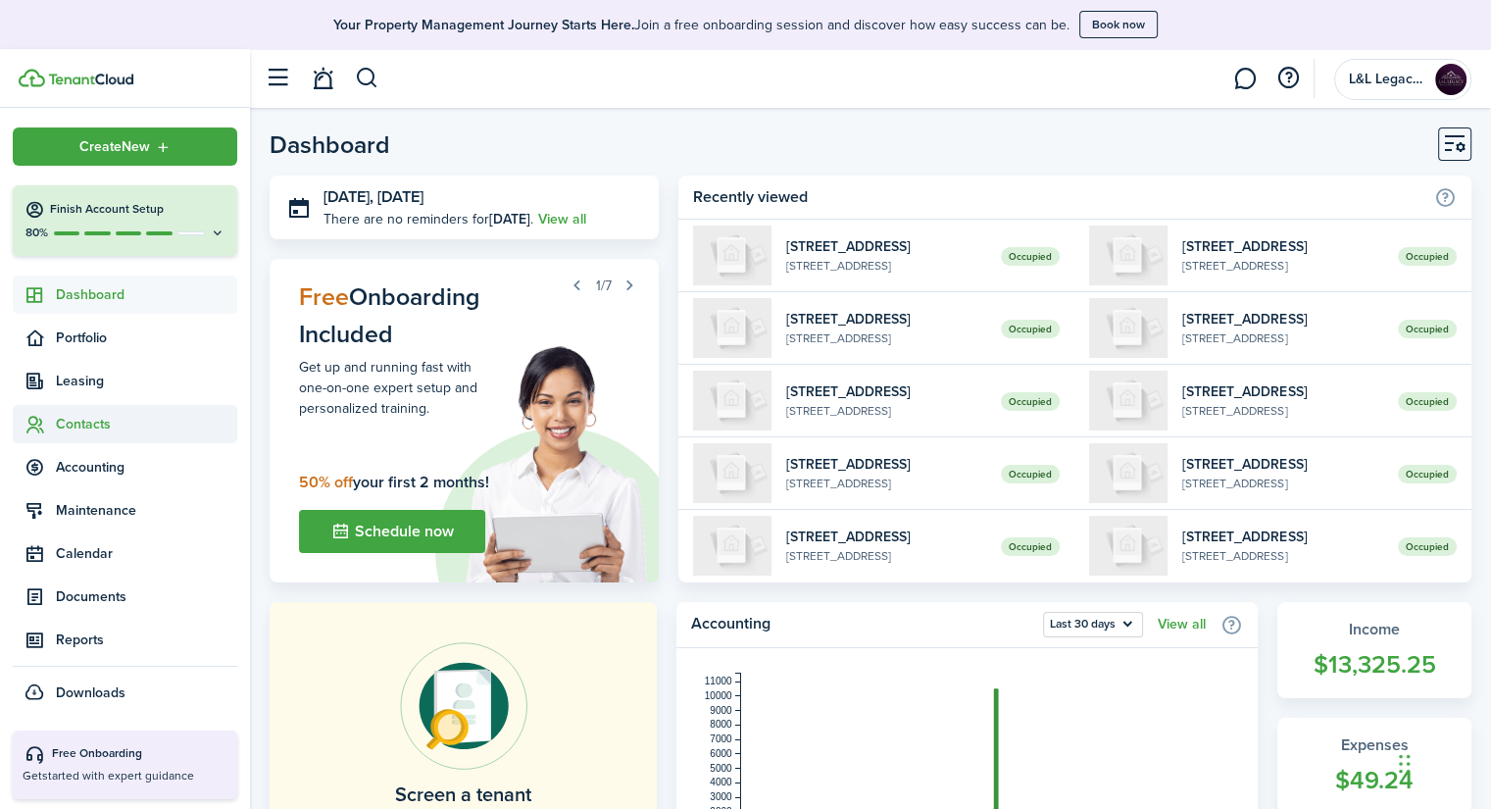
click at [152, 422] on span "Contacts" at bounding box center [146, 424] width 181 height 21
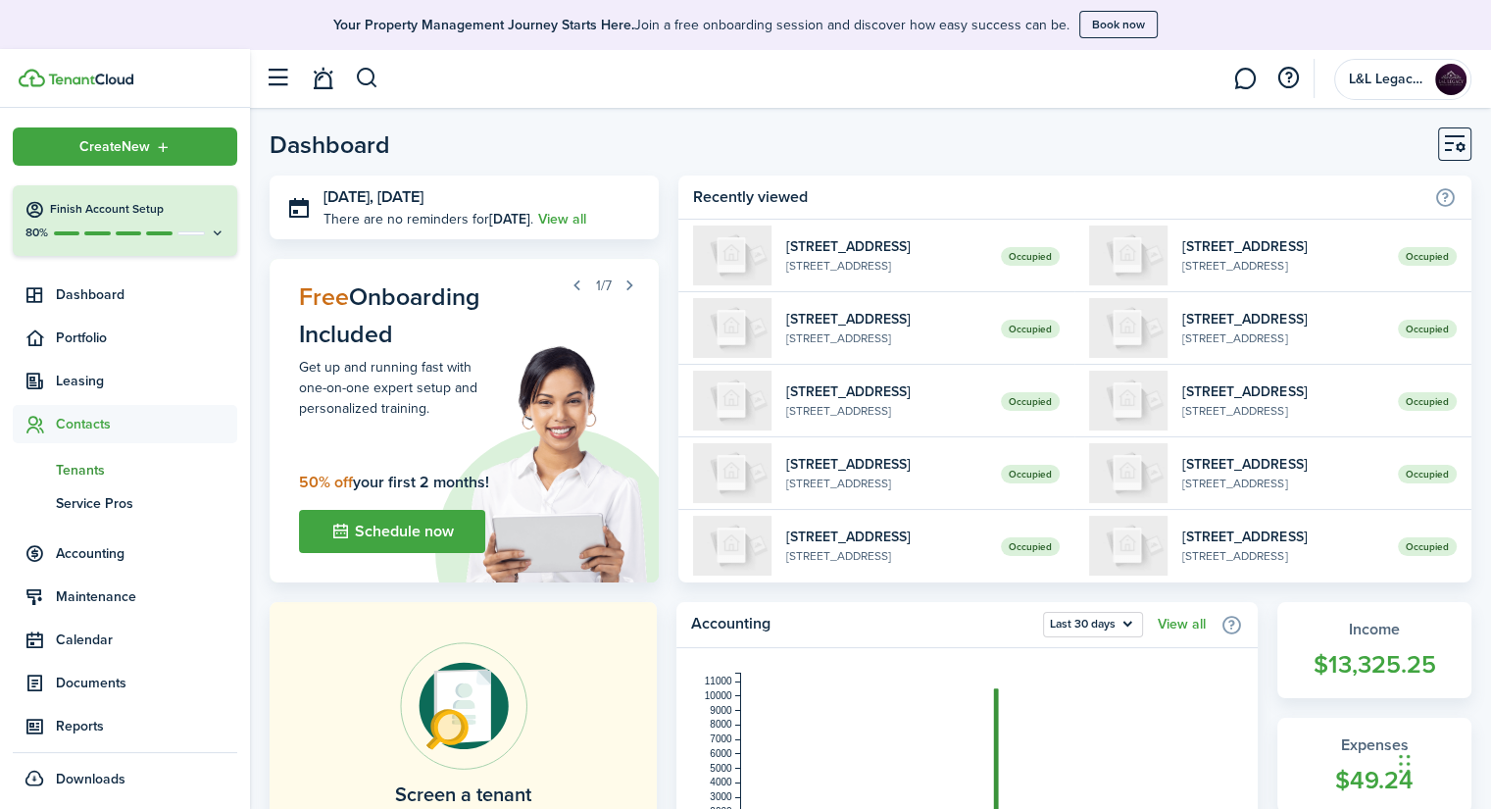
click at [93, 478] on span "Tenants" at bounding box center [146, 470] width 181 height 21
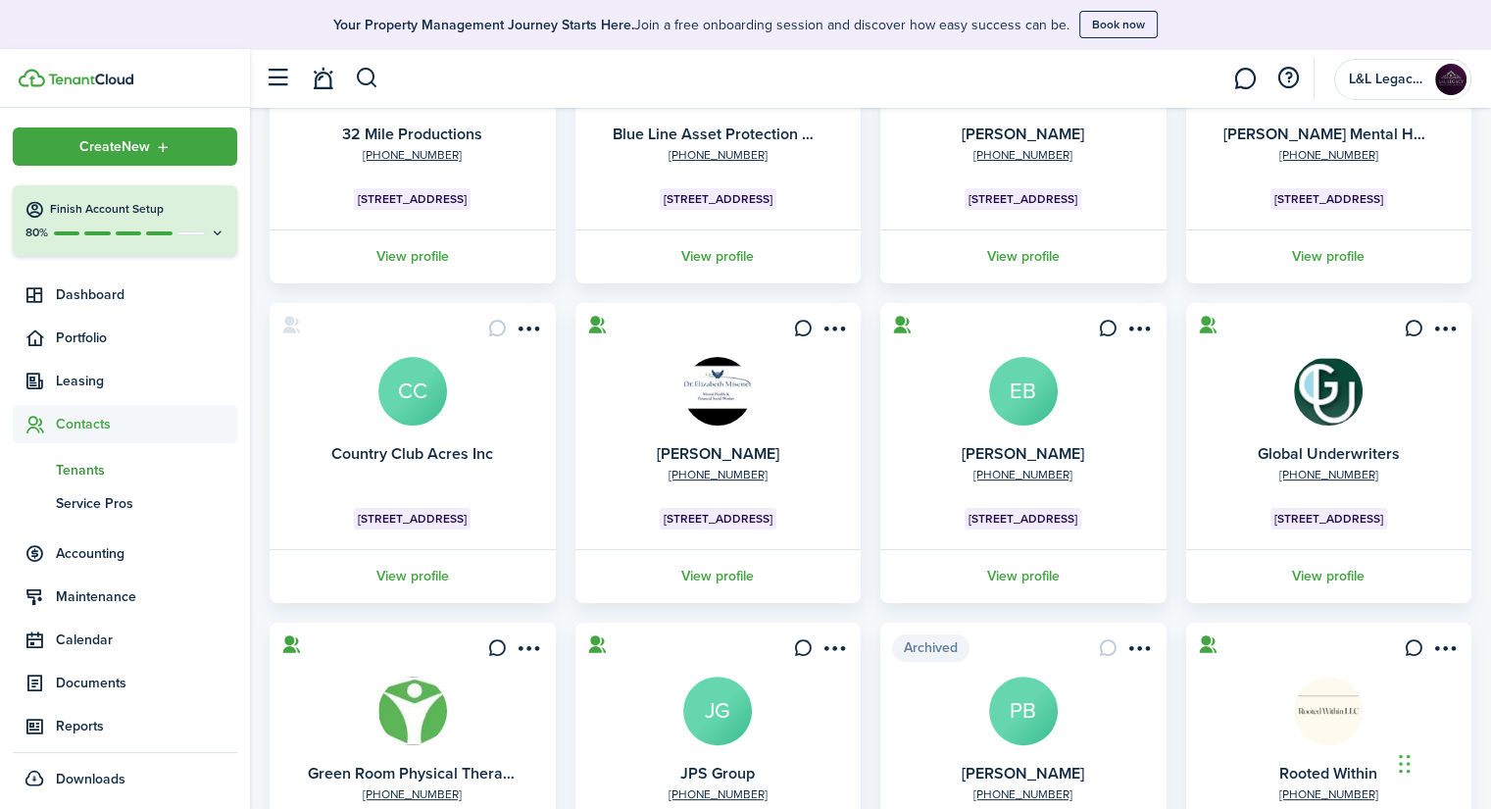
scroll to position [286, 0]
click at [448, 457] on link "Country Club Acres Inc" at bounding box center [412, 452] width 162 height 23
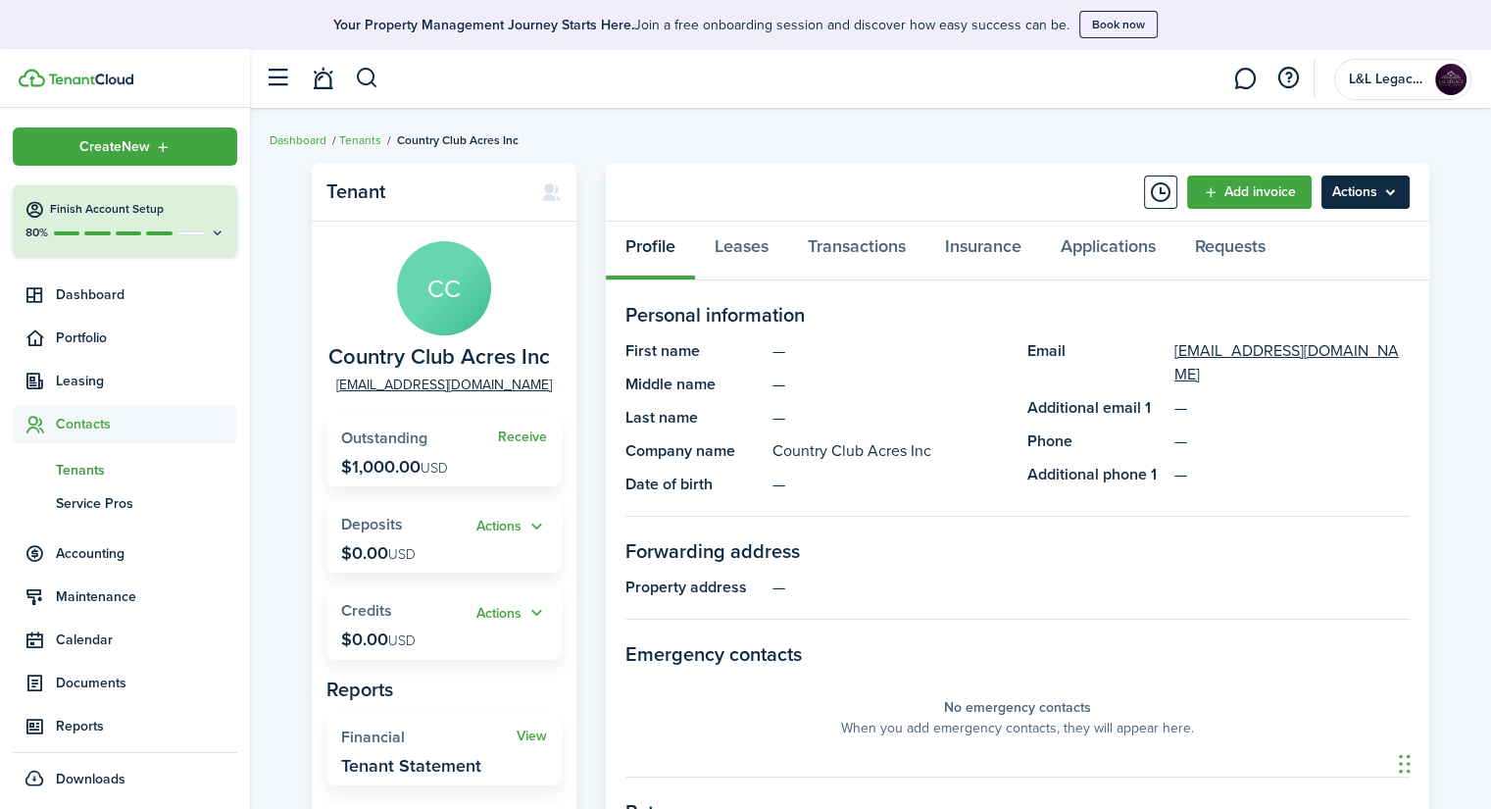
click at [1397, 195] on menu-btn "Actions" at bounding box center [1365, 191] width 88 height 33
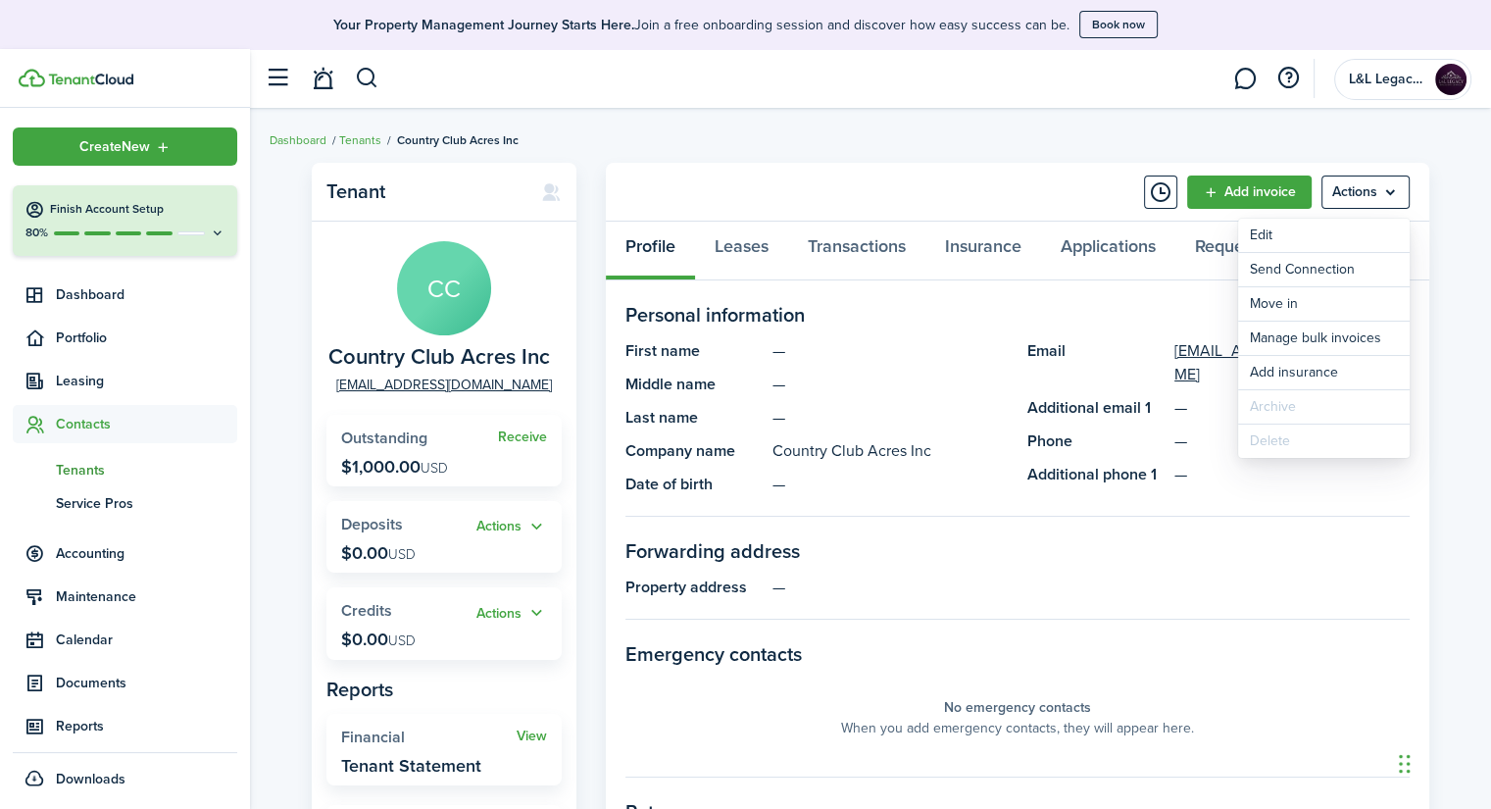
click at [1443, 188] on div "Tenant CC Country Club Acres Inc [EMAIL_ADDRESS][DOMAIN_NAME] Receive Outstandi…" at bounding box center [870, 726] width 1241 height 1147
click at [856, 270] on link "Transactions" at bounding box center [856, 250] width 137 height 59
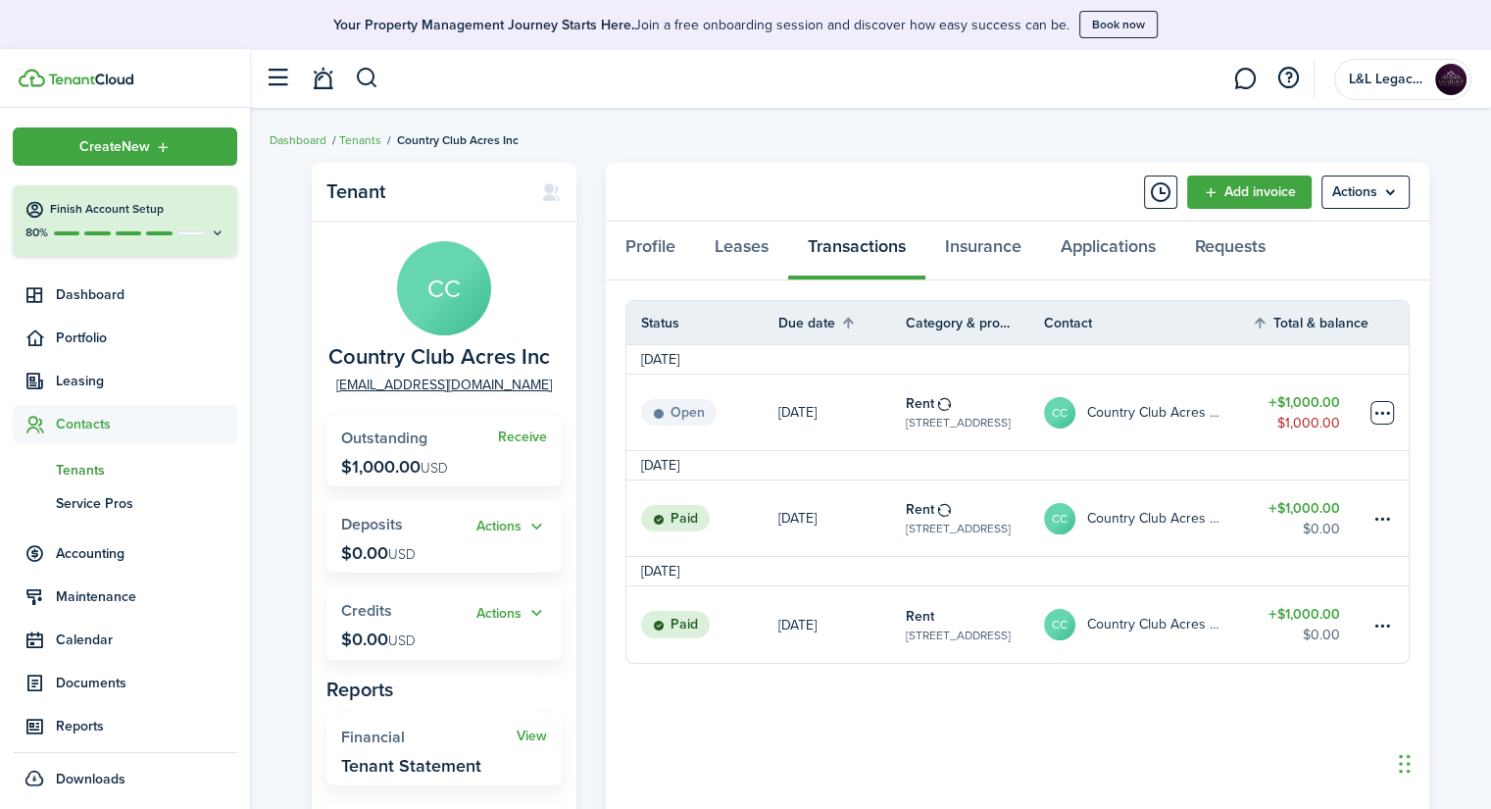
click at [1393, 405] on table-menu-btn-icon at bounding box center [1382, 413] width 24 height 24
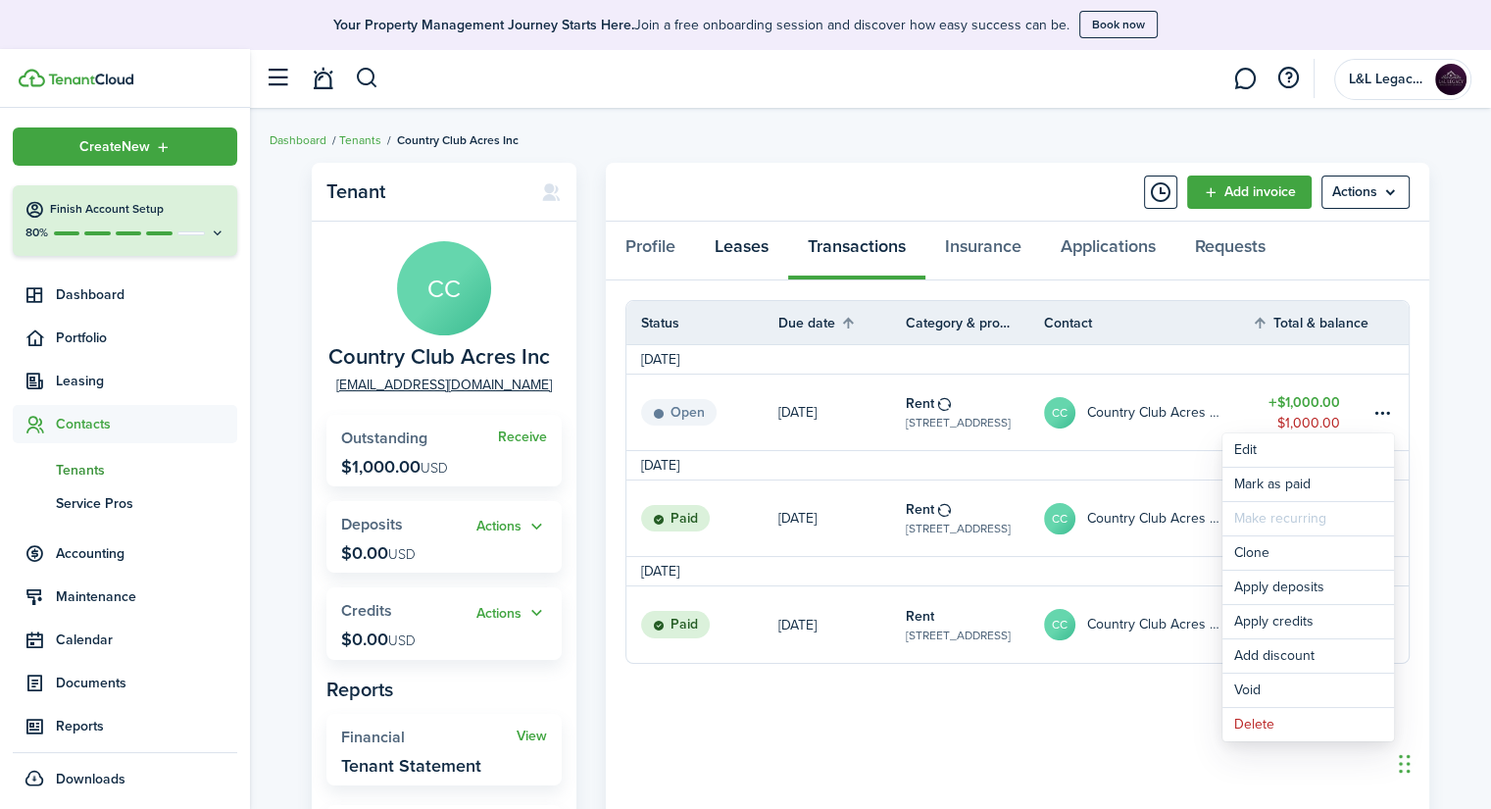
click at [757, 252] on link "Leases" at bounding box center [741, 250] width 93 height 59
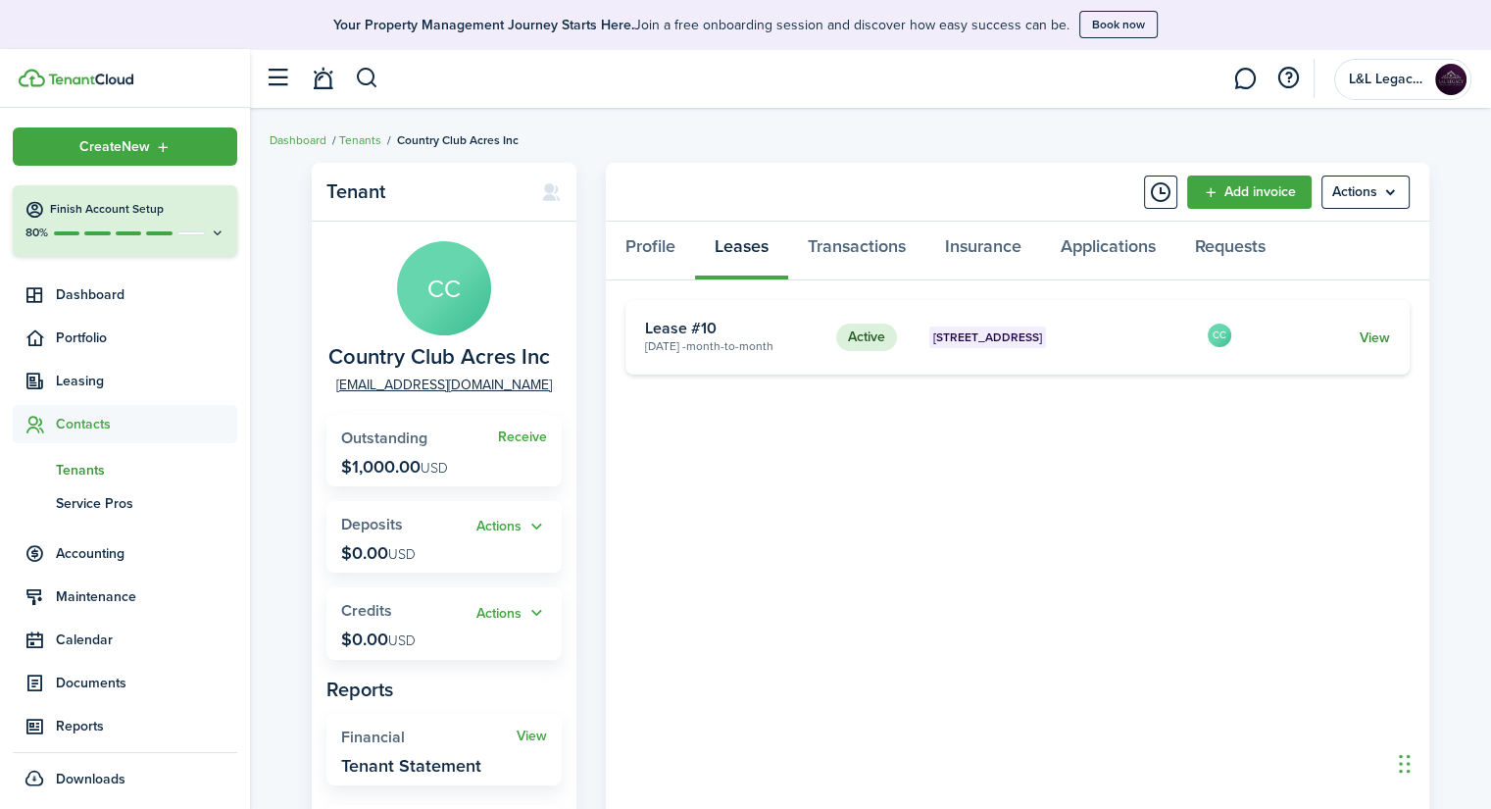
click at [1377, 337] on link "View" at bounding box center [1374, 337] width 30 height 21
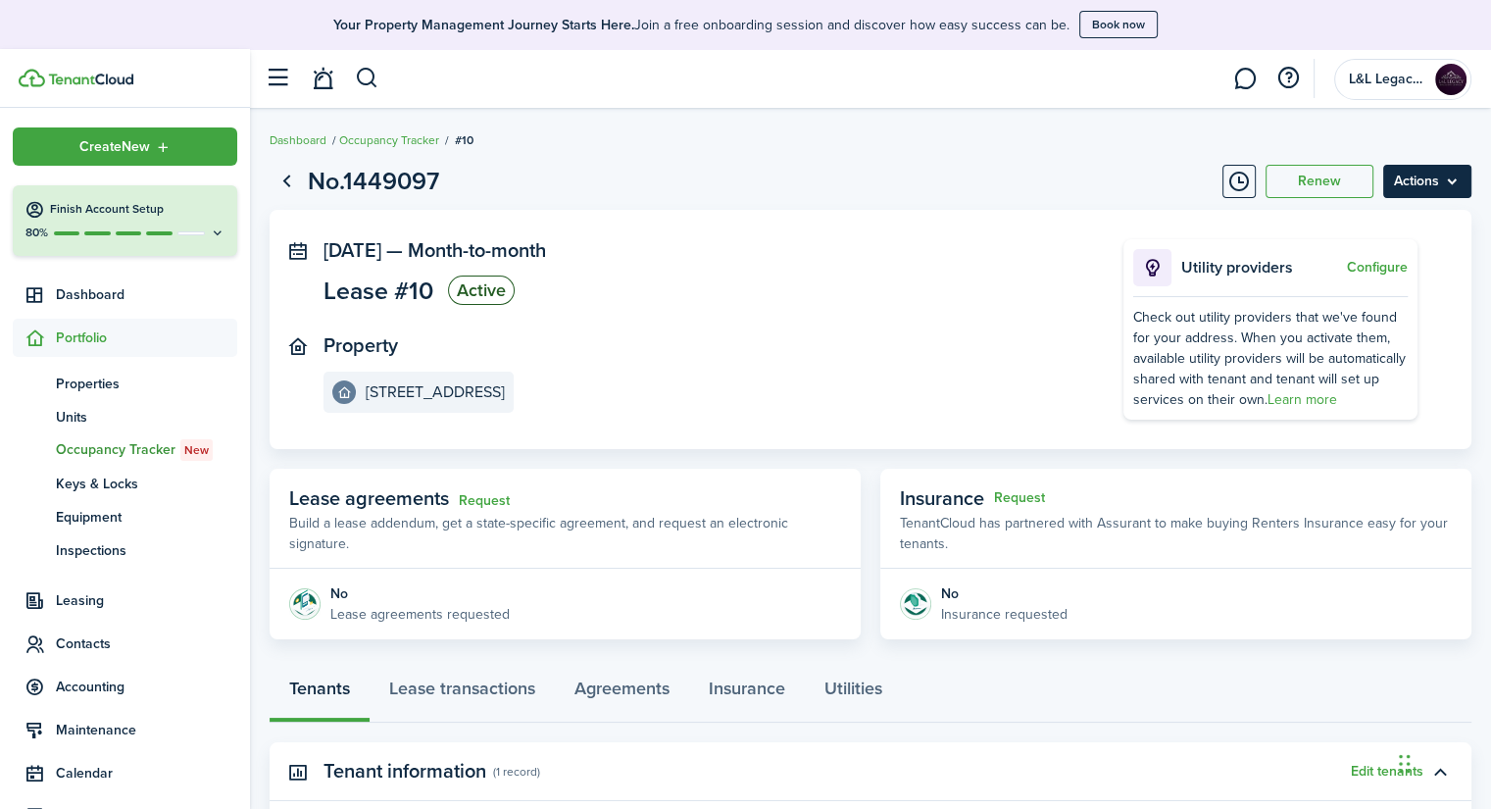
click at [1439, 190] on menu-btn "Actions" at bounding box center [1427, 181] width 88 height 33
click at [988, 276] on panel-main-section "[DATE] — Month-to-month Lease #10 Active" at bounding box center [693, 275] width 741 height 72
click at [1451, 196] on menu-btn "Actions" at bounding box center [1427, 181] width 88 height 33
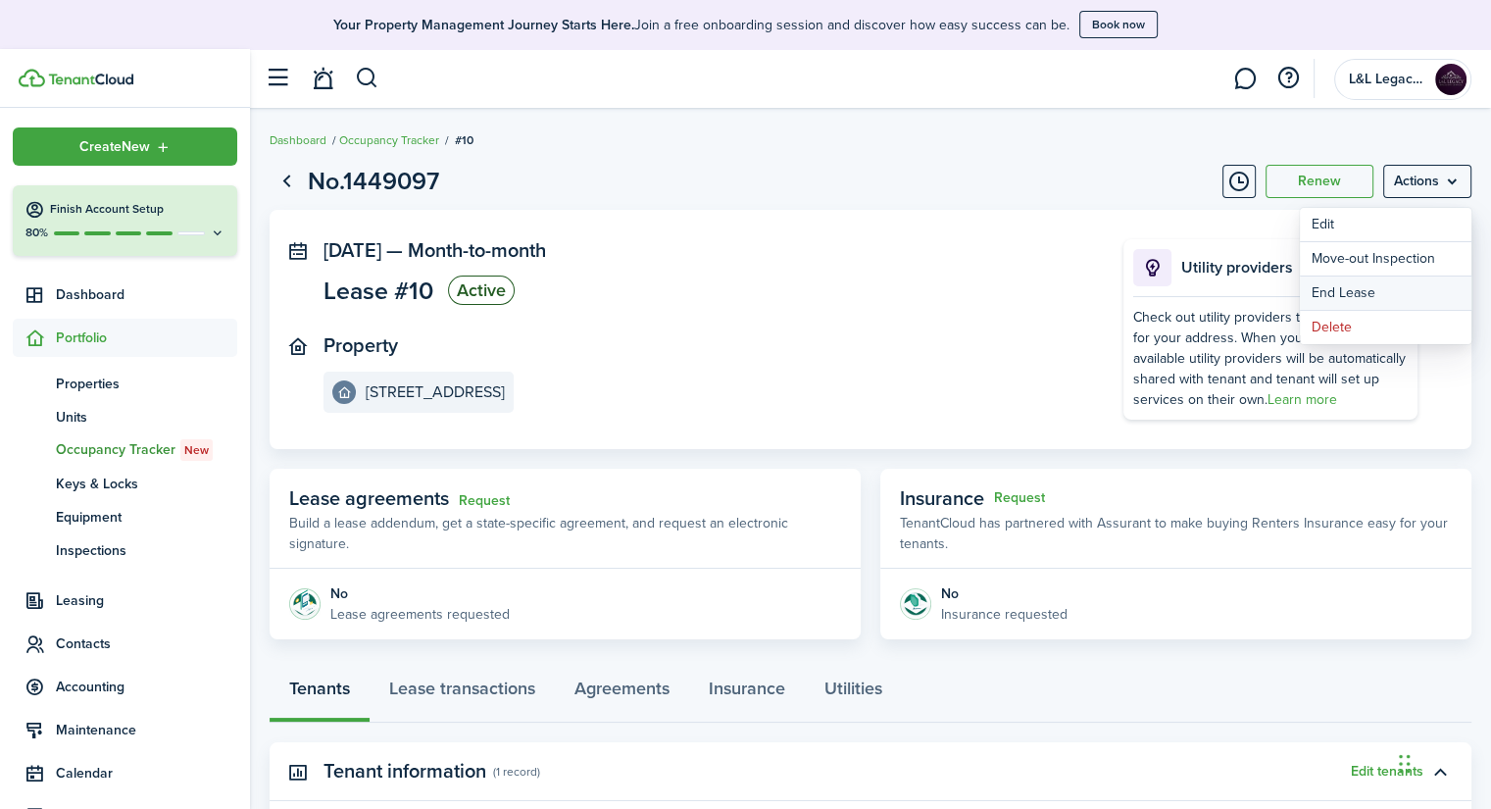
click at [1387, 292] on link "End Lease" at bounding box center [1386, 292] width 172 height 33
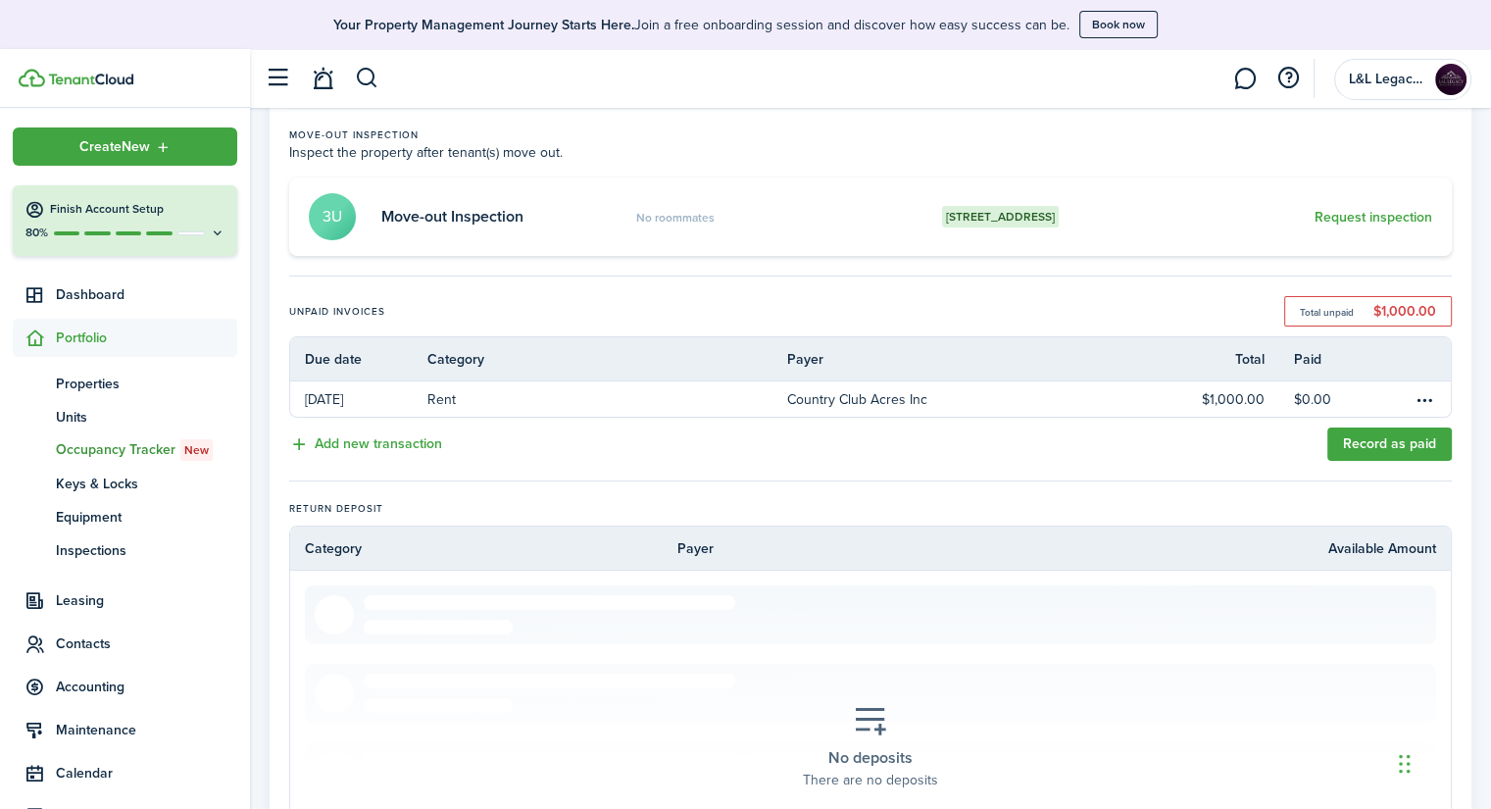
scroll to position [203, 0]
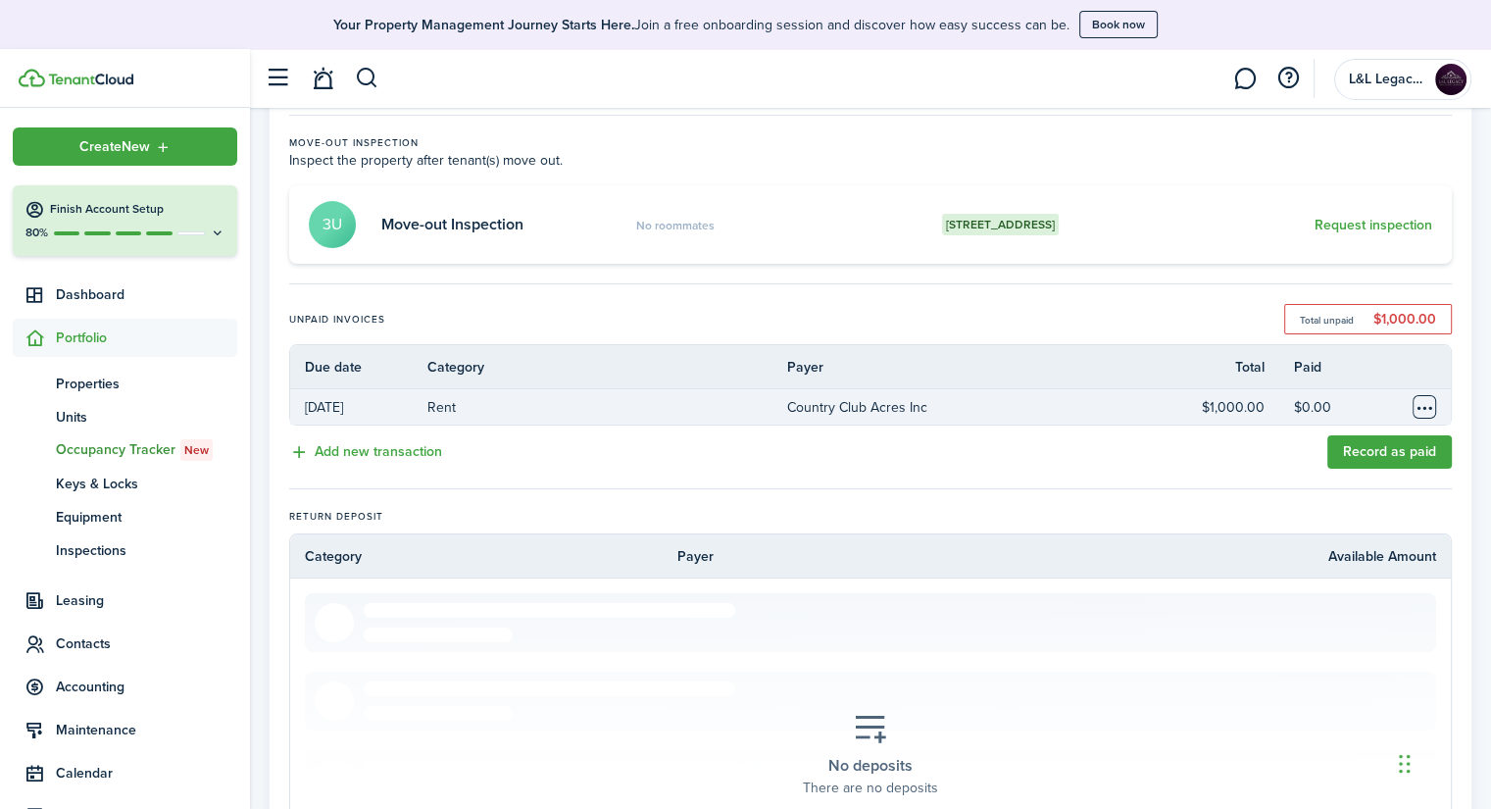
click at [1429, 401] on table-menu-btn-icon "Open menu" at bounding box center [1424, 407] width 24 height 24
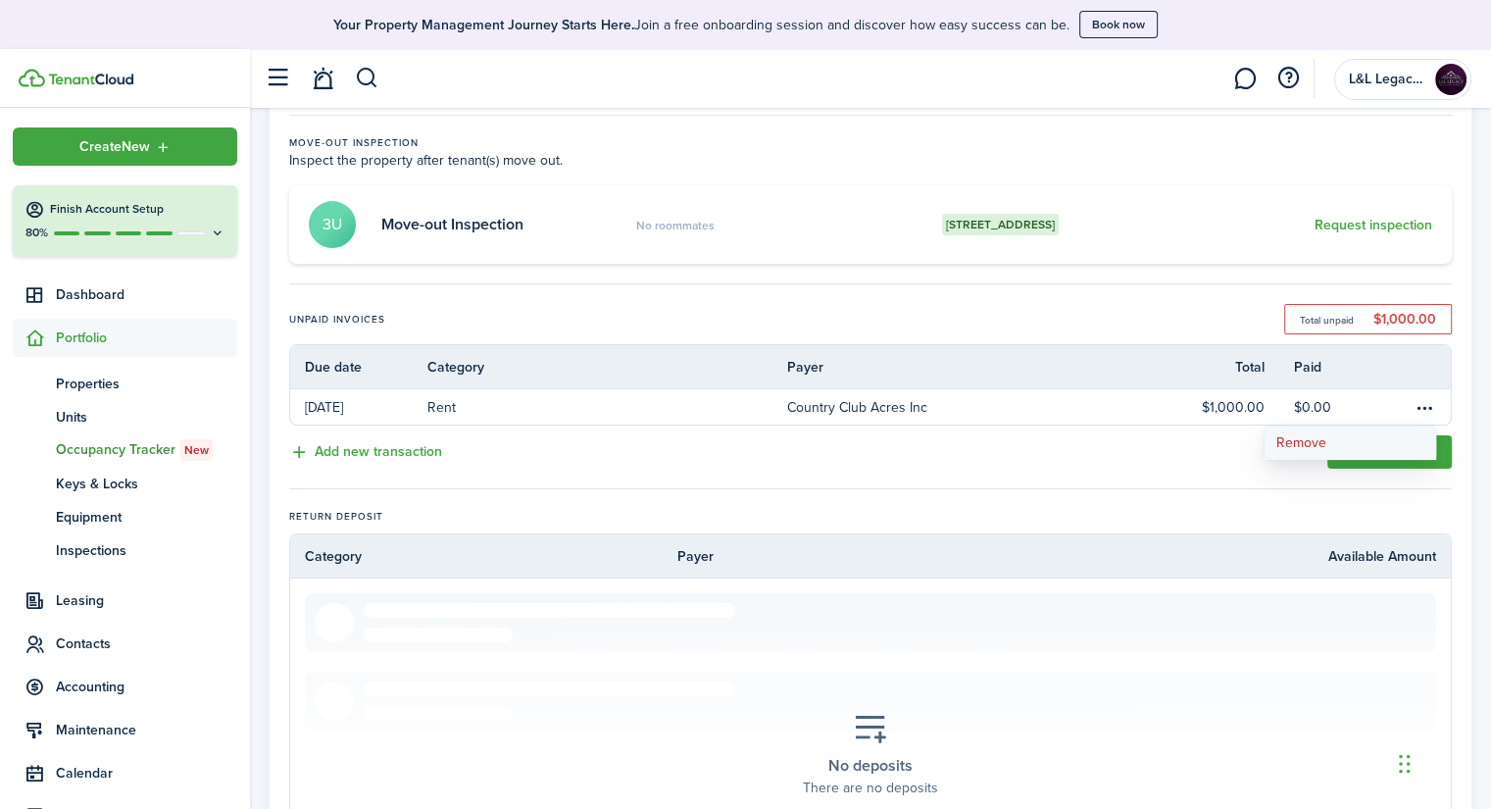
click at [1342, 449] on button "Remove" at bounding box center [1350, 442] width 172 height 33
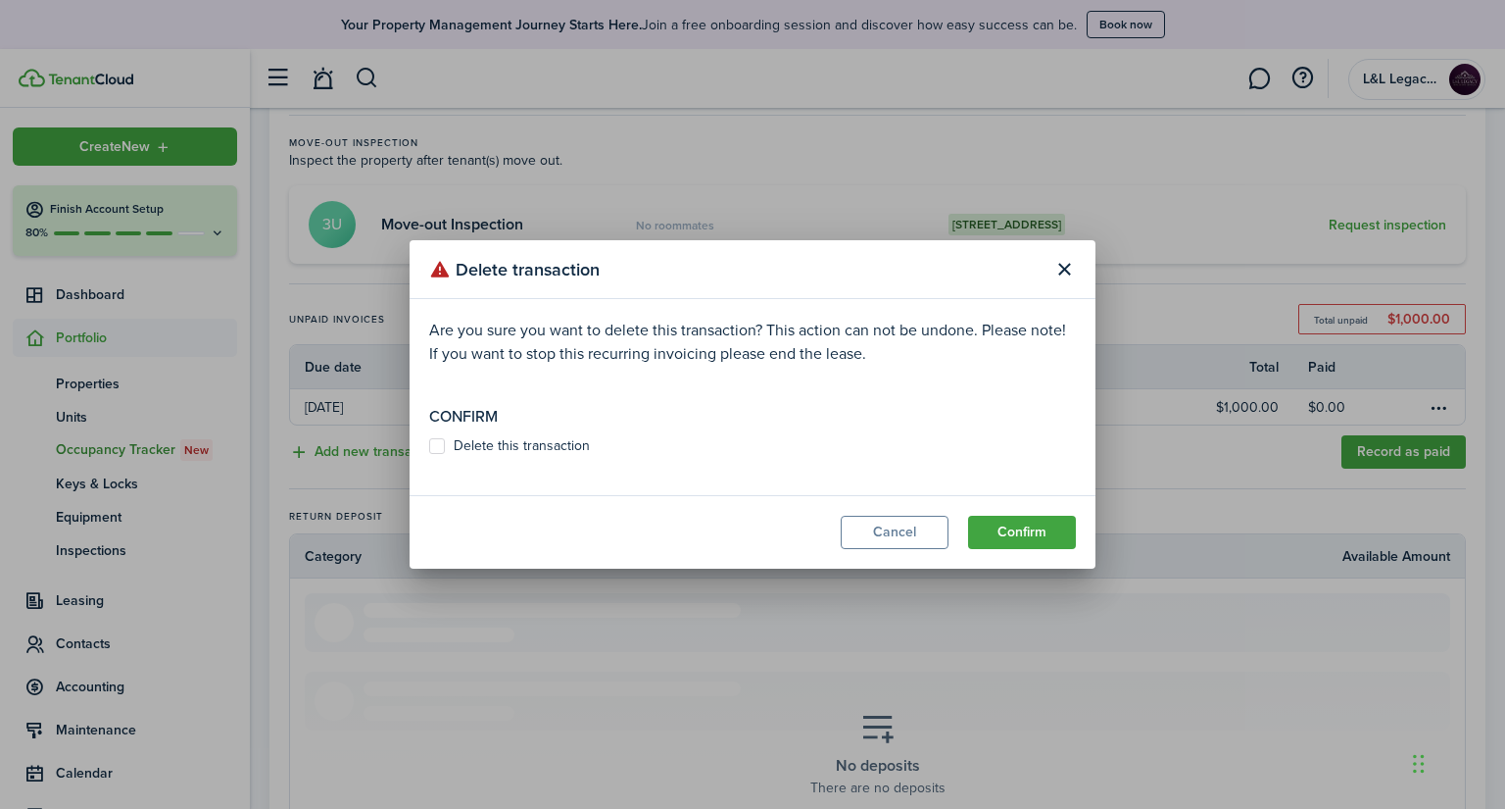
click at [528, 441] on label "Delete this transaction" at bounding box center [509, 446] width 161 height 16
click at [429, 446] on input "Delete this transaction" at bounding box center [428, 446] width 1 height 1
checkbox input "true"
click at [996, 539] on button "Confirm" at bounding box center [1022, 531] width 108 height 33
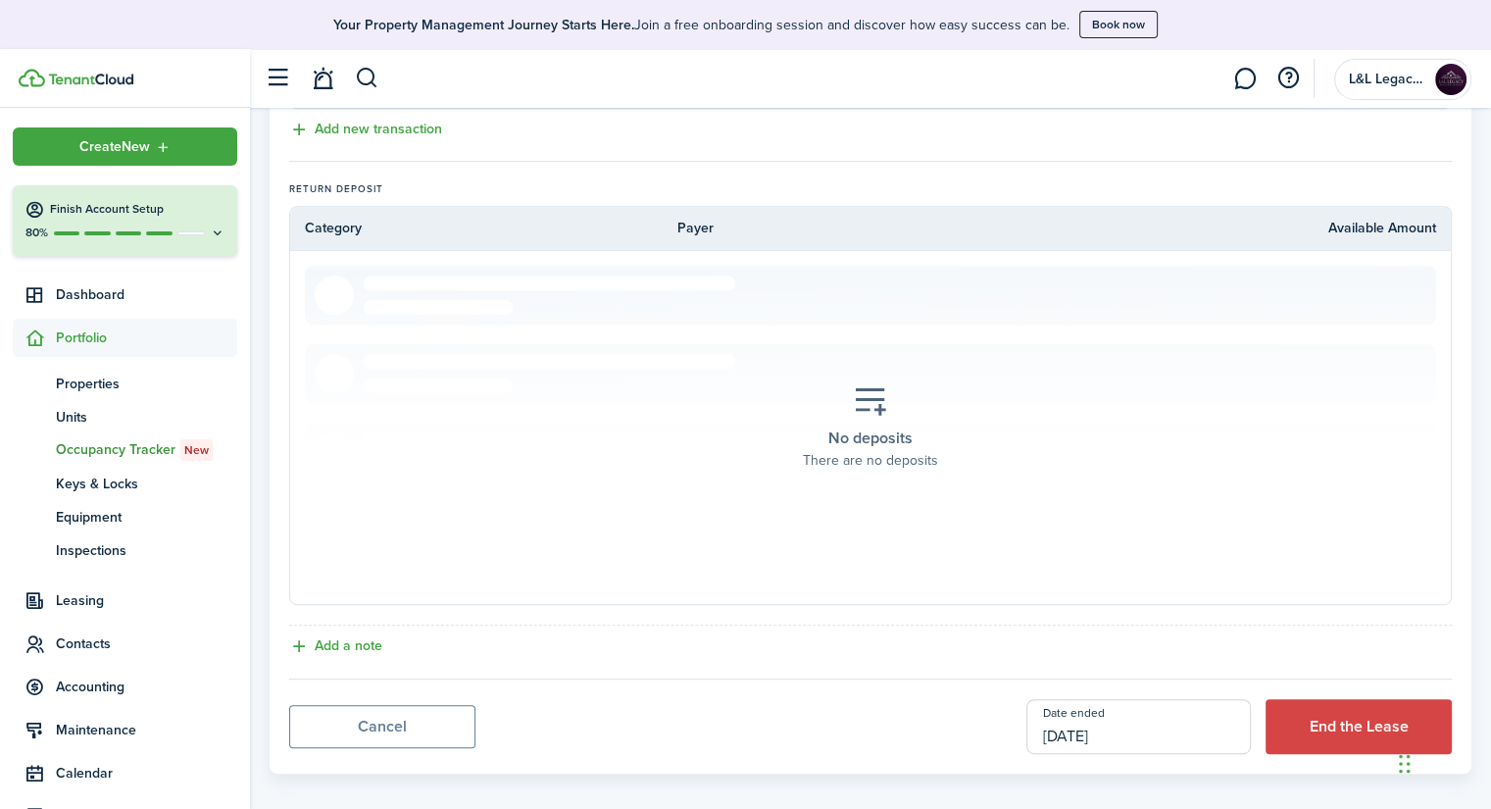
scroll to position [840, 0]
click at [1094, 726] on input "[DATE]" at bounding box center [1138, 723] width 224 height 55
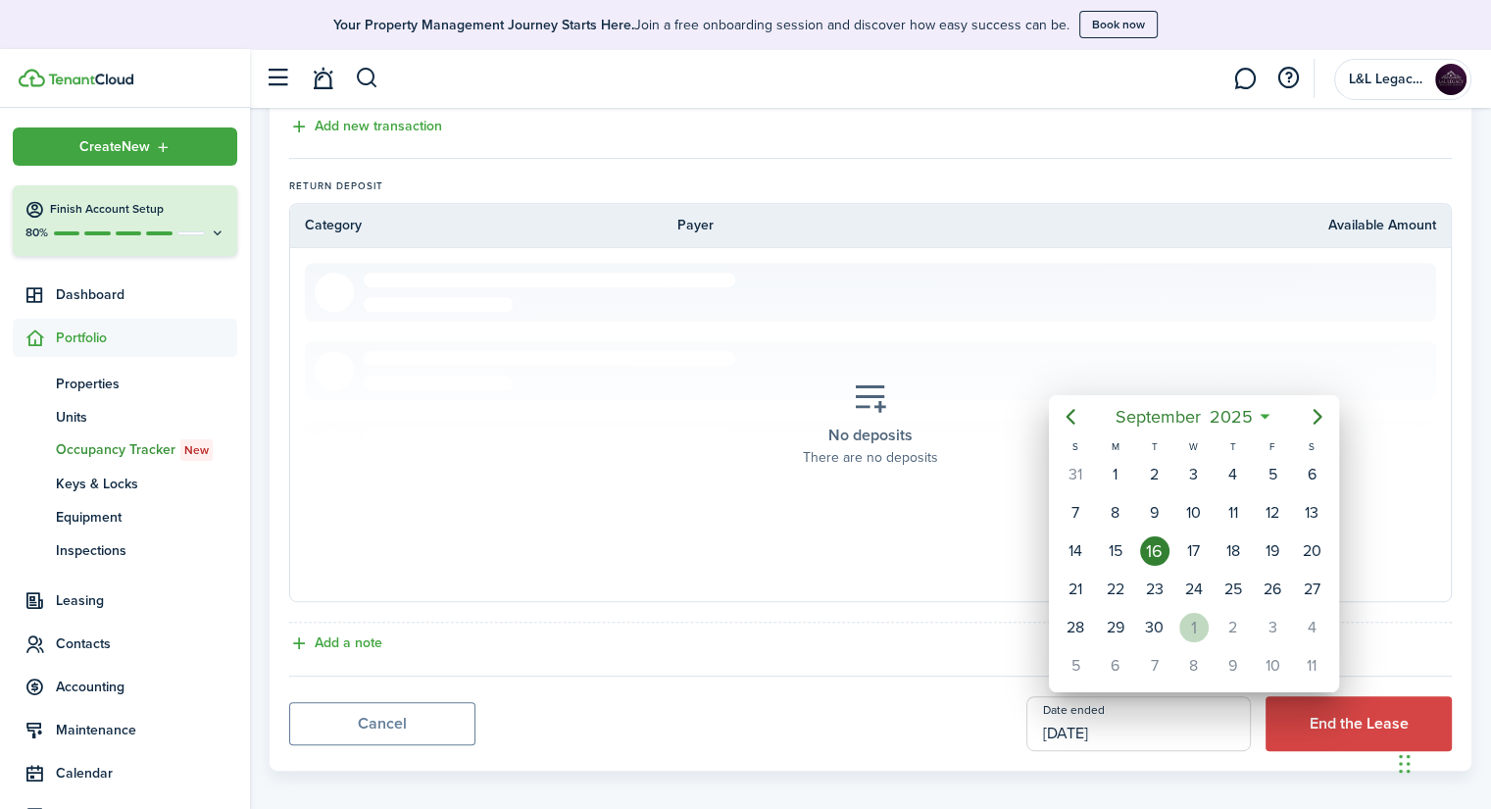
click at [1186, 632] on div "1" at bounding box center [1193, 627] width 29 height 29
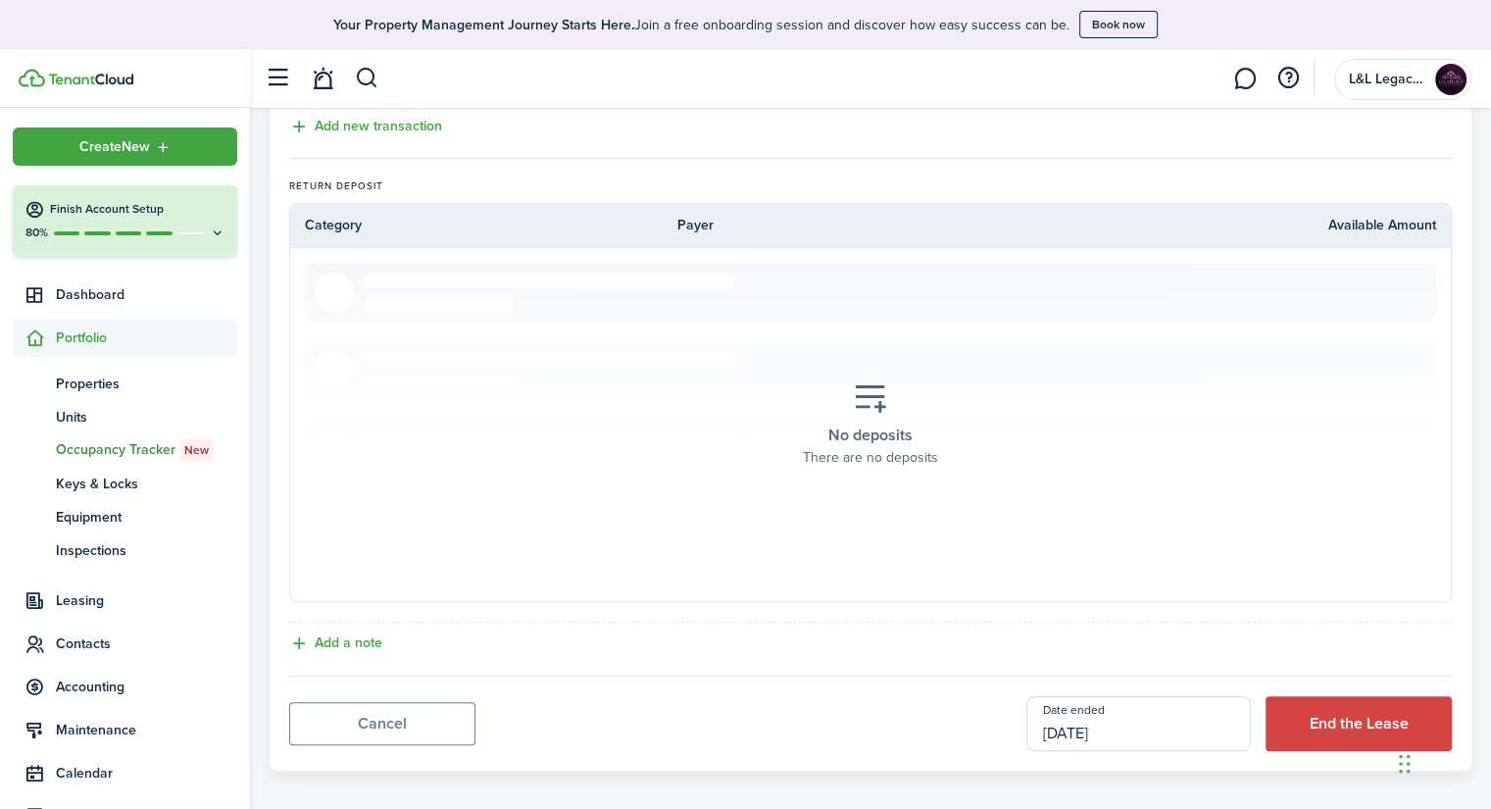
scroll to position [0, 0]
click at [1202, 716] on input "[DATE]" at bounding box center [1138, 723] width 224 height 55
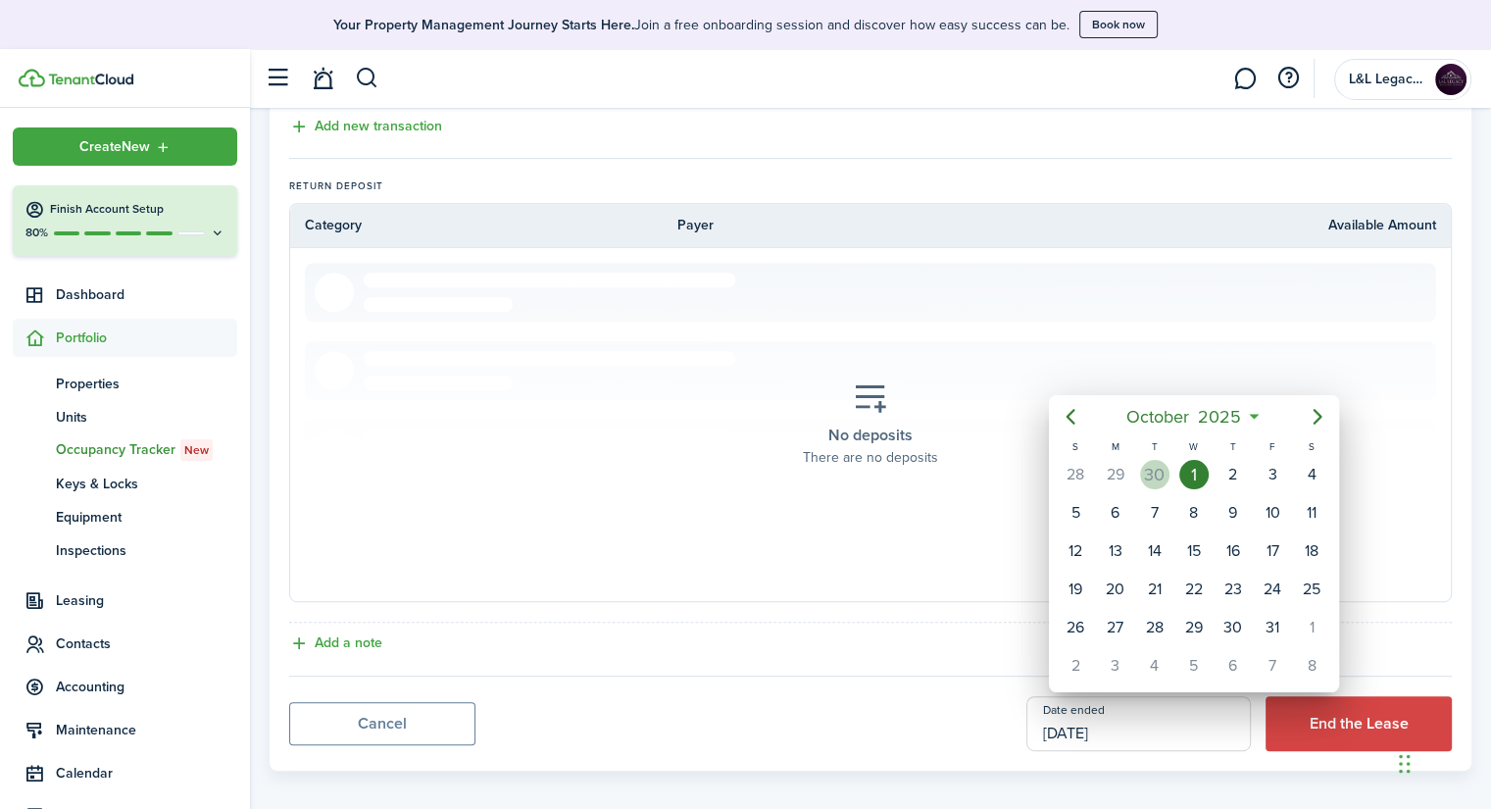
click at [1151, 474] on div "30" at bounding box center [1154, 474] width 29 height 29
type input "[DATE]"
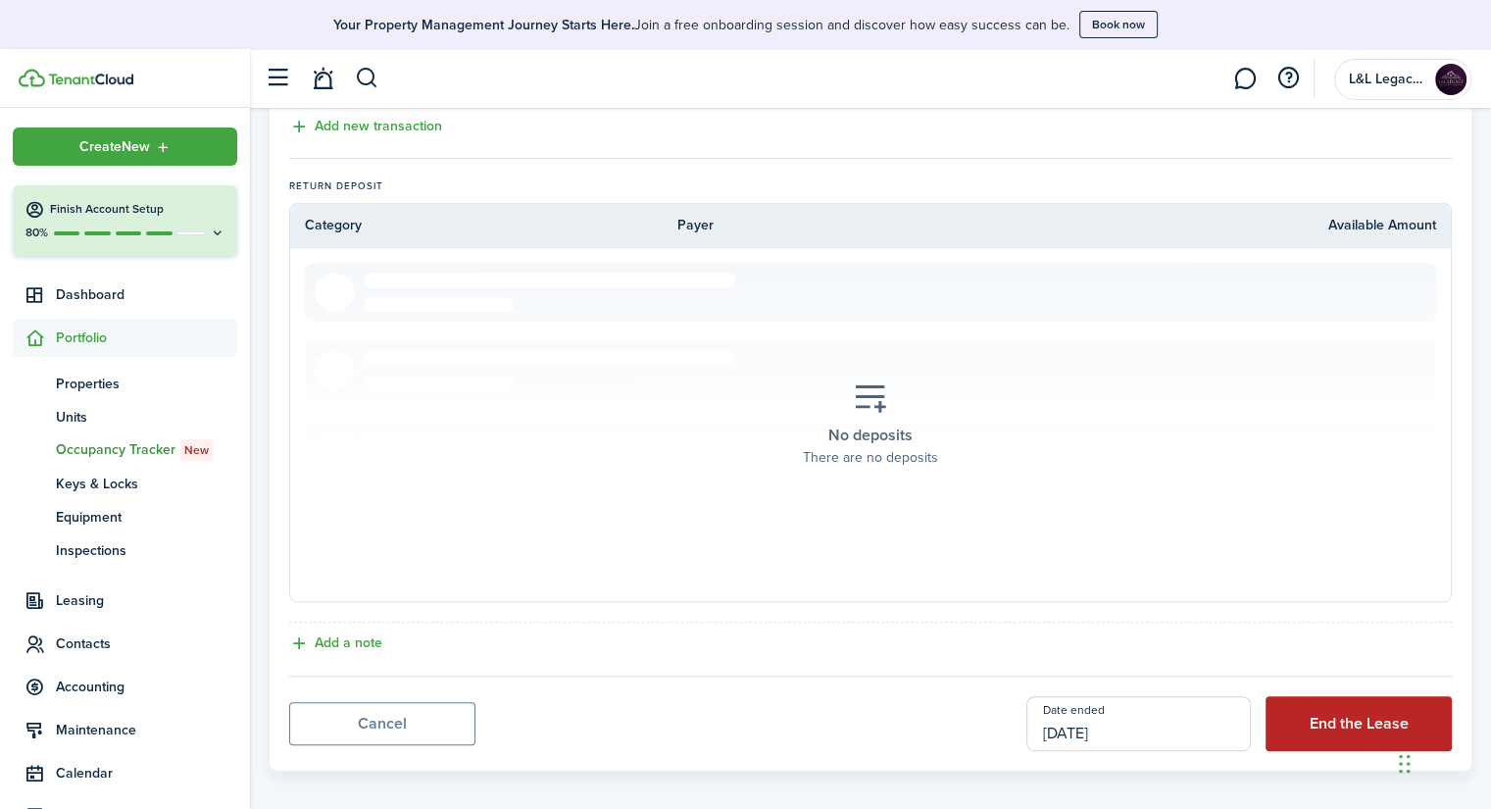
click at [1294, 709] on button "End the Lease" at bounding box center [1358, 723] width 186 height 55
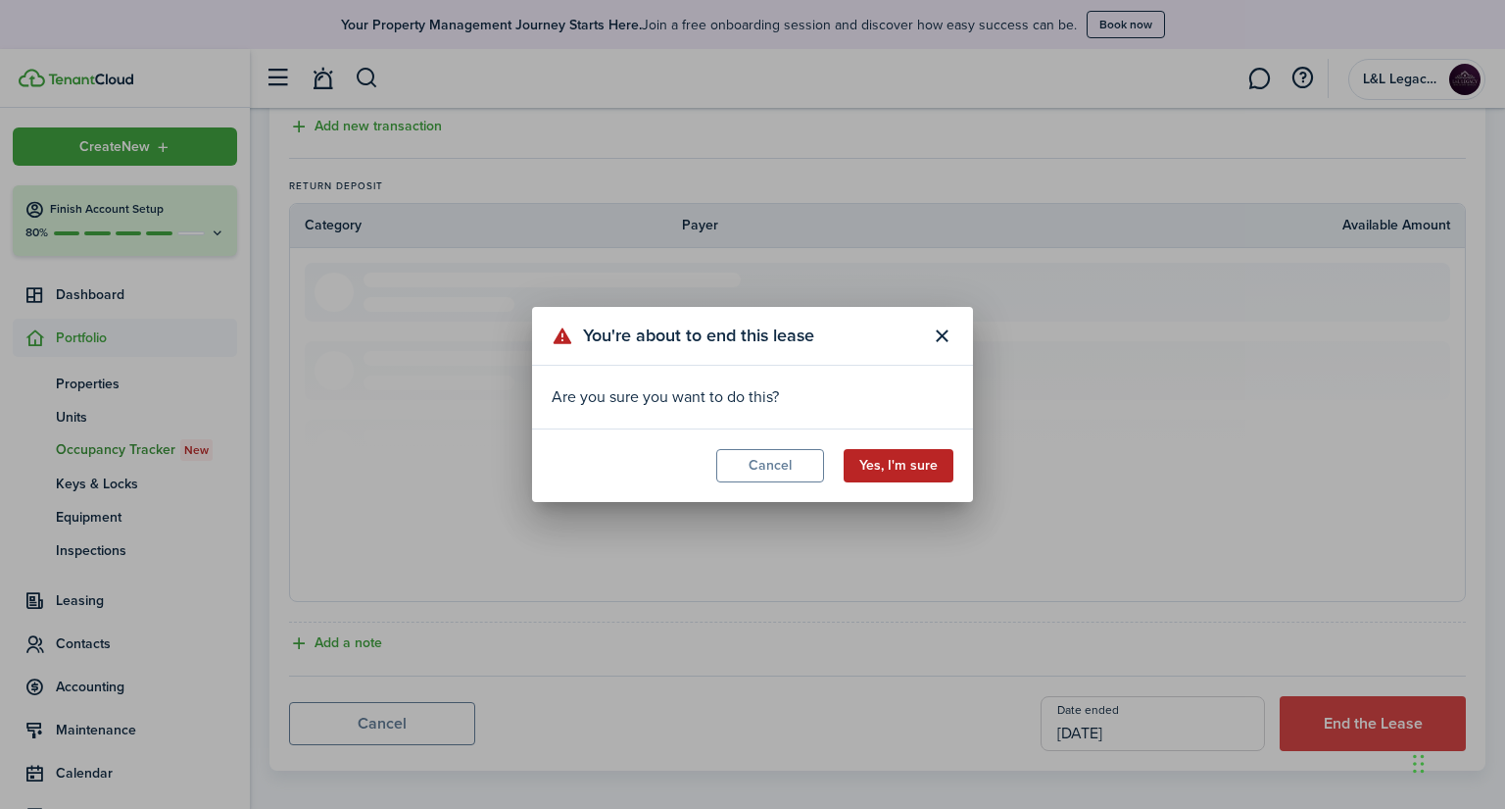
click at [919, 465] on button "Yes, I'm sure" at bounding box center [899, 465] width 110 height 33
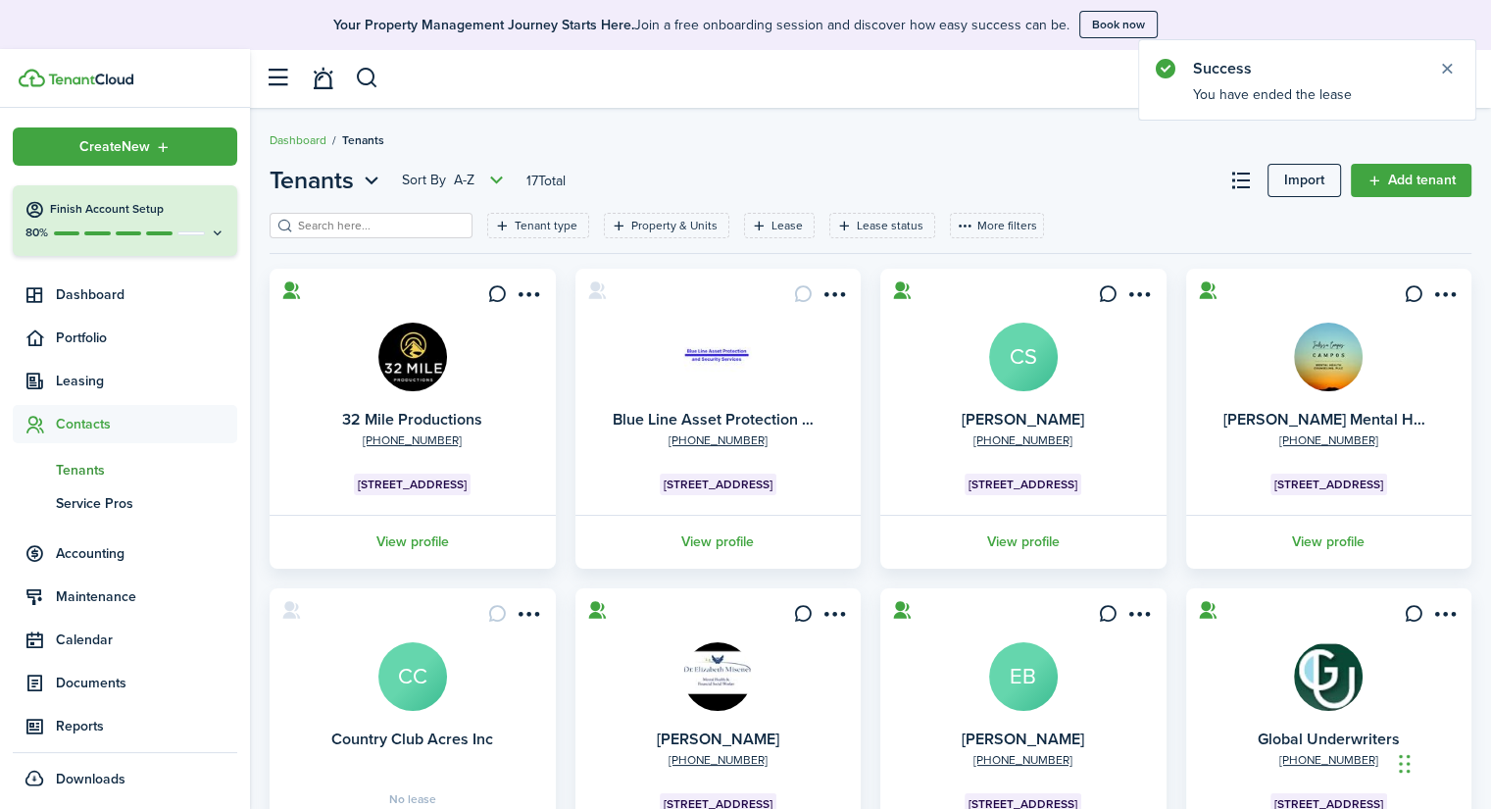
click at [425, 699] on avatar-text "CC" at bounding box center [412, 676] width 69 height 69
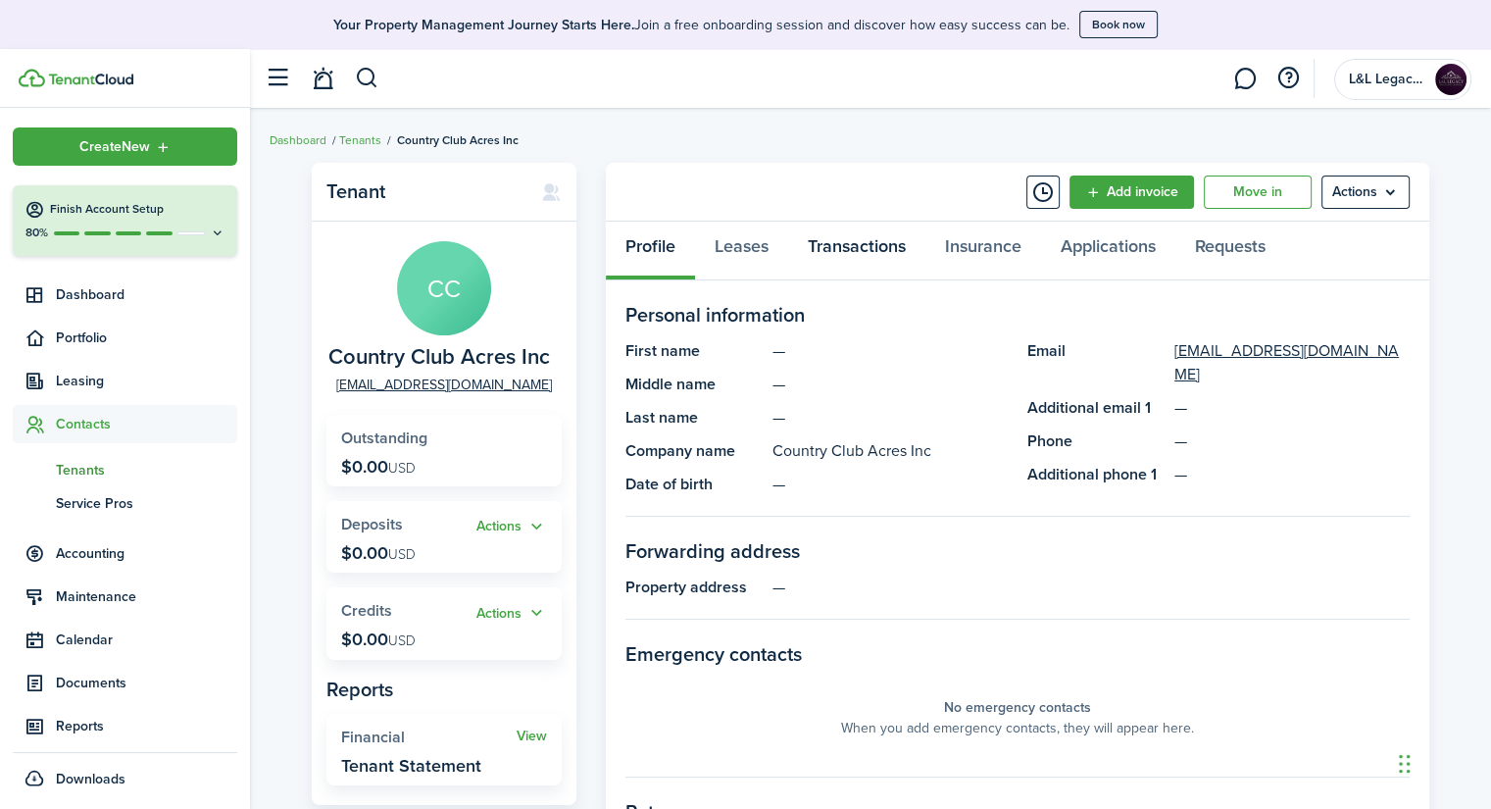
click at [874, 241] on link "Transactions" at bounding box center [856, 250] width 137 height 59
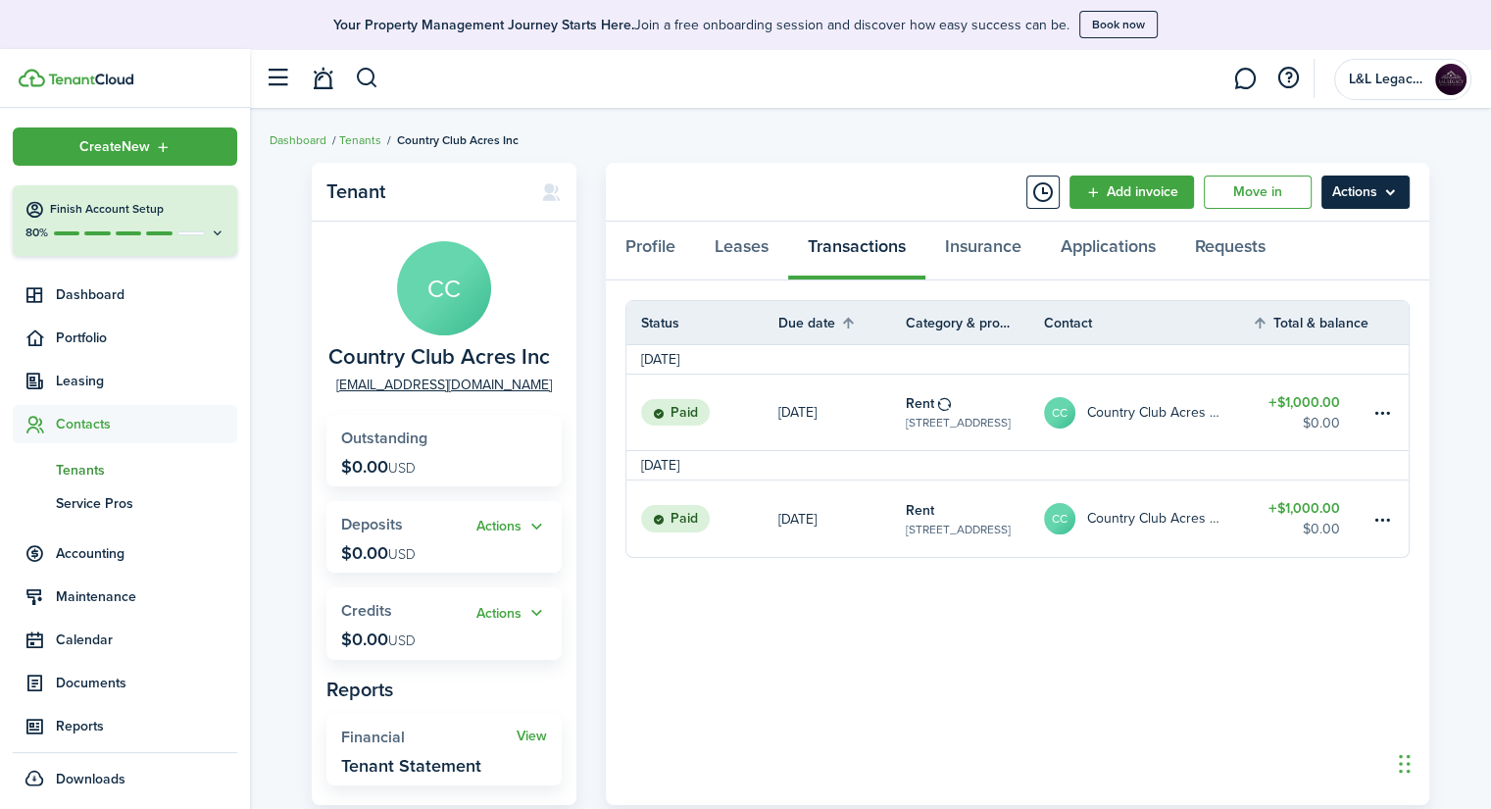
click at [1391, 183] on menu-btn "Actions" at bounding box center [1365, 191] width 88 height 33
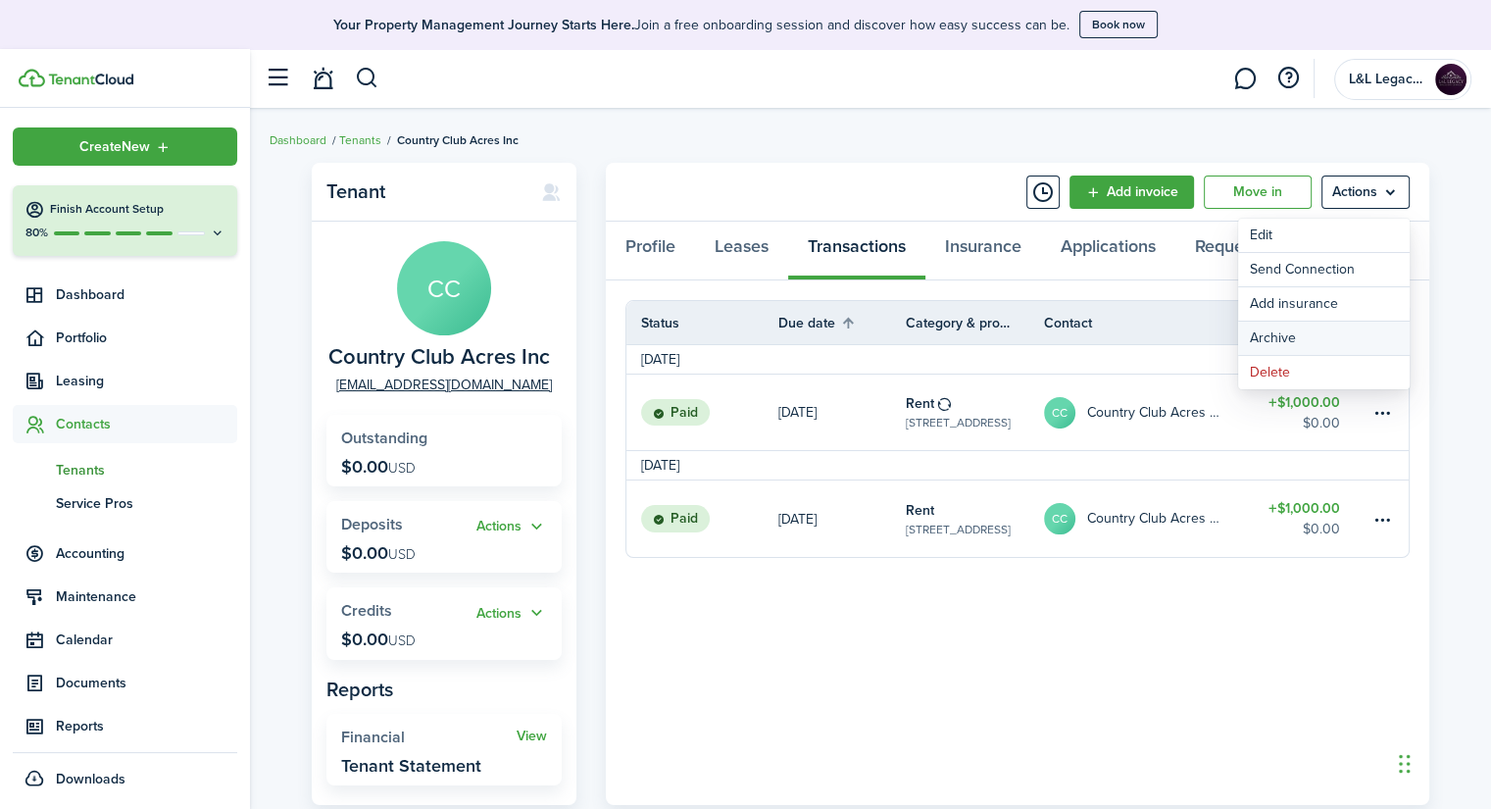
click at [1317, 336] on button "Archive" at bounding box center [1324, 337] width 172 height 33
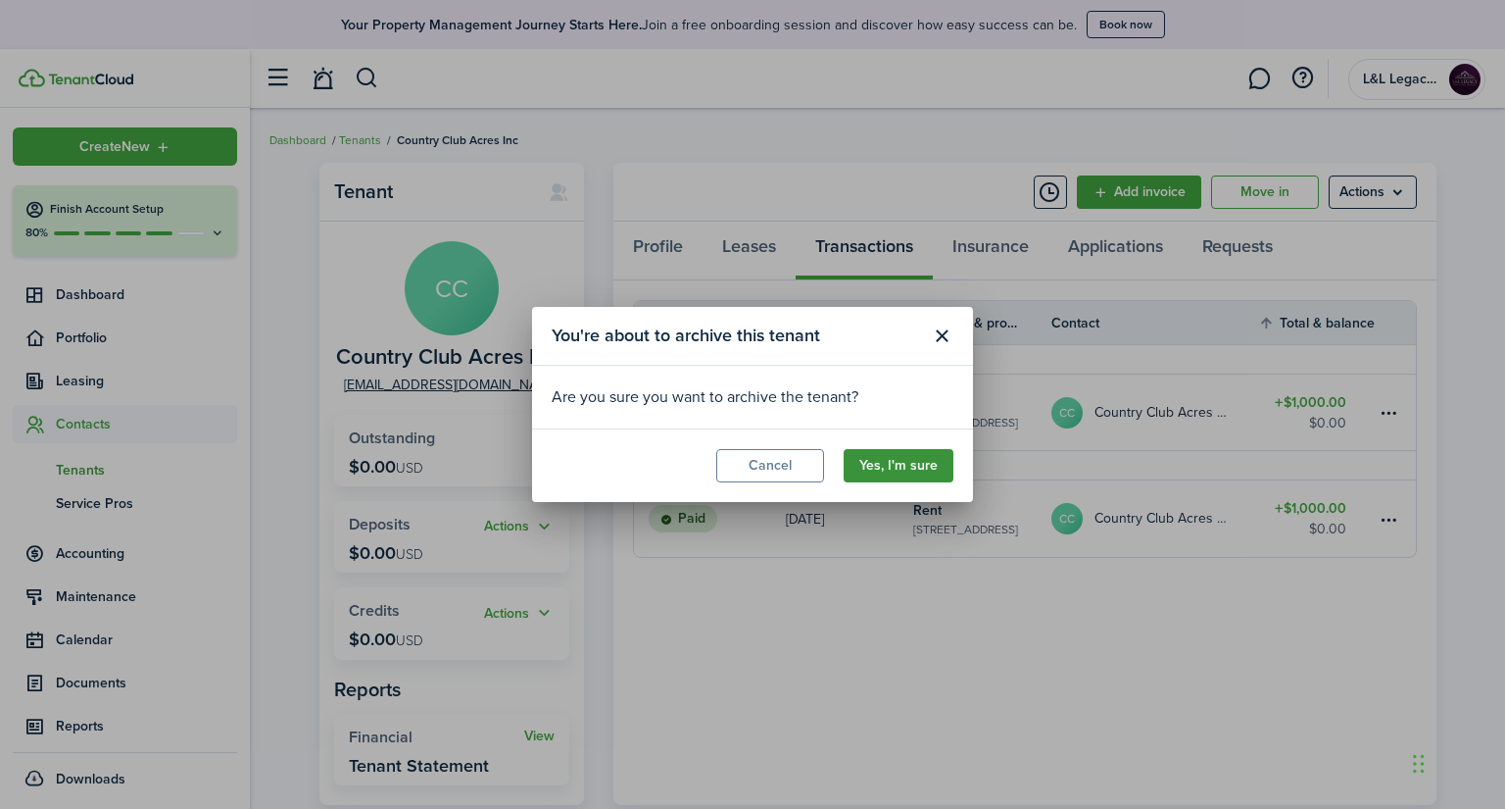
click at [901, 475] on button "Yes, I'm sure" at bounding box center [899, 465] width 110 height 33
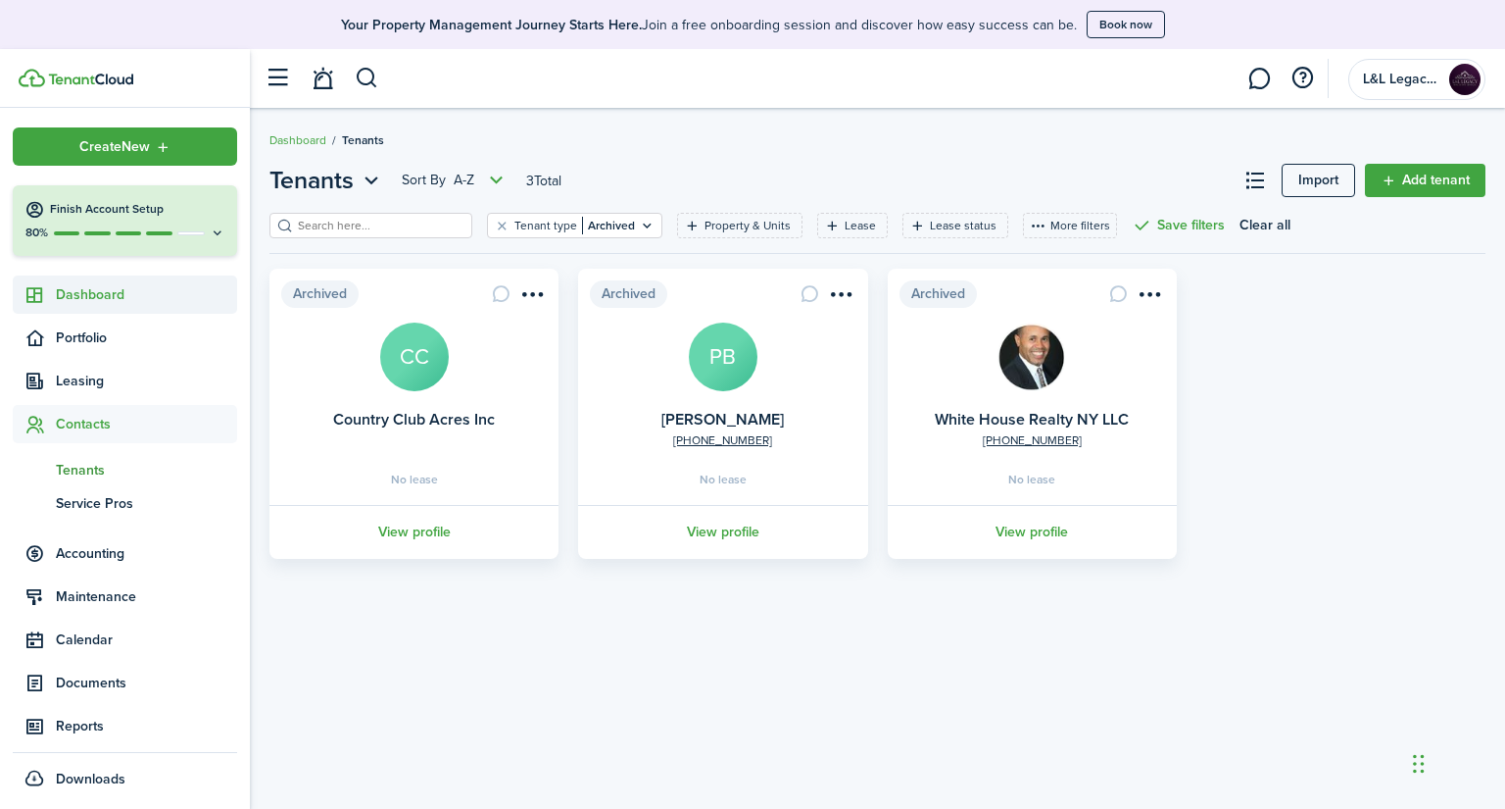
click at [110, 286] on span "Dashboard" at bounding box center [146, 294] width 181 height 21
